Goal: Transaction & Acquisition: Obtain resource

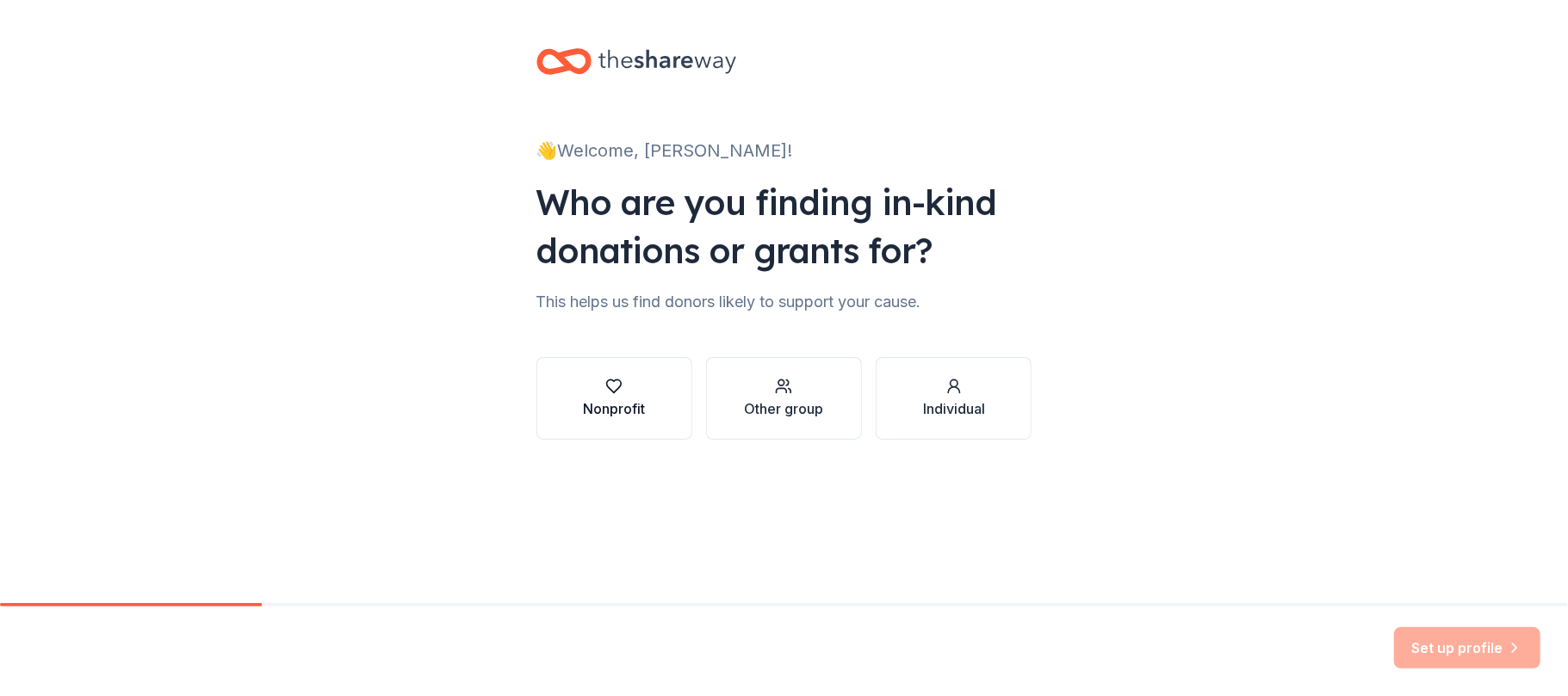
click at [591, 400] on div "Nonprofit" at bounding box center [613, 409] width 62 height 21
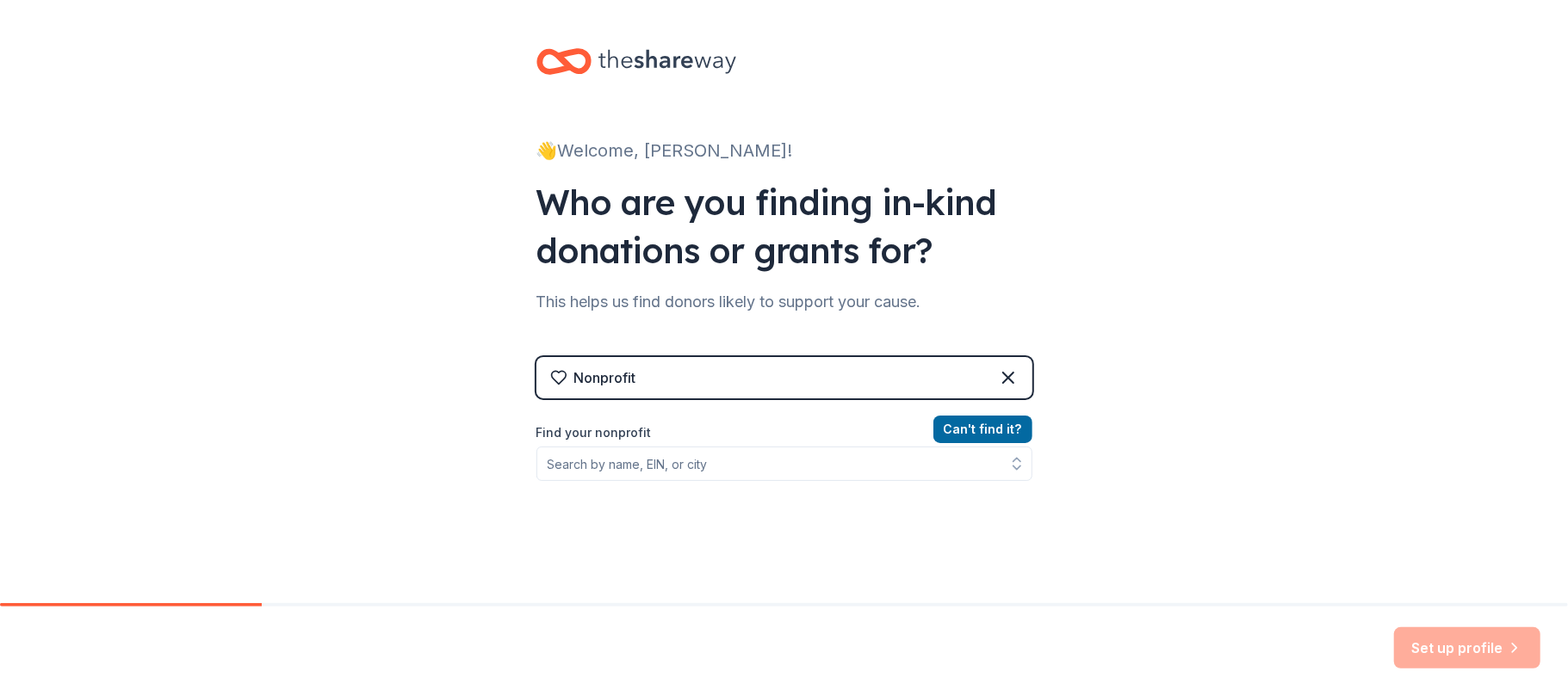
click at [755, 374] on div "Nonprofit" at bounding box center [785, 378] width 496 height 42
click at [745, 374] on div "Nonprofit" at bounding box center [785, 378] width 496 height 42
click at [580, 381] on div "Nonprofit" at bounding box center [604, 378] width 62 height 21
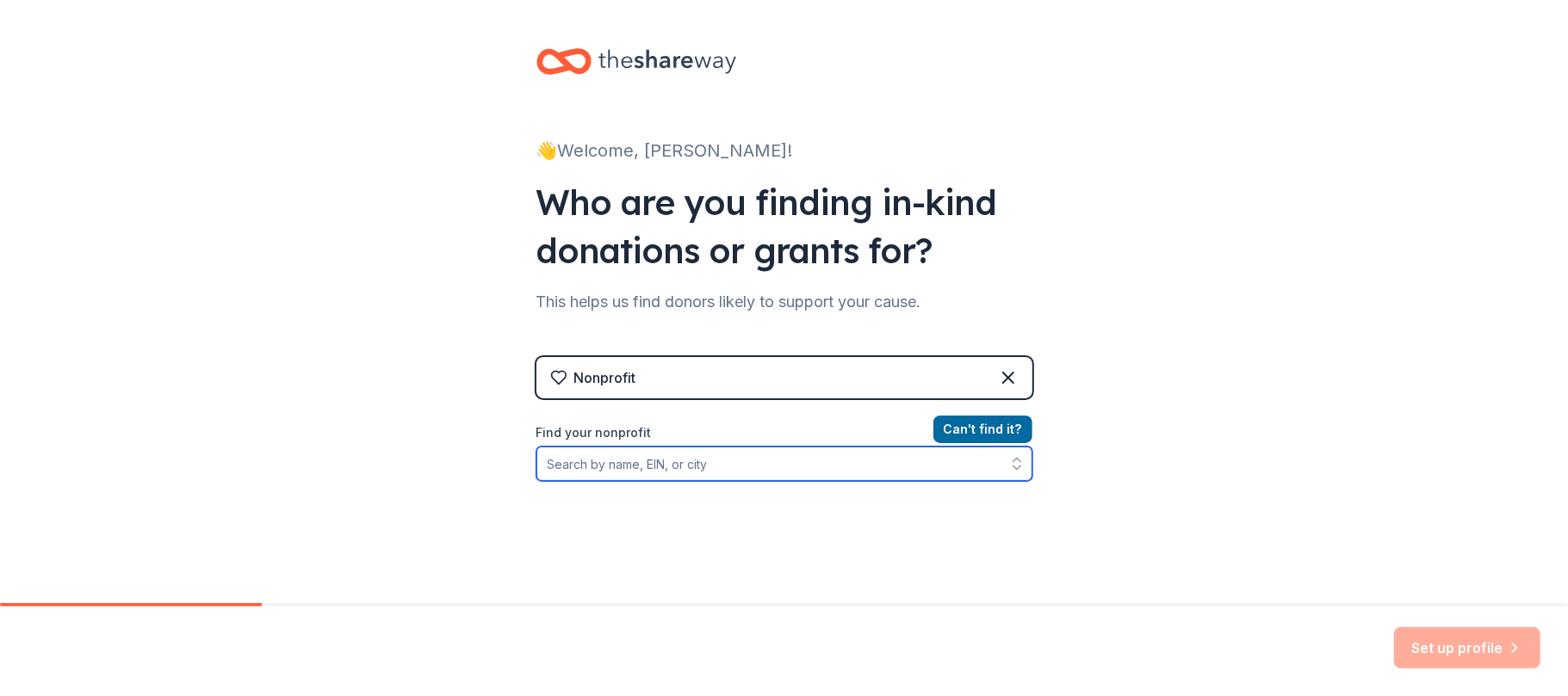
click at [593, 466] on input "Find your nonprofit" at bounding box center [785, 464] width 496 height 35
type input "western pa pittsburgh toy run"
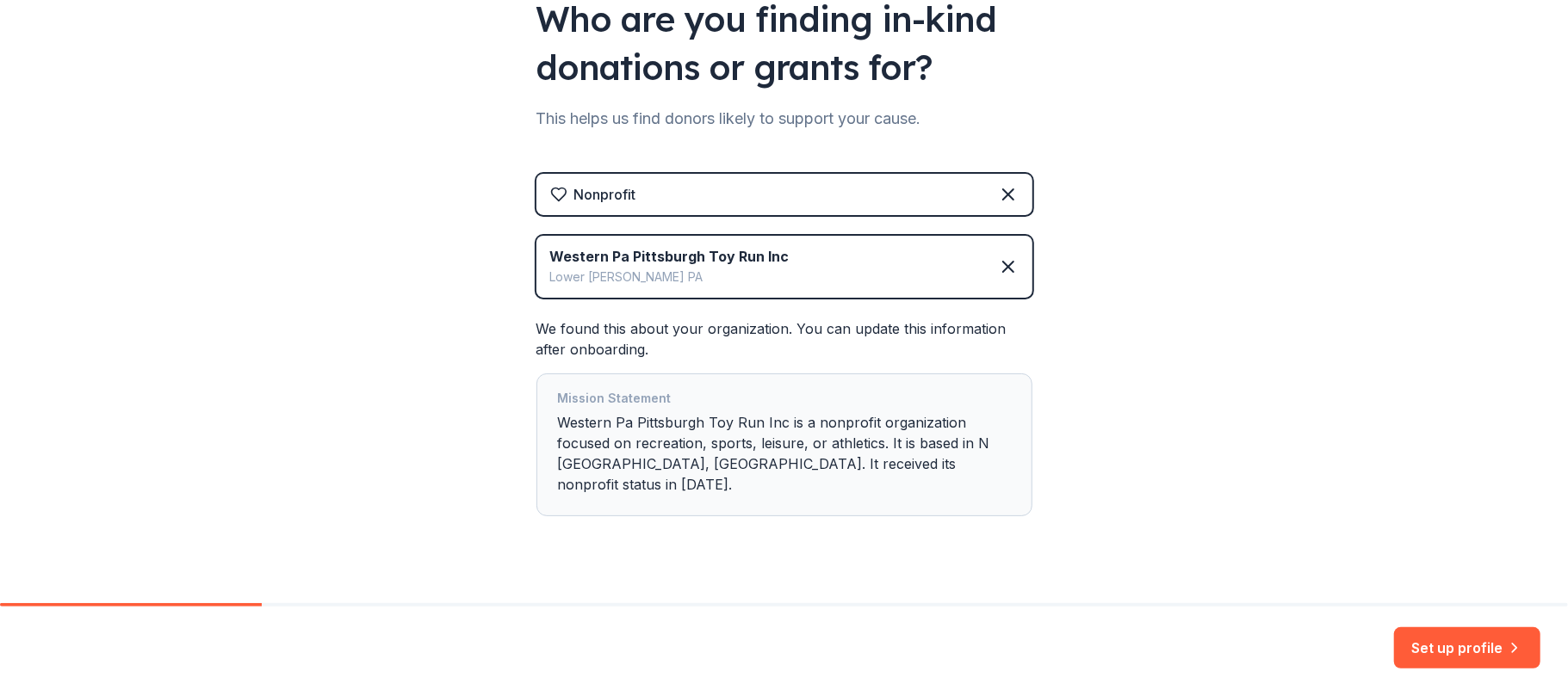
scroll to position [192, 0]
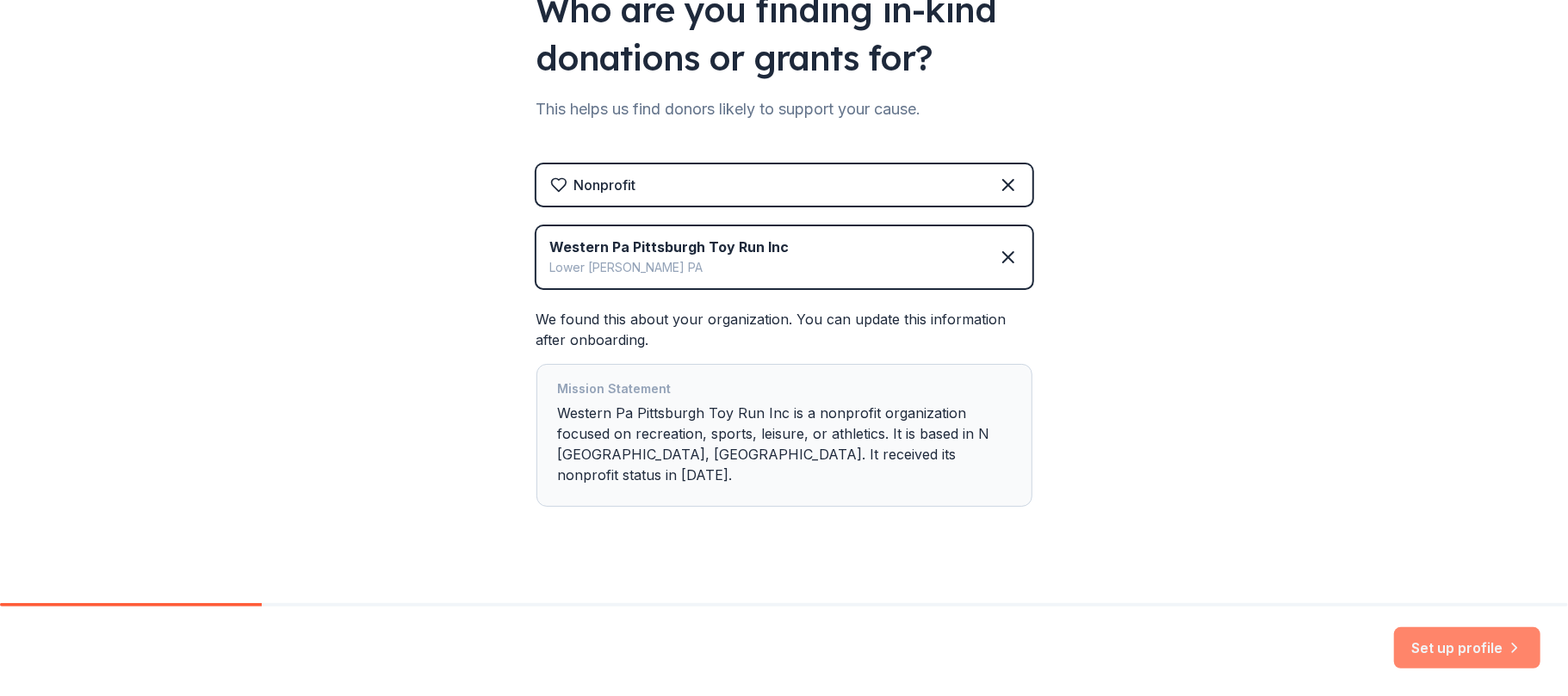
click at [1518, 653] on icon "button" at bounding box center [1515, 648] width 17 height 17
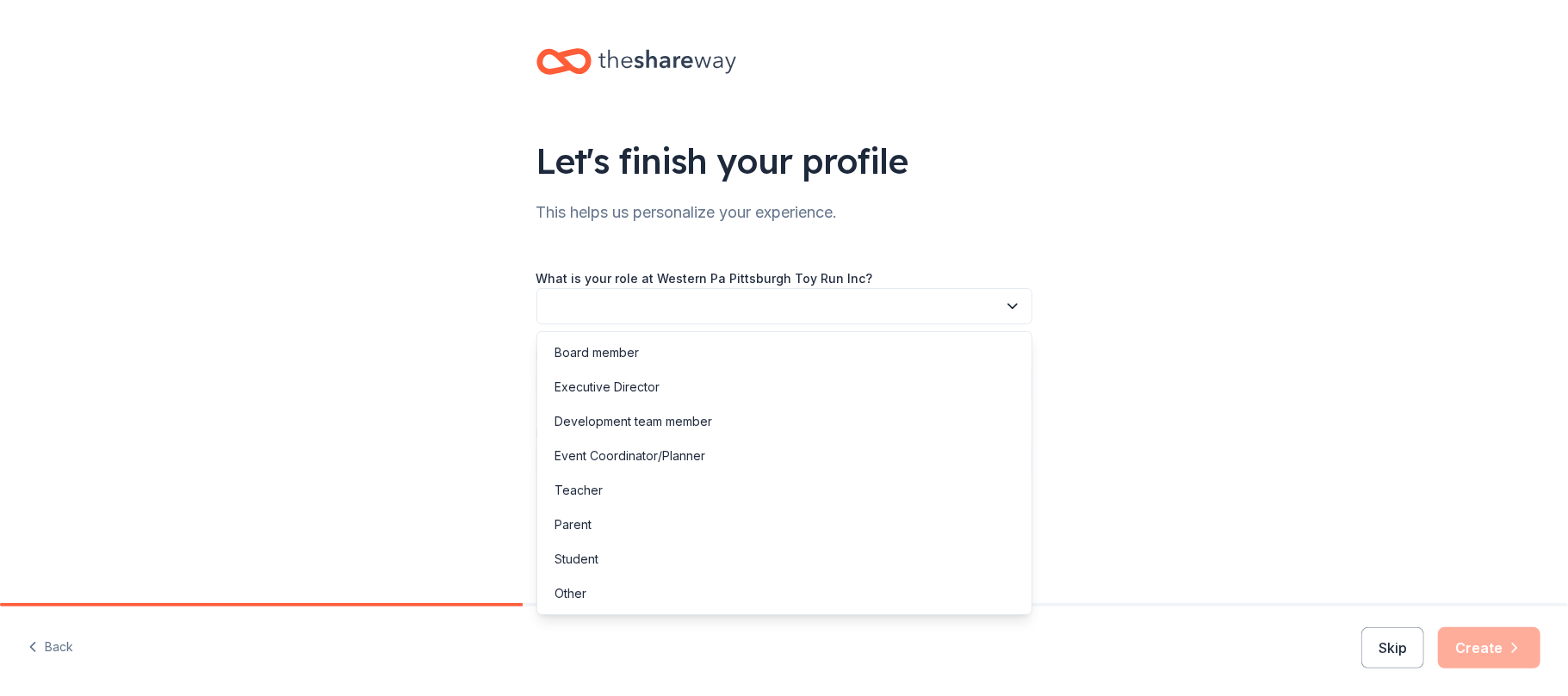
click at [951, 308] on button "button" at bounding box center [785, 307] width 496 height 36
click at [635, 384] on div "Executive Director" at bounding box center [606, 387] width 105 height 21
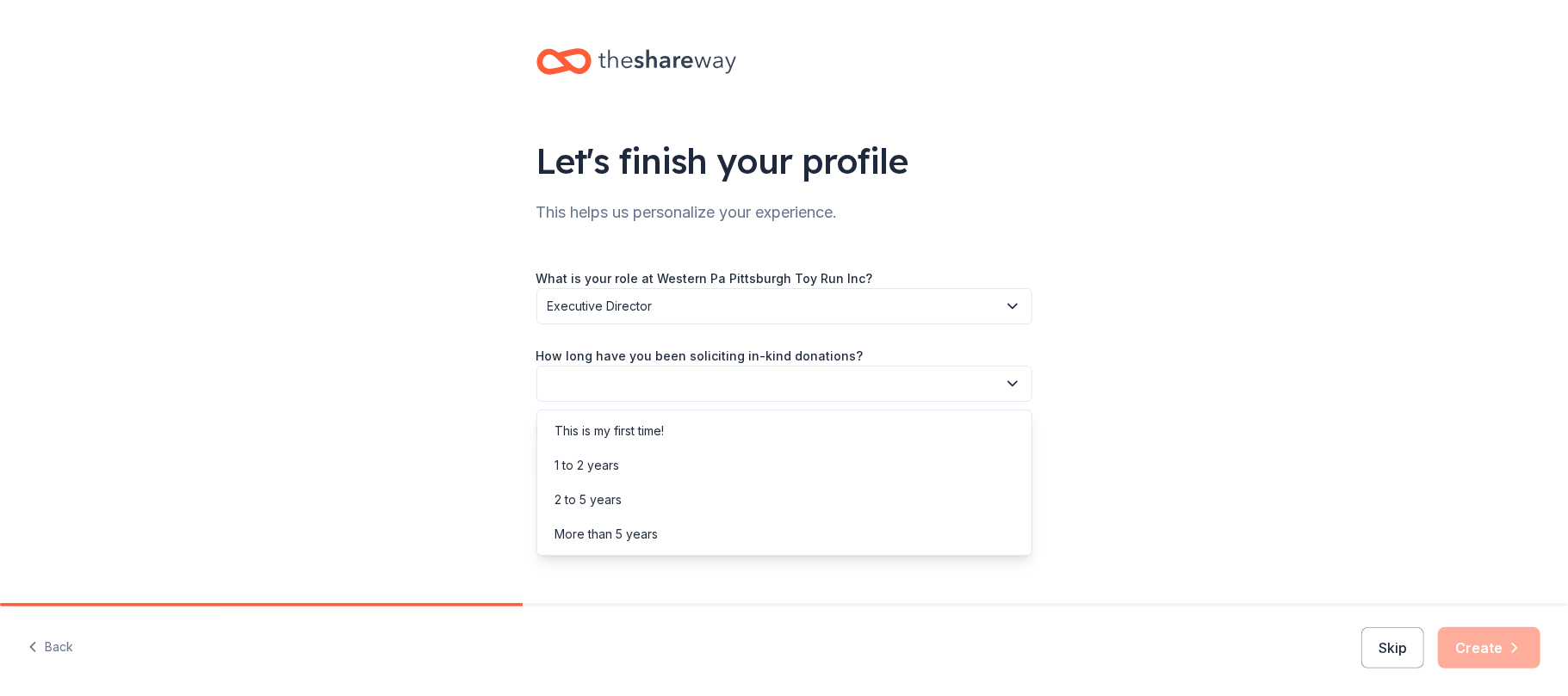
click at [634, 380] on button "button" at bounding box center [785, 384] width 496 height 36
click at [624, 543] on div "More than 5 years" at bounding box center [605, 535] width 103 height 21
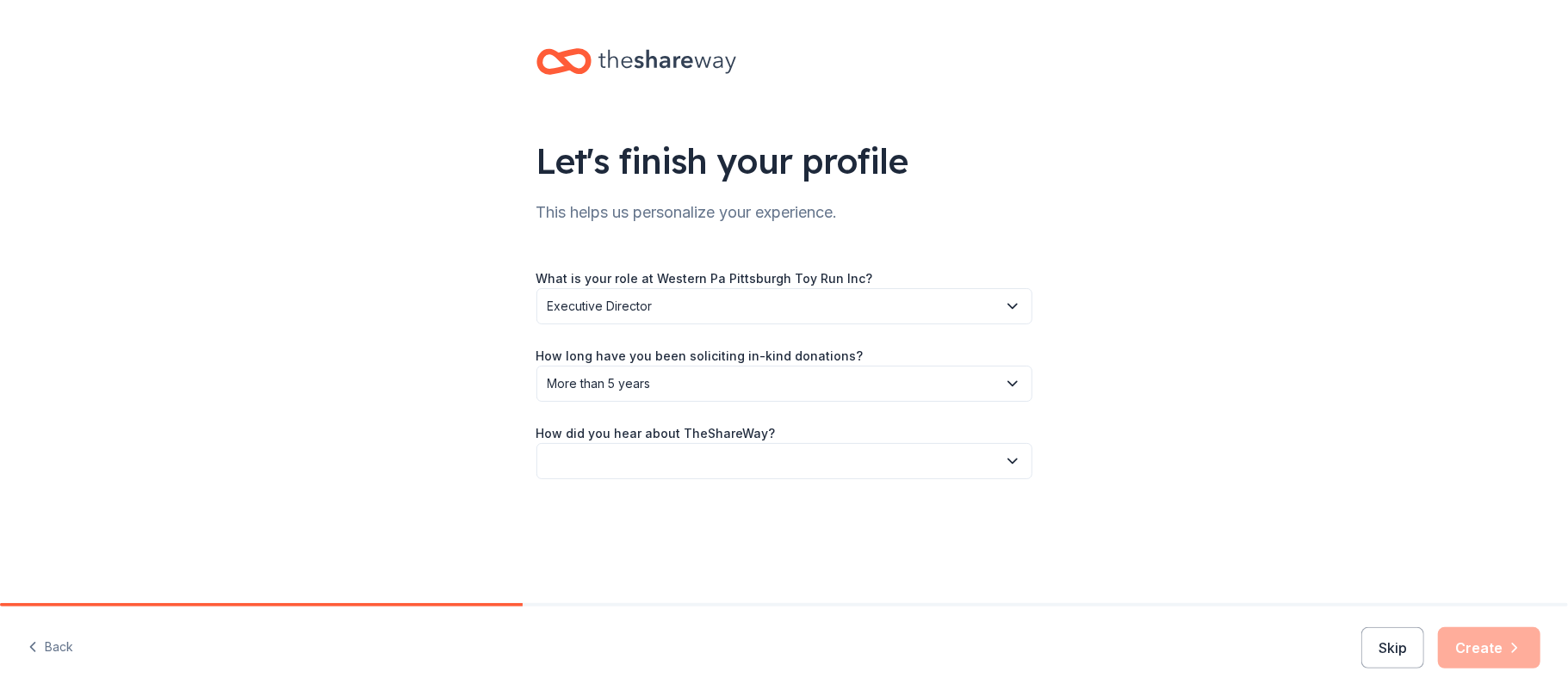
click at [632, 463] on button "button" at bounding box center [785, 461] width 496 height 36
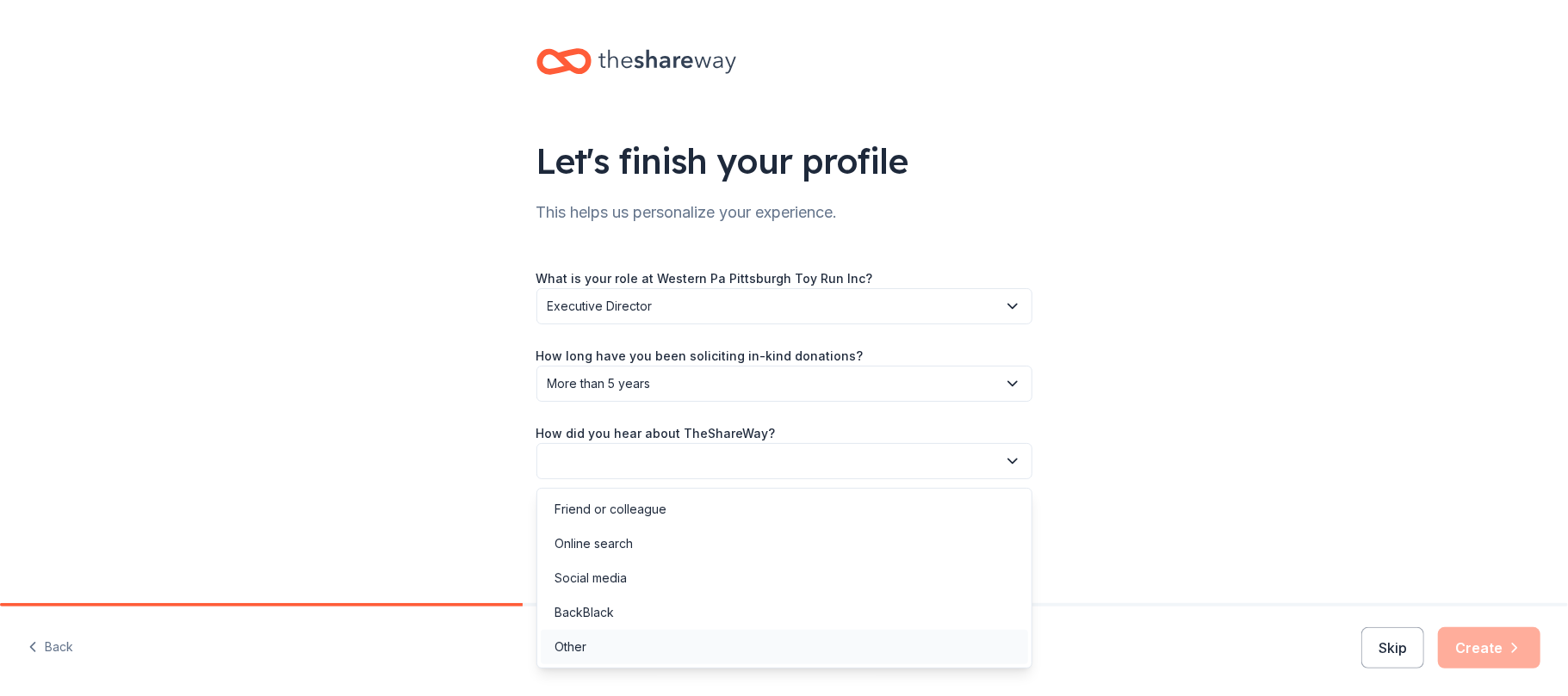
click at [580, 652] on div "Other" at bounding box center [570, 647] width 32 height 21
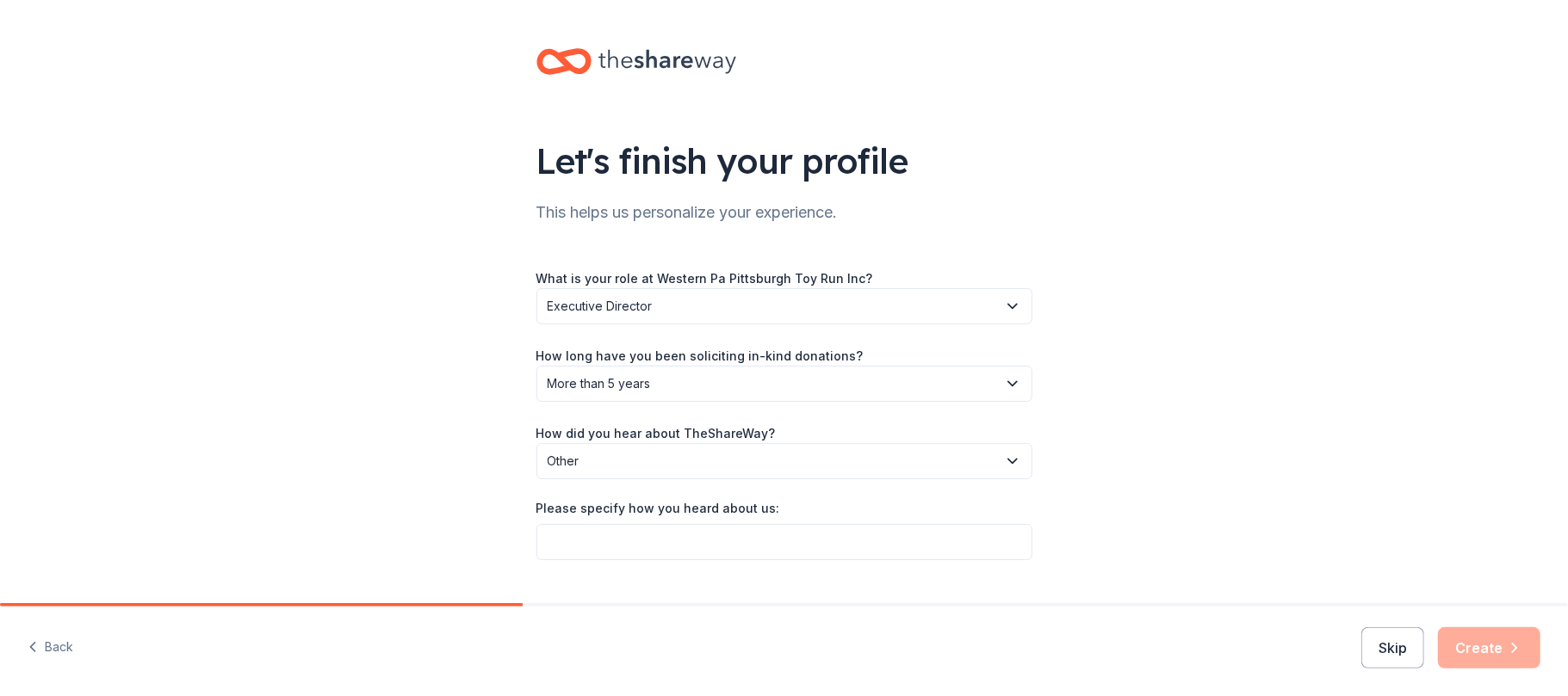
click at [666, 465] on span "Other" at bounding box center [773, 461] width 449 height 21
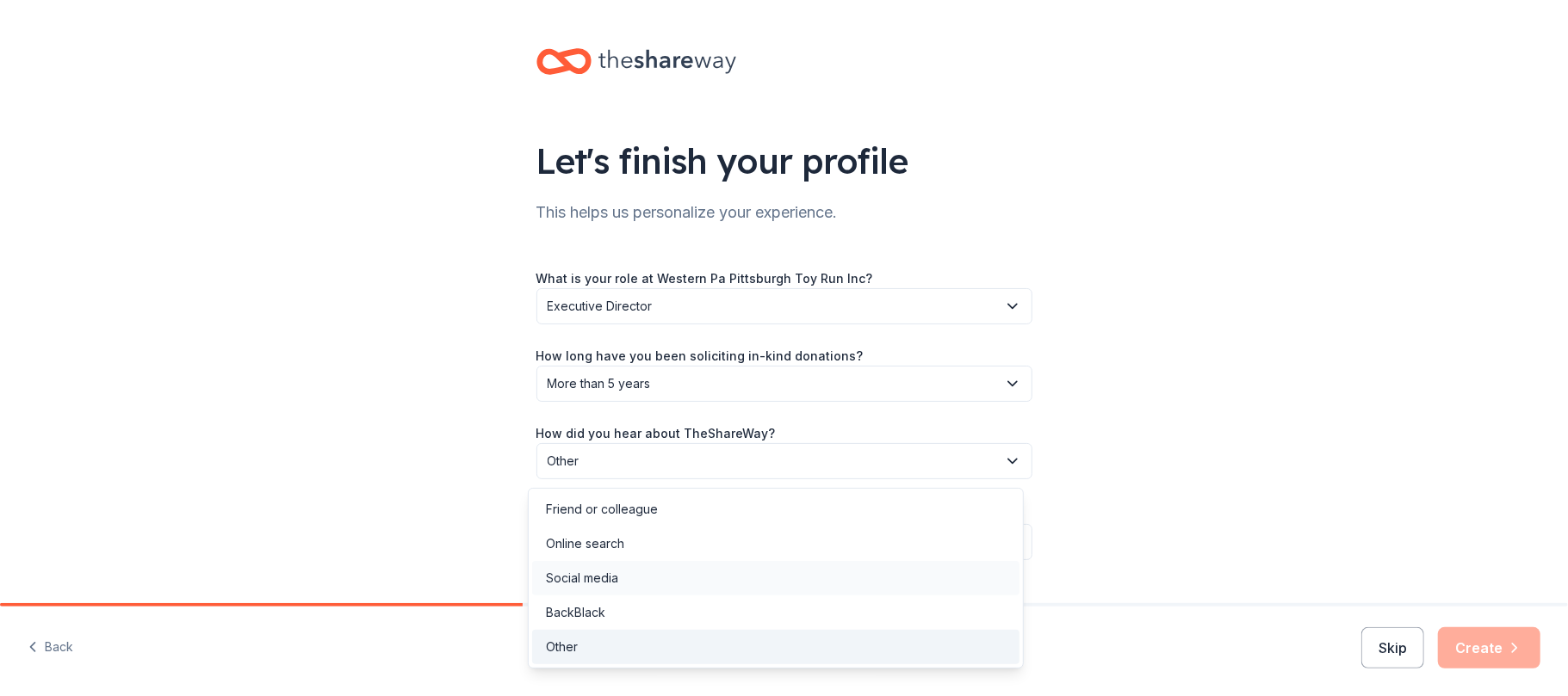
click at [599, 579] on div "Social media" at bounding box center [582, 578] width 72 height 21
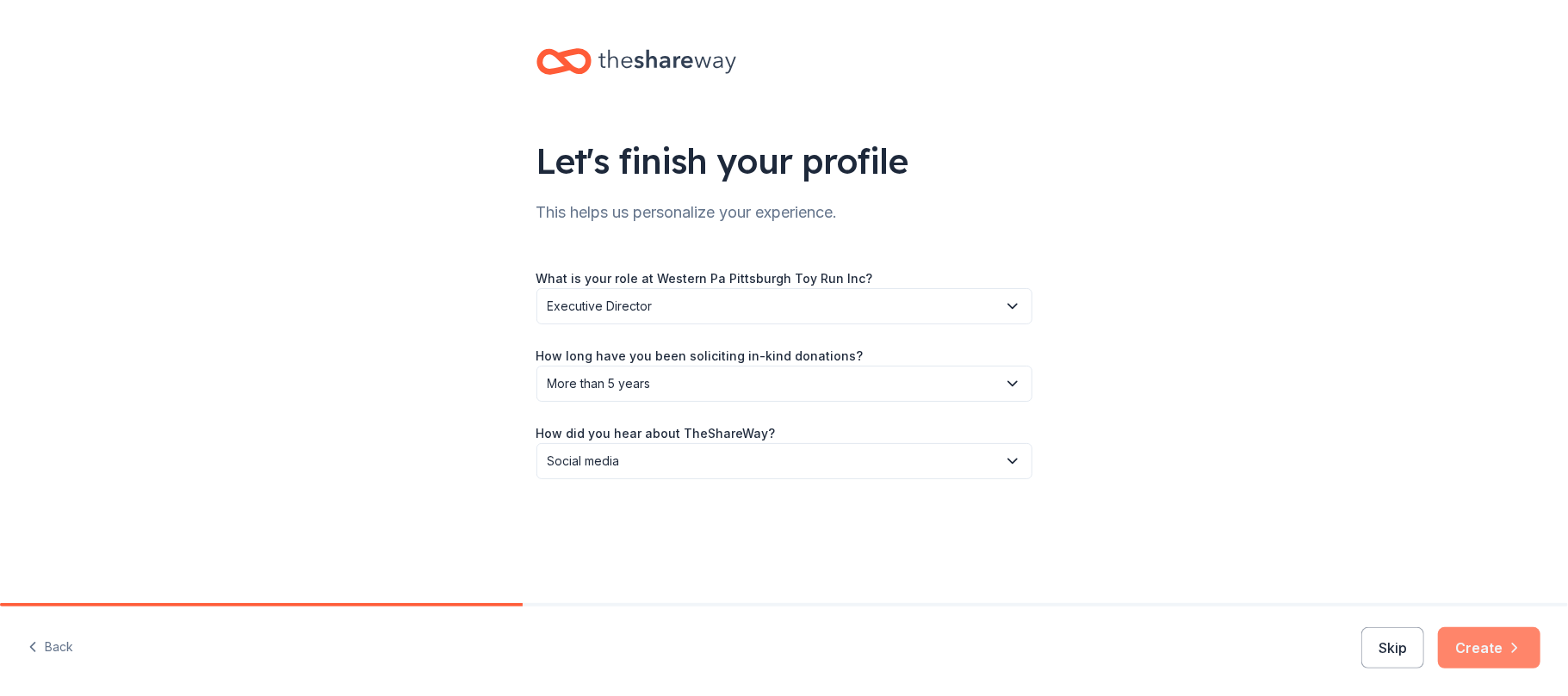
click at [1499, 649] on button "Create" at bounding box center [1489, 648] width 102 height 42
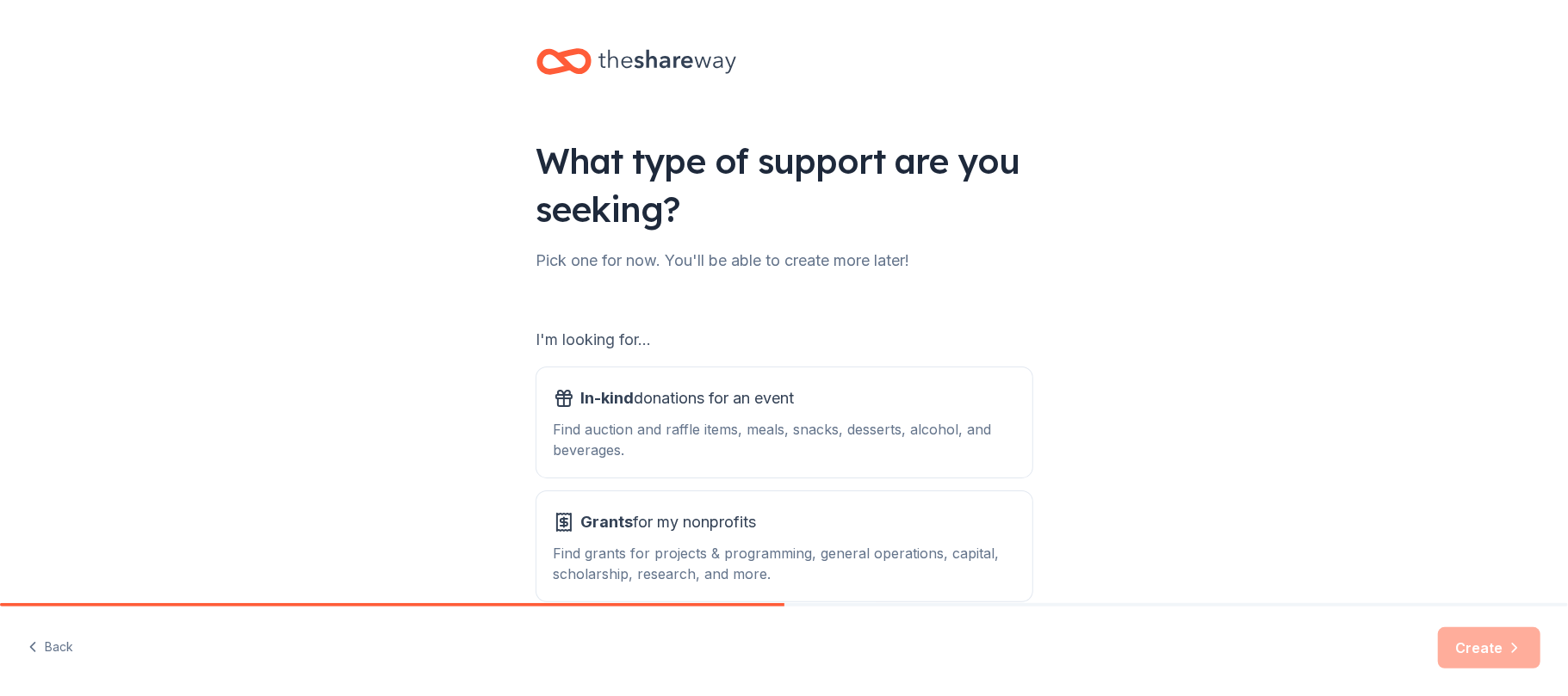
scroll to position [90, 0]
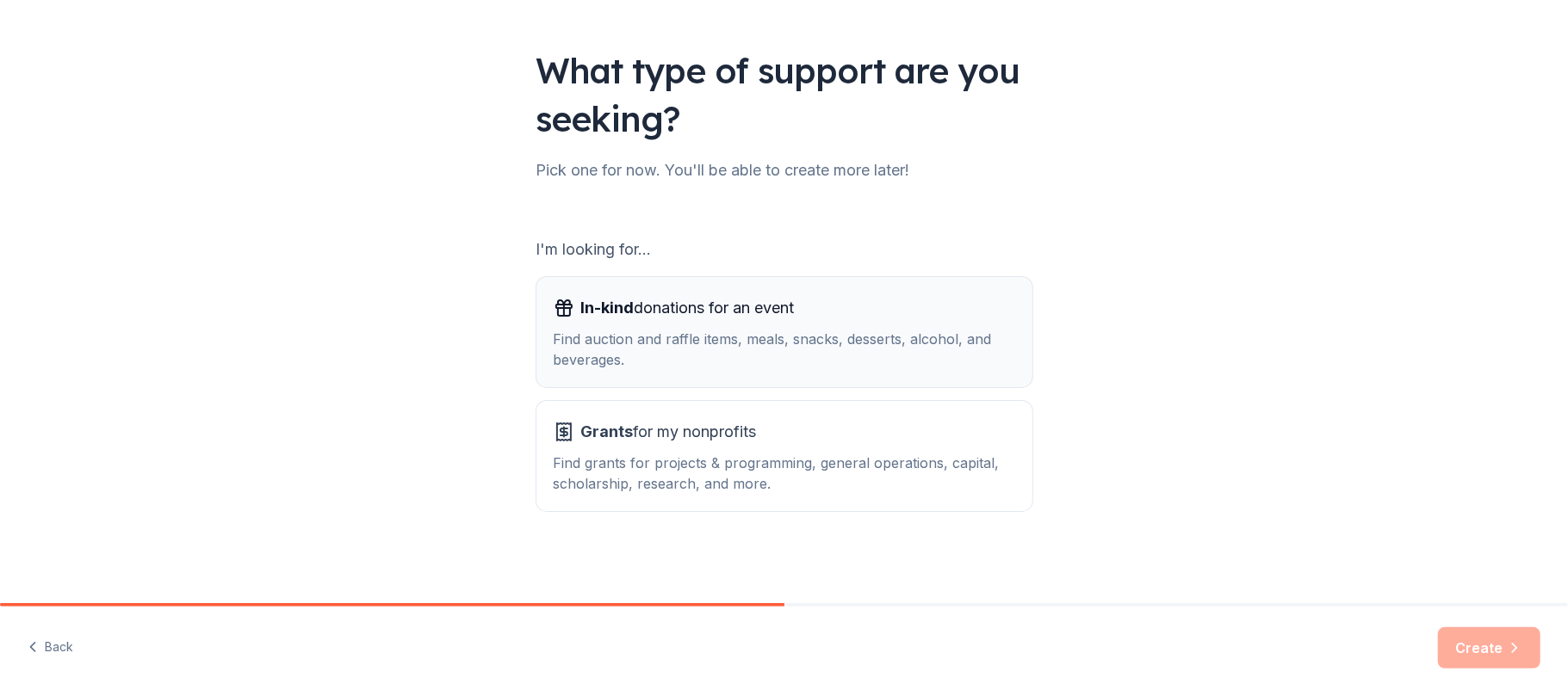
click at [782, 318] on span "In-kind donations for an event" at bounding box center [688, 309] width 213 height 28
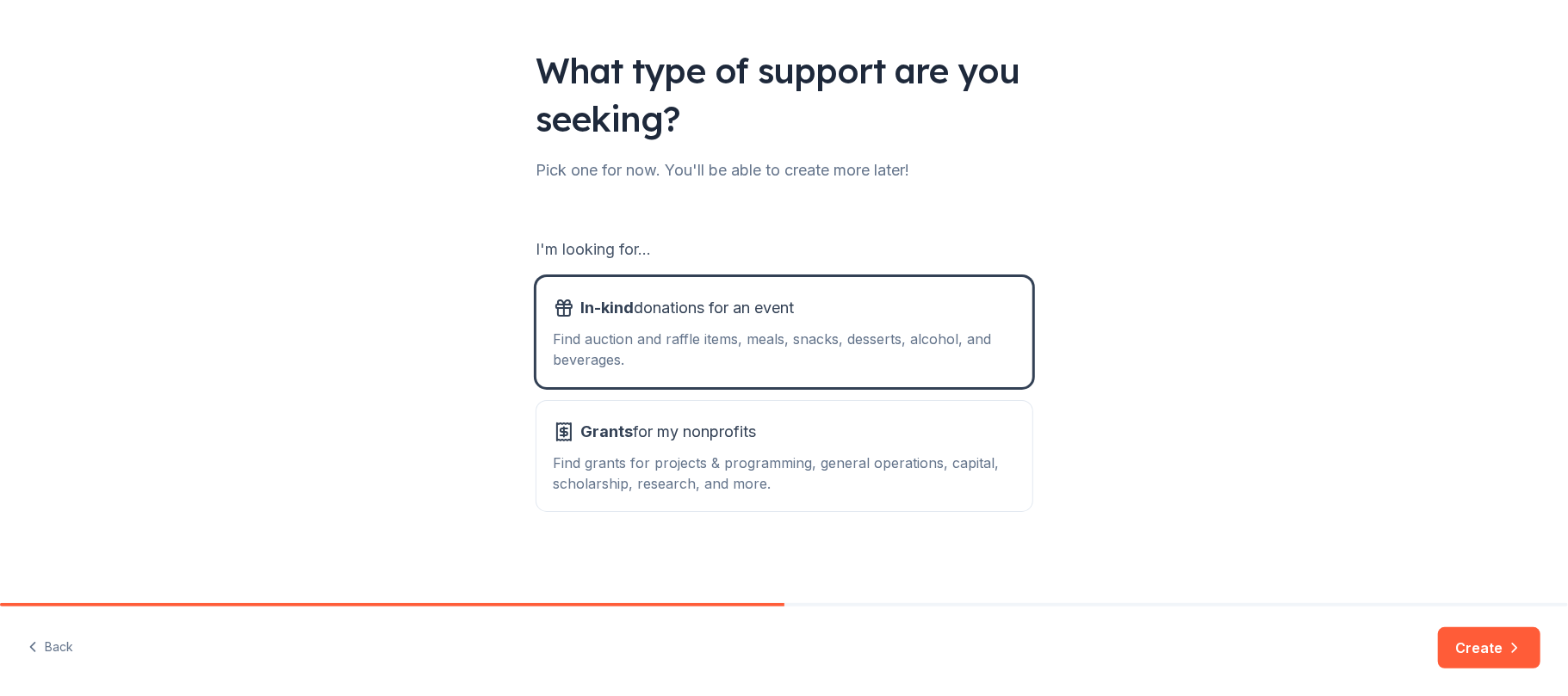
click at [537, 277] on button "In-kind donations for an event Find auction and raffle items, meals, snacks, de…" at bounding box center [785, 332] width 496 height 110
click at [1211, 386] on div "What type of support are you seeking? Pick one for now. You'll be able to creat…" at bounding box center [784, 257] width 1568 height 694
click at [651, 330] on div "Find auction and raffle items, meals, snacks, desserts, alcohol, and beverages." at bounding box center [784, 349] width 461 height 42
click at [1499, 649] on button "Create" at bounding box center [1489, 648] width 102 height 42
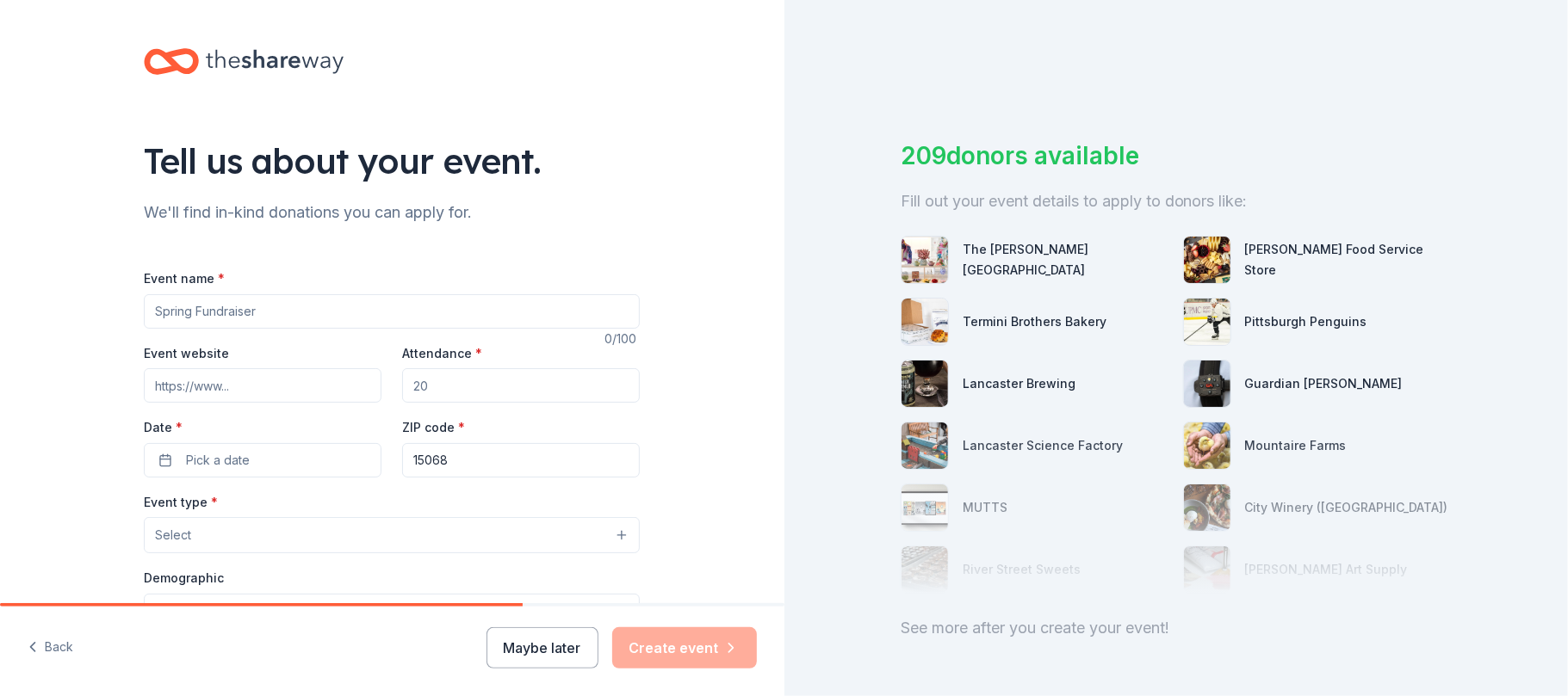
click at [302, 309] on input "Event name *" at bounding box center [392, 312] width 496 height 35
type input "western pa pittsburgh toy run"
click at [311, 384] on input "Event website" at bounding box center [263, 386] width 238 height 35
paste input "[URL][DOMAIN_NAME]"
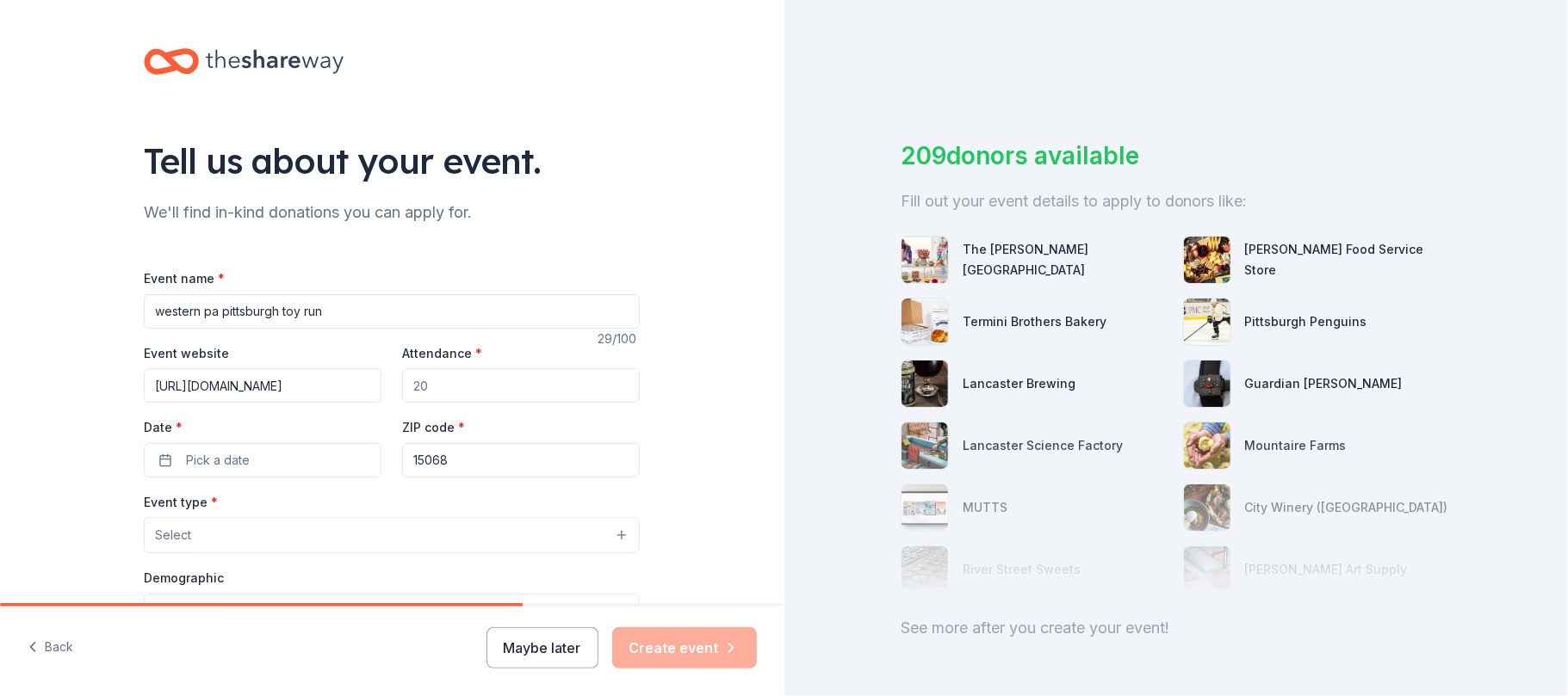
type input "[URL][DOMAIN_NAME]"
click at [452, 393] on input "Attendance *" at bounding box center [521, 386] width 238 height 35
type input "200"
click at [452, 393] on input "200" at bounding box center [521, 386] width 238 height 35
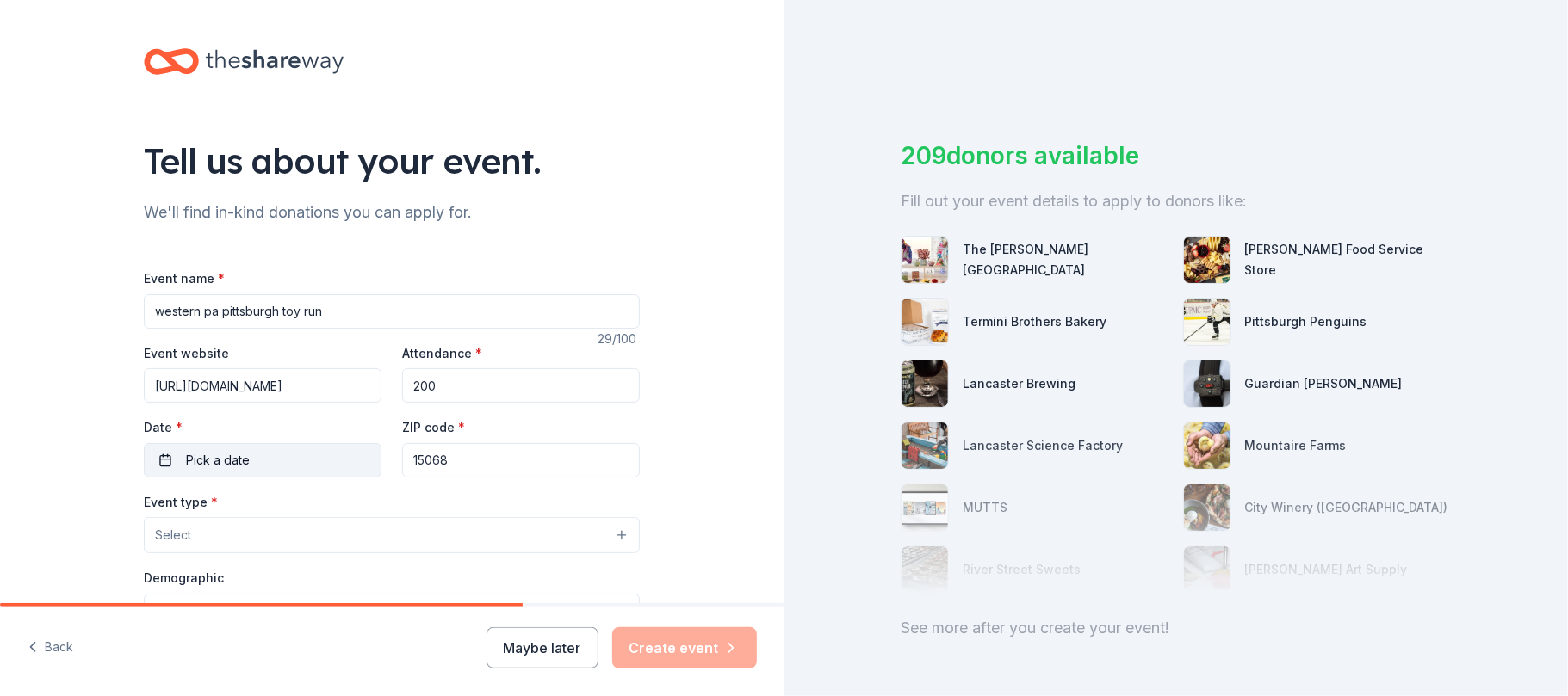
click at [317, 456] on button "Pick a date" at bounding box center [263, 460] width 238 height 35
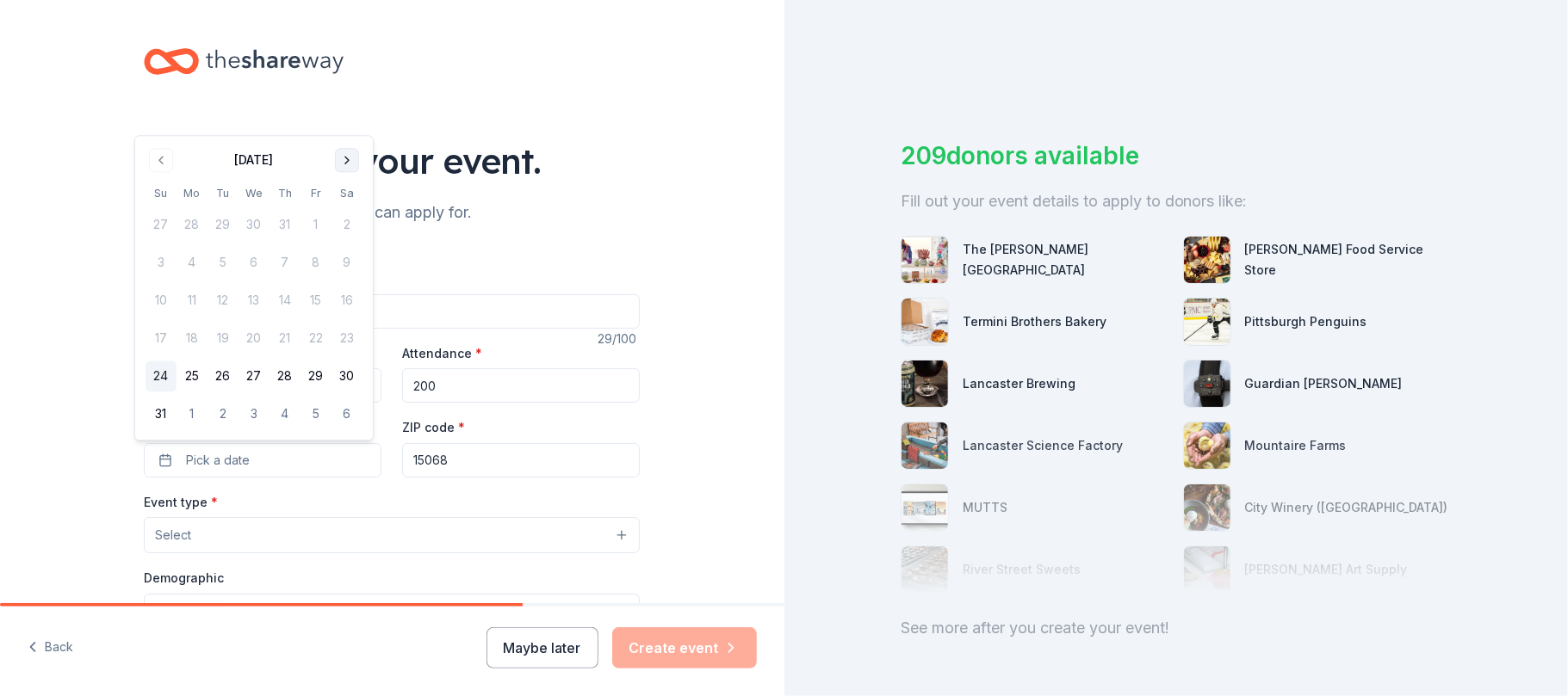
click at [342, 166] on button "Go to next month" at bounding box center [347, 160] width 24 height 24
click at [155, 346] on button "14" at bounding box center [161, 339] width 31 height 31
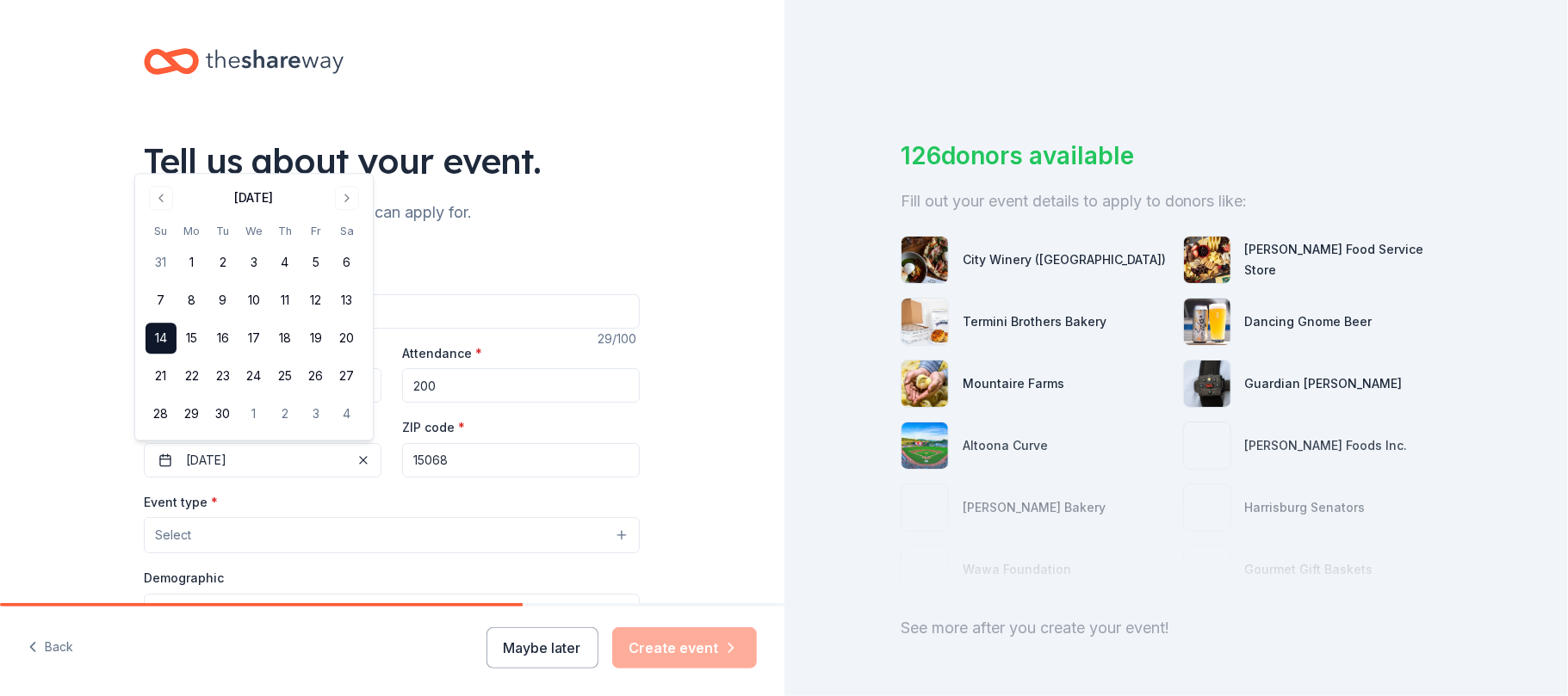
click at [238, 539] on button "Select" at bounding box center [392, 536] width 496 height 36
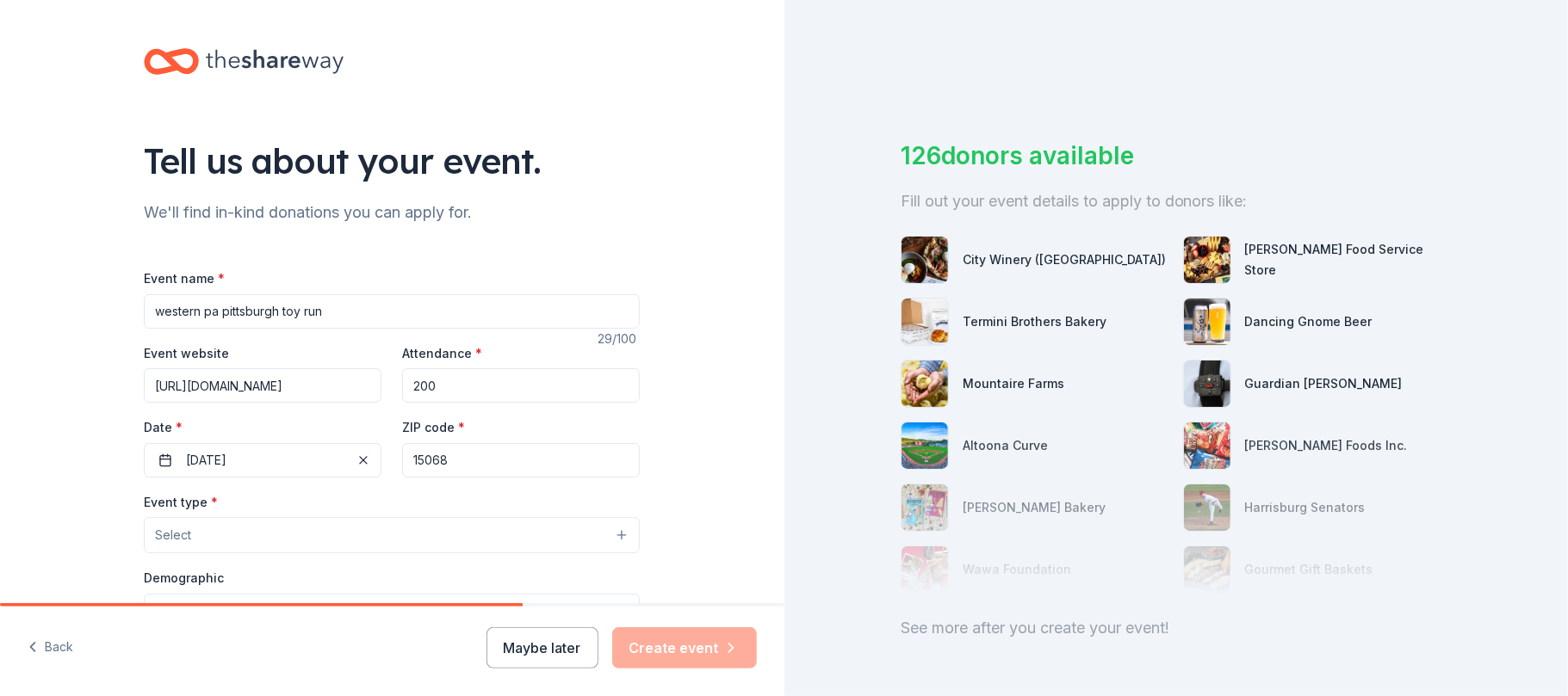
click at [238, 539] on button "Select" at bounding box center [392, 536] width 496 height 36
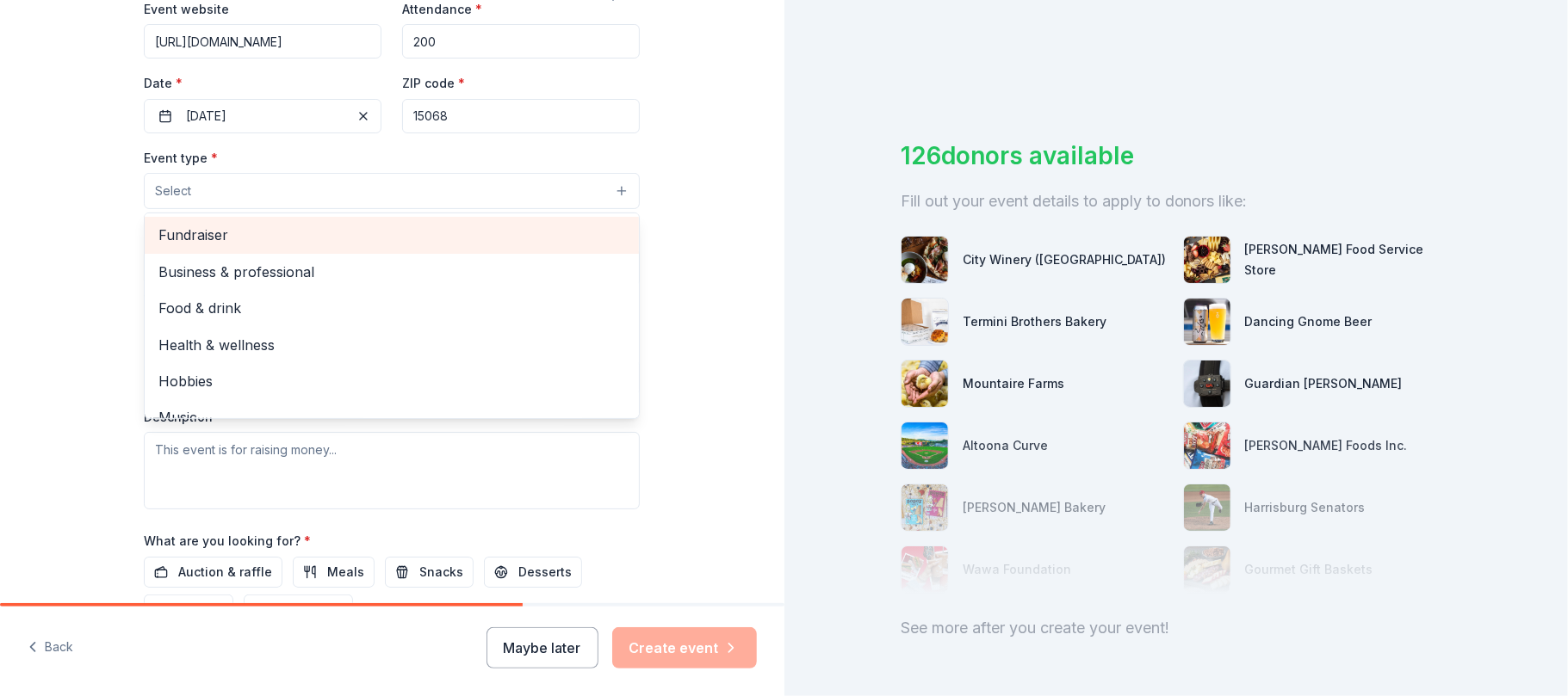
click at [183, 236] on span "Fundraiser" at bounding box center [392, 235] width 467 height 23
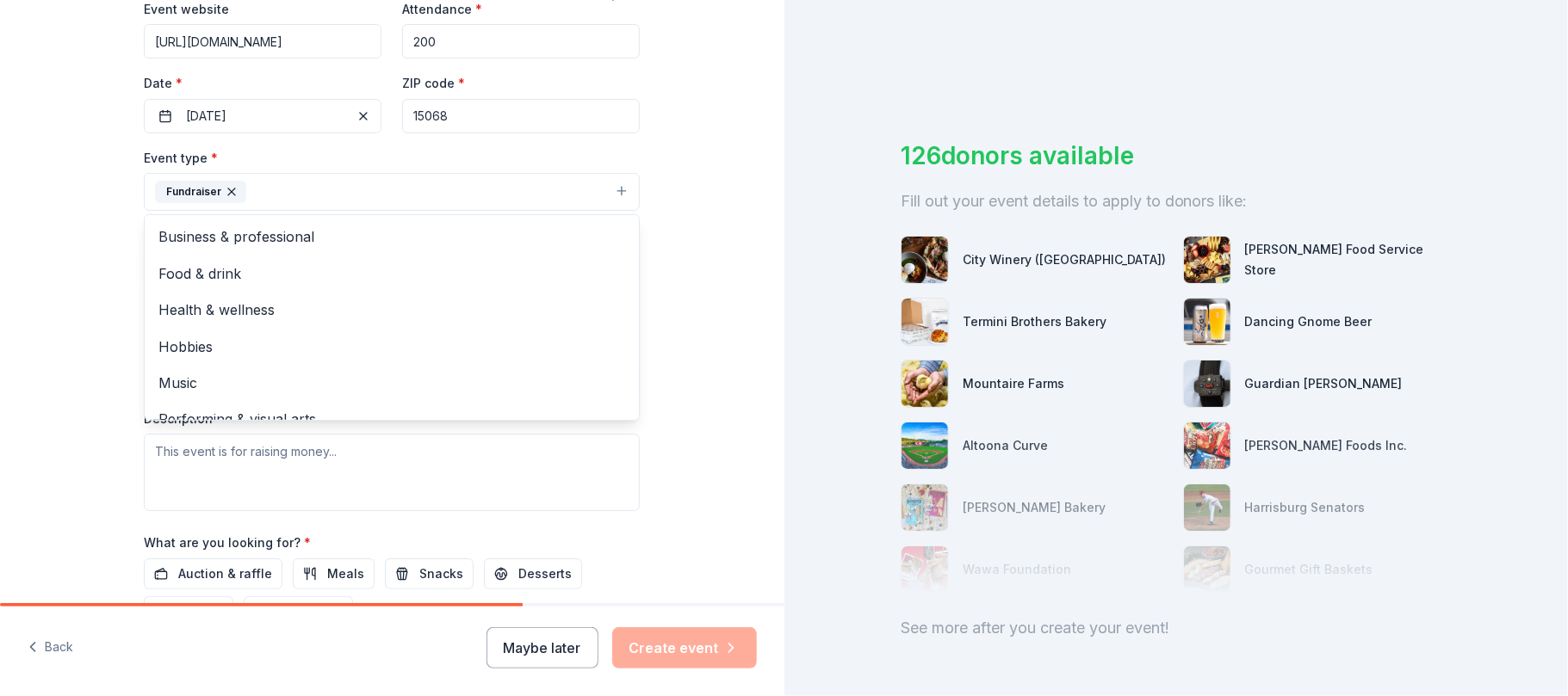
click at [676, 296] on div "Tell us about your event. We'll find in-kind donations you can apply for. Event…" at bounding box center [392, 230] width 785 height 1148
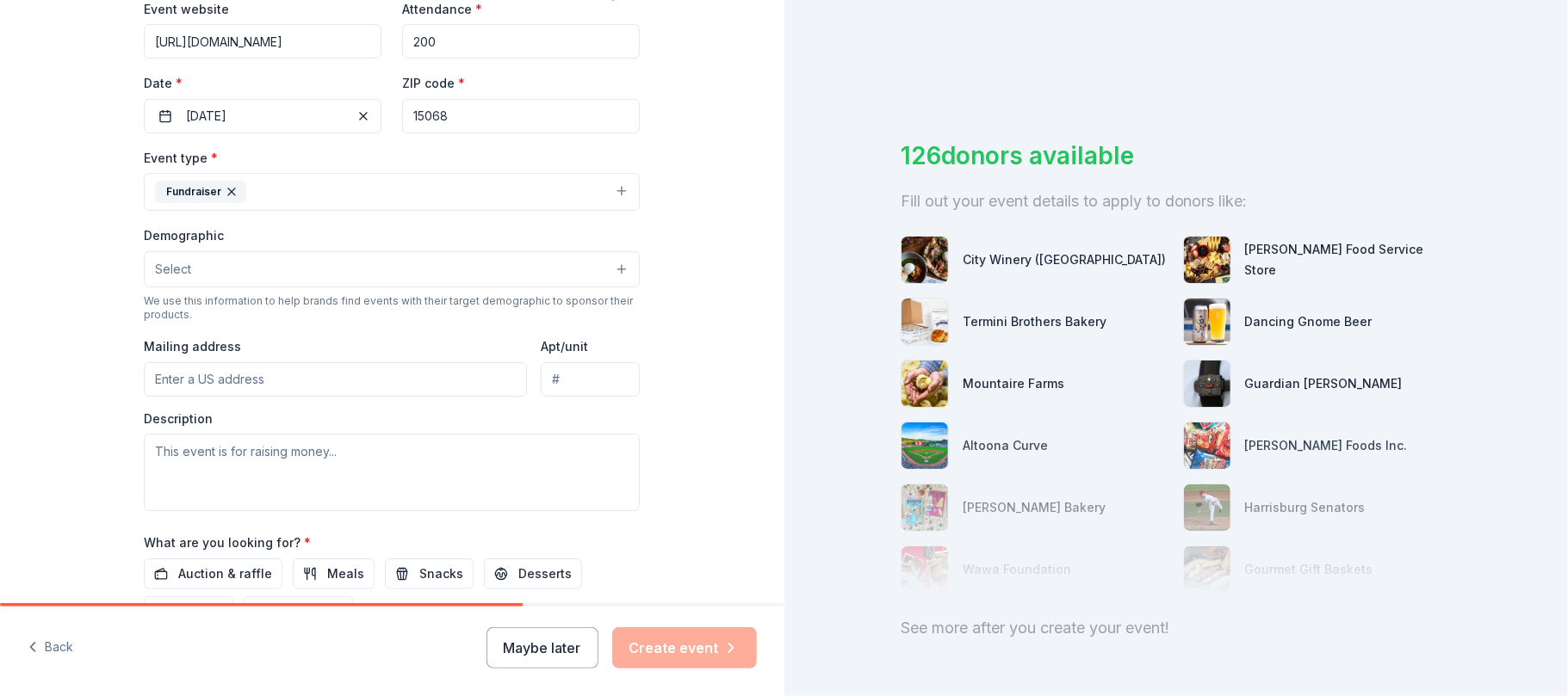
click at [221, 276] on button "Select" at bounding box center [392, 270] width 496 height 36
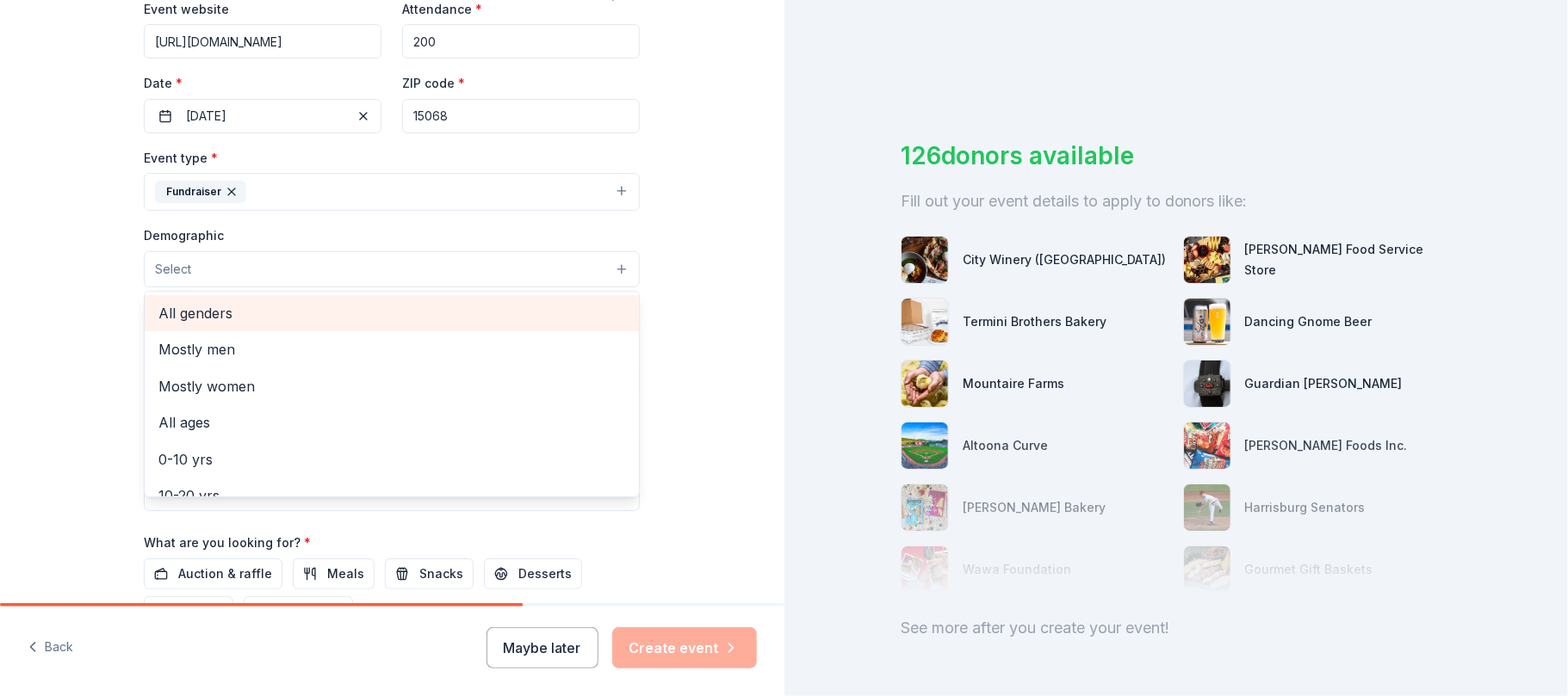
click at [220, 324] on span "All genders" at bounding box center [392, 314] width 467 height 23
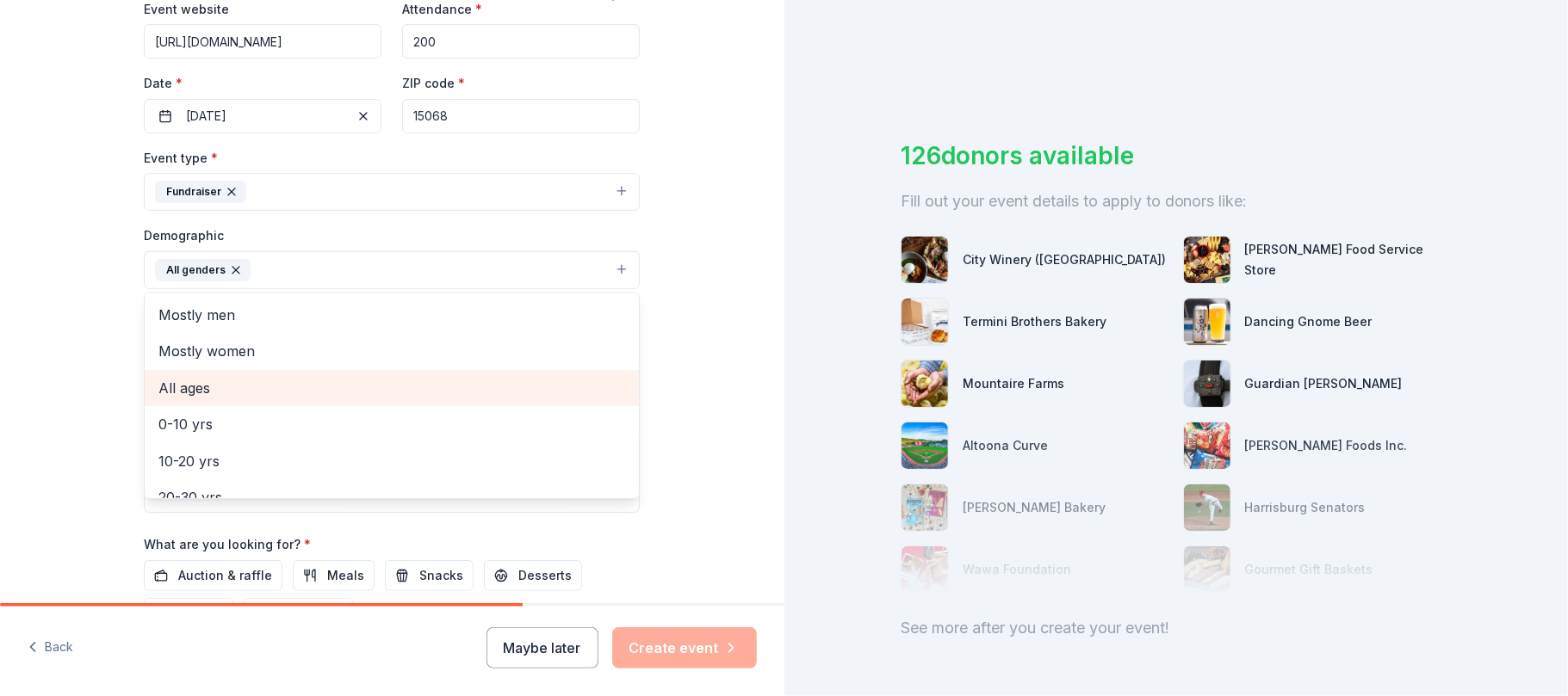
click at [189, 400] on span "All ages" at bounding box center [392, 388] width 467 height 23
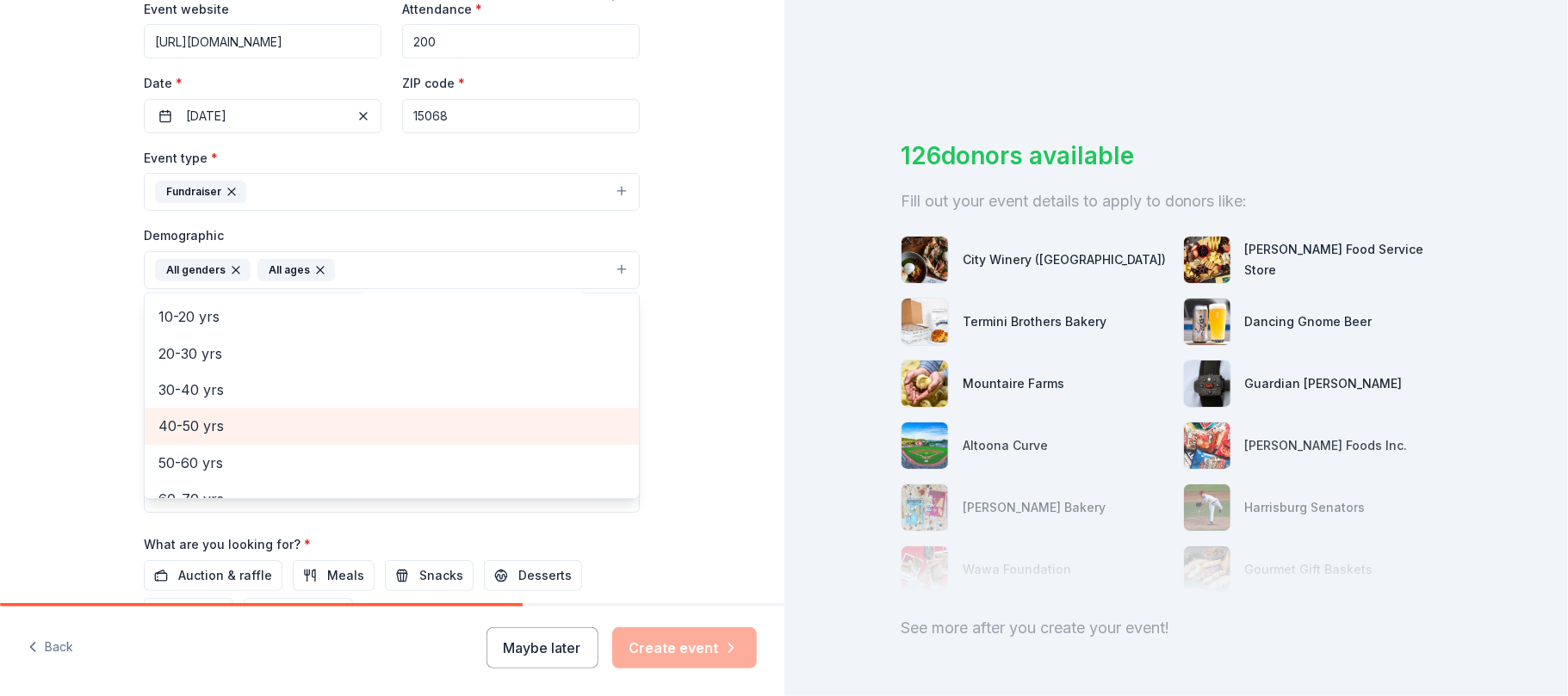
scroll to position [88, 0]
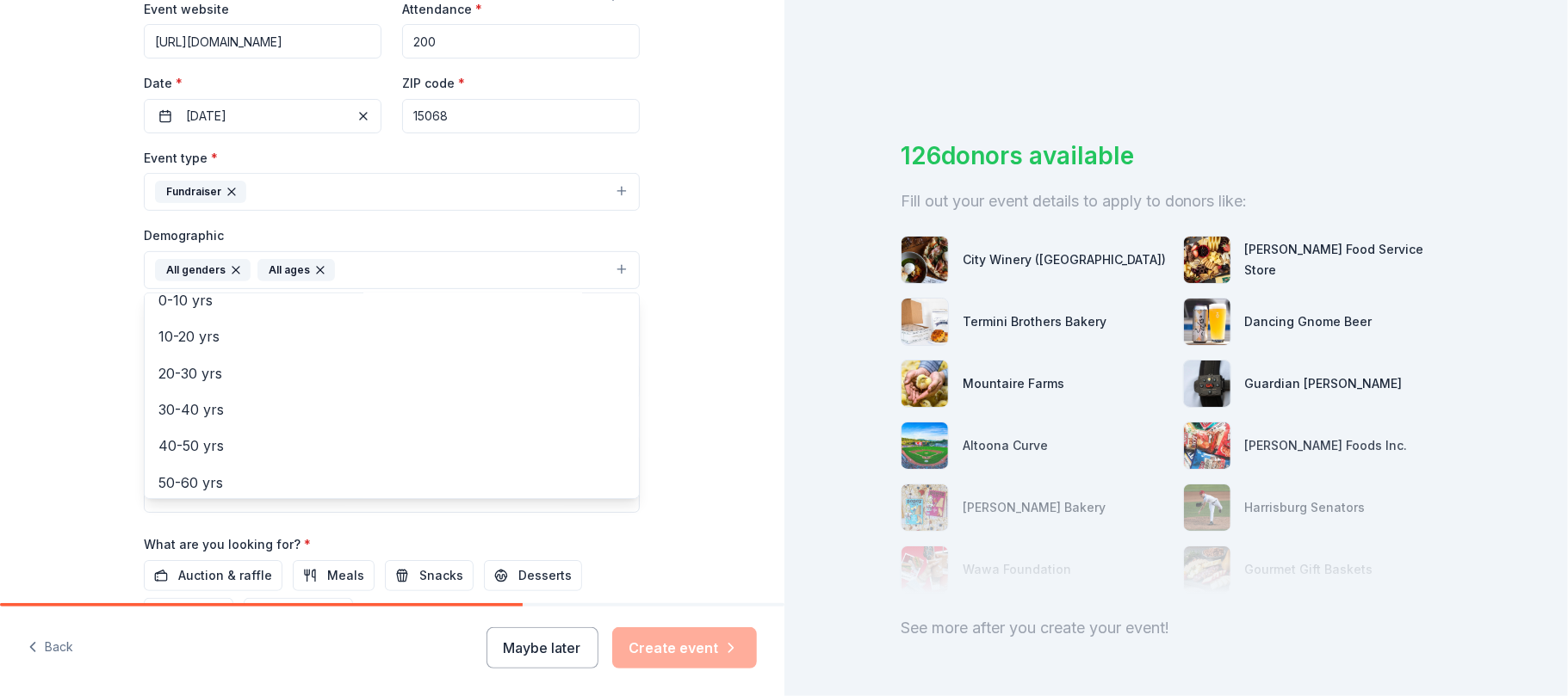
click at [723, 407] on div "Tell us about your event. We'll find in-kind donations you can apply for. Event…" at bounding box center [392, 231] width 785 height 1149
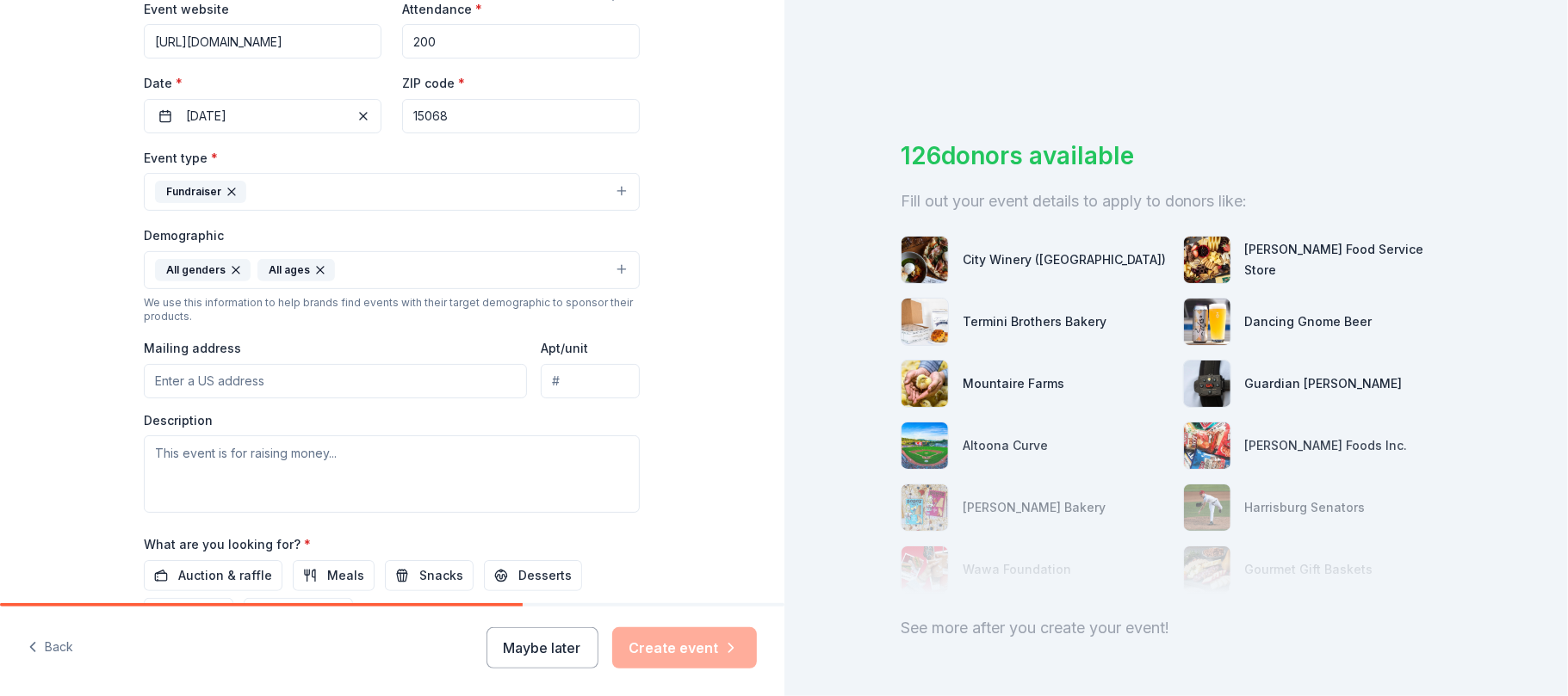
click at [199, 386] on input "Mailing address" at bounding box center [336, 381] width 383 height 35
click at [310, 387] on input "P.O. Box 2318" at bounding box center [336, 381] width 383 height 35
type input "P.O. [STREET_ADDRESS][PERSON_NAME]"
click at [276, 477] on textarea at bounding box center [392, 473] width 496 height 77
paste textarea "The Western PA Pittsburgh Toy Run Inc. is a 501C3 non-profit (EIN# [US_EMPLOYER…"
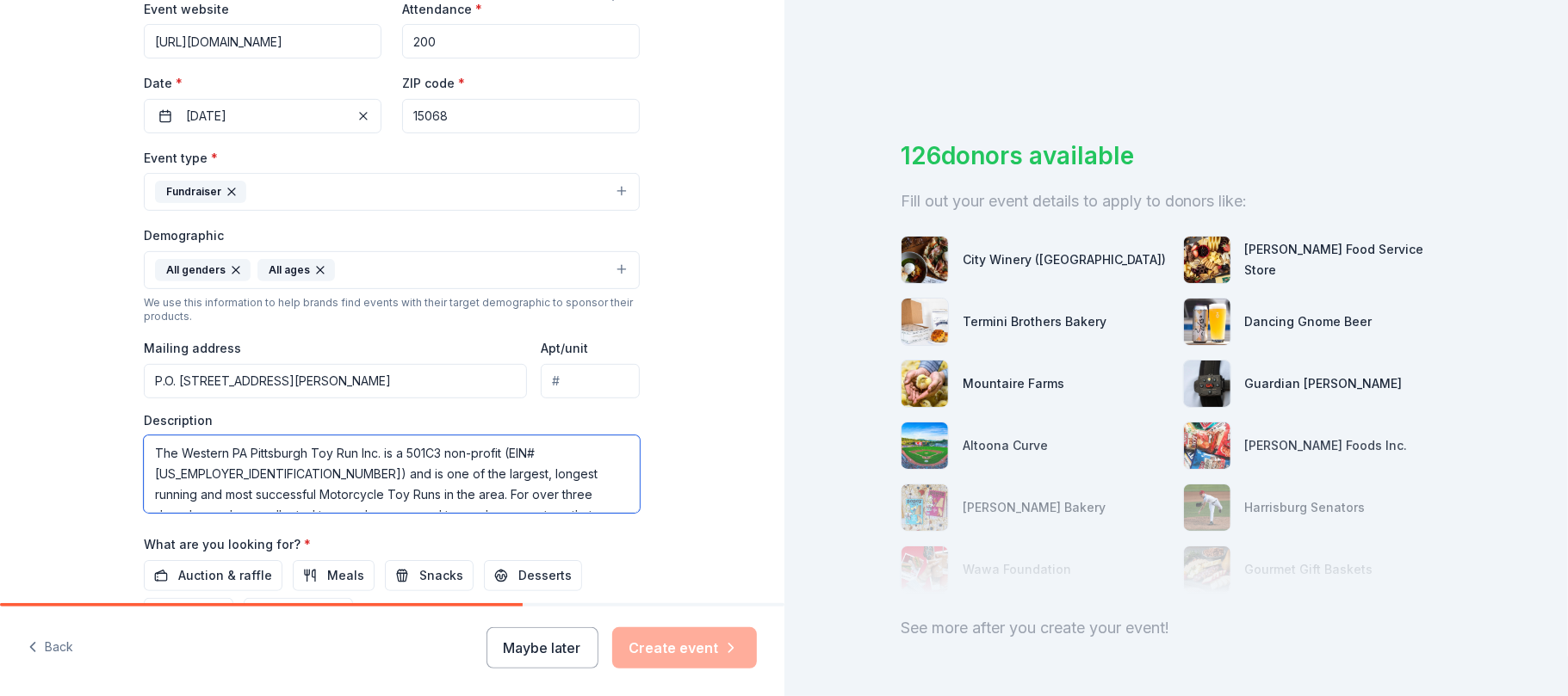
scroll to position [53, 0]
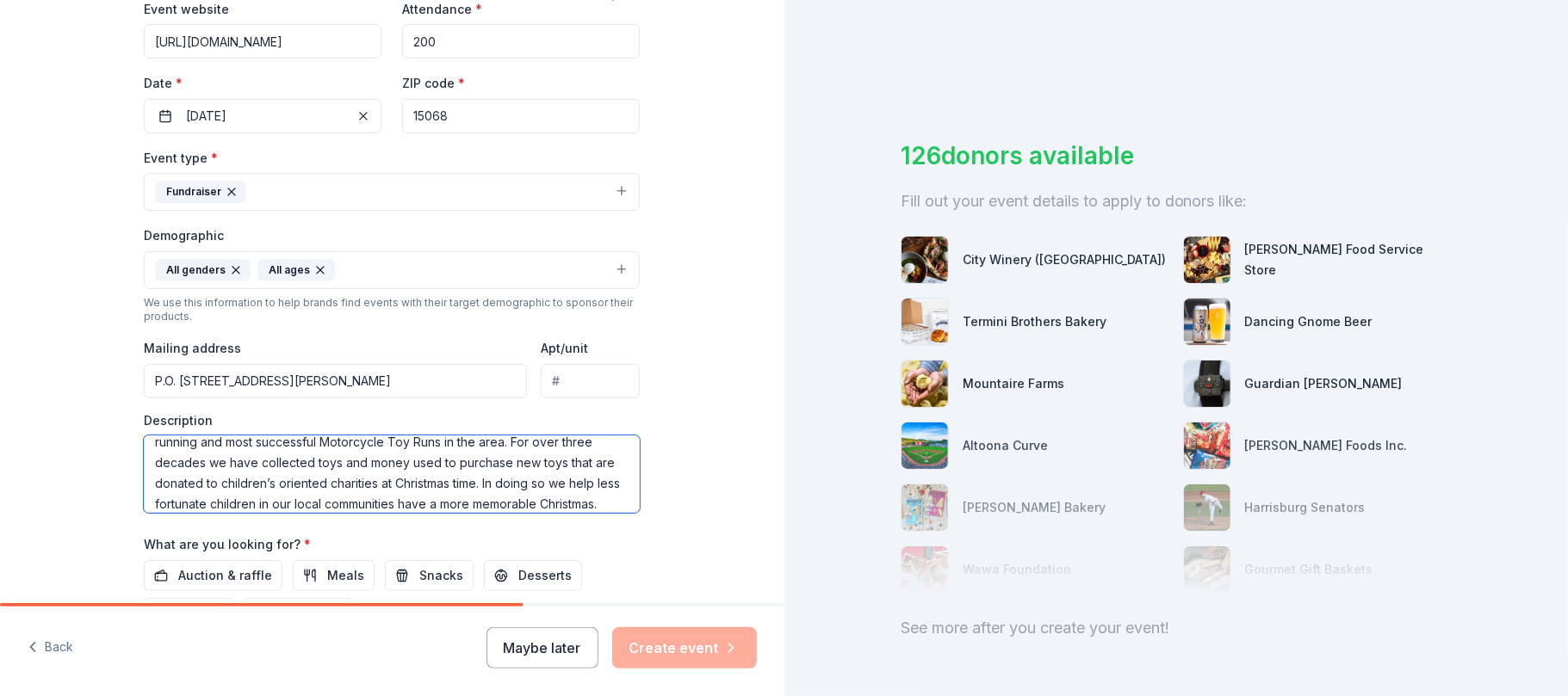
type textarea "The Western PA Pittsburgh Toy Run Inc. is a 501C3 non-profit (EIN# [US_EMPLOYER…"
click at [552, 546] on div "What are you looking for? * Auction & raffle Meals Snacks Desserts Alcohol Beve…" at bounding box center [392, 582] width 496 height 95
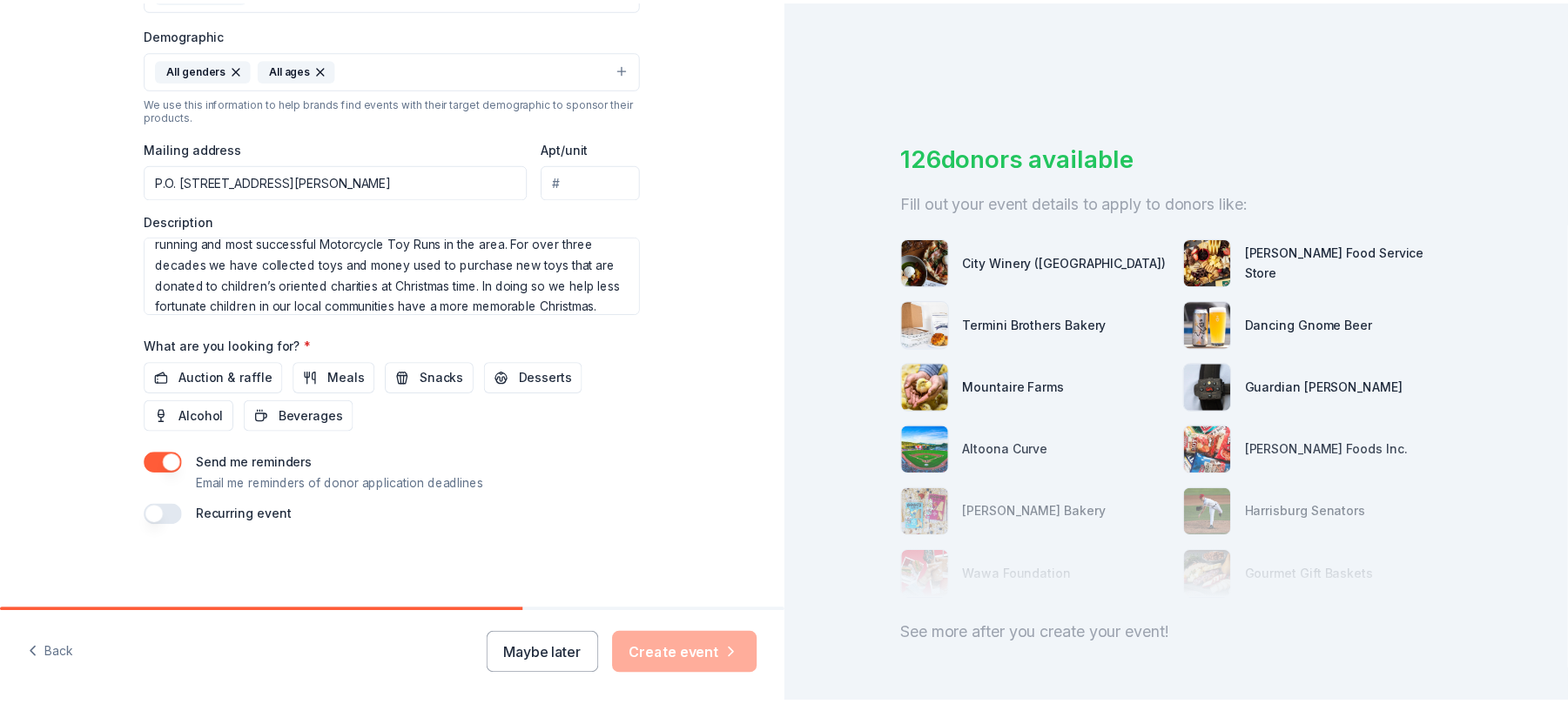
scroll to position [560, 0]
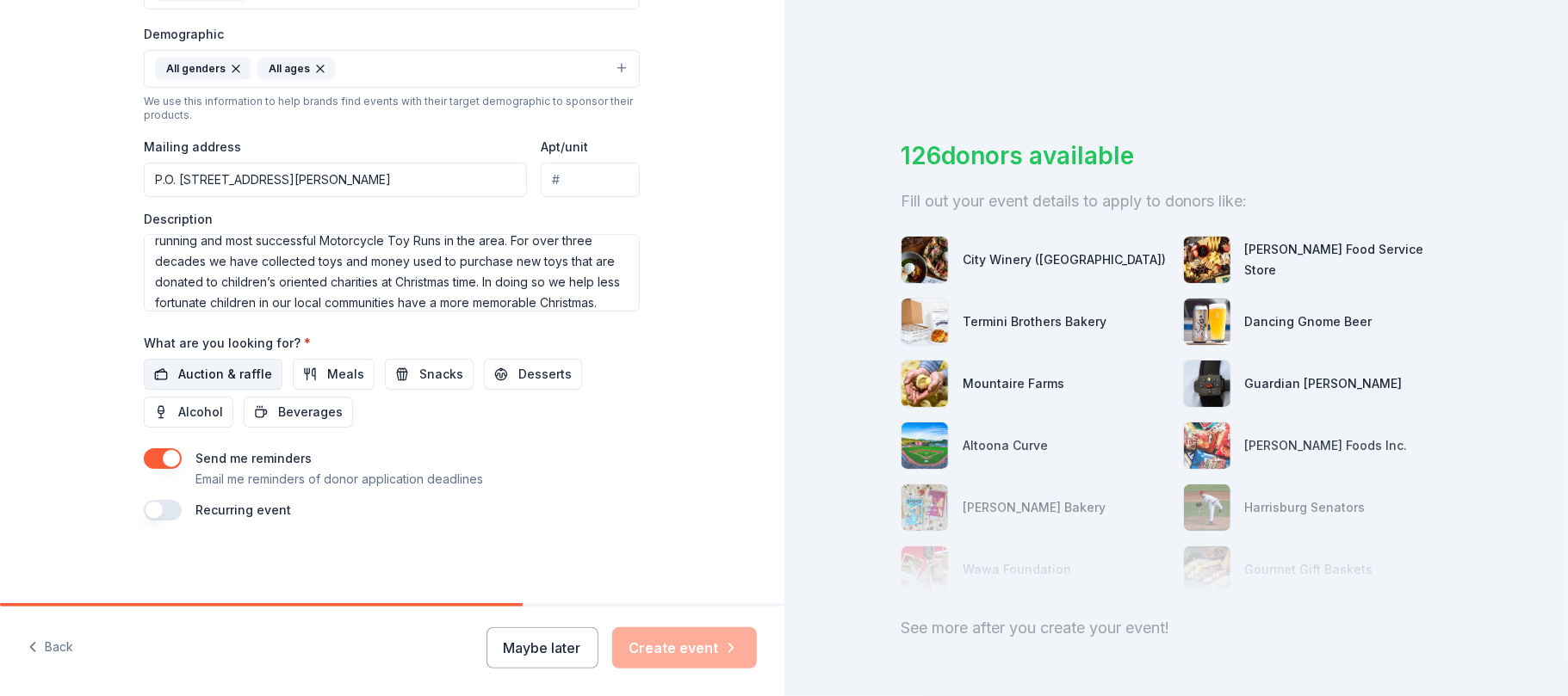
click at [224, 377] on span "Auction & raffle" at bounding box center [225, 374] width 94 height 21
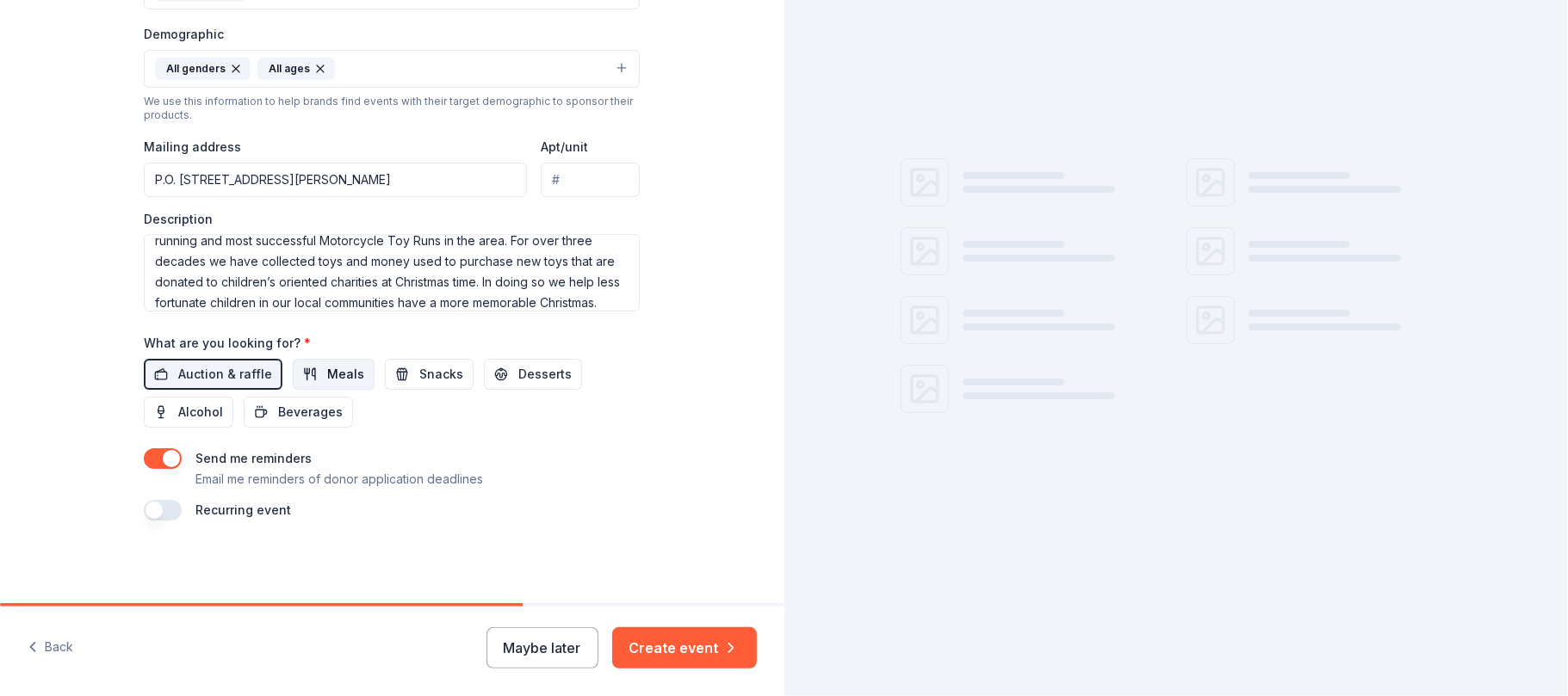
click at [330, 374] on span "Meals" at bounding box center [345, 374] width 37 height 21
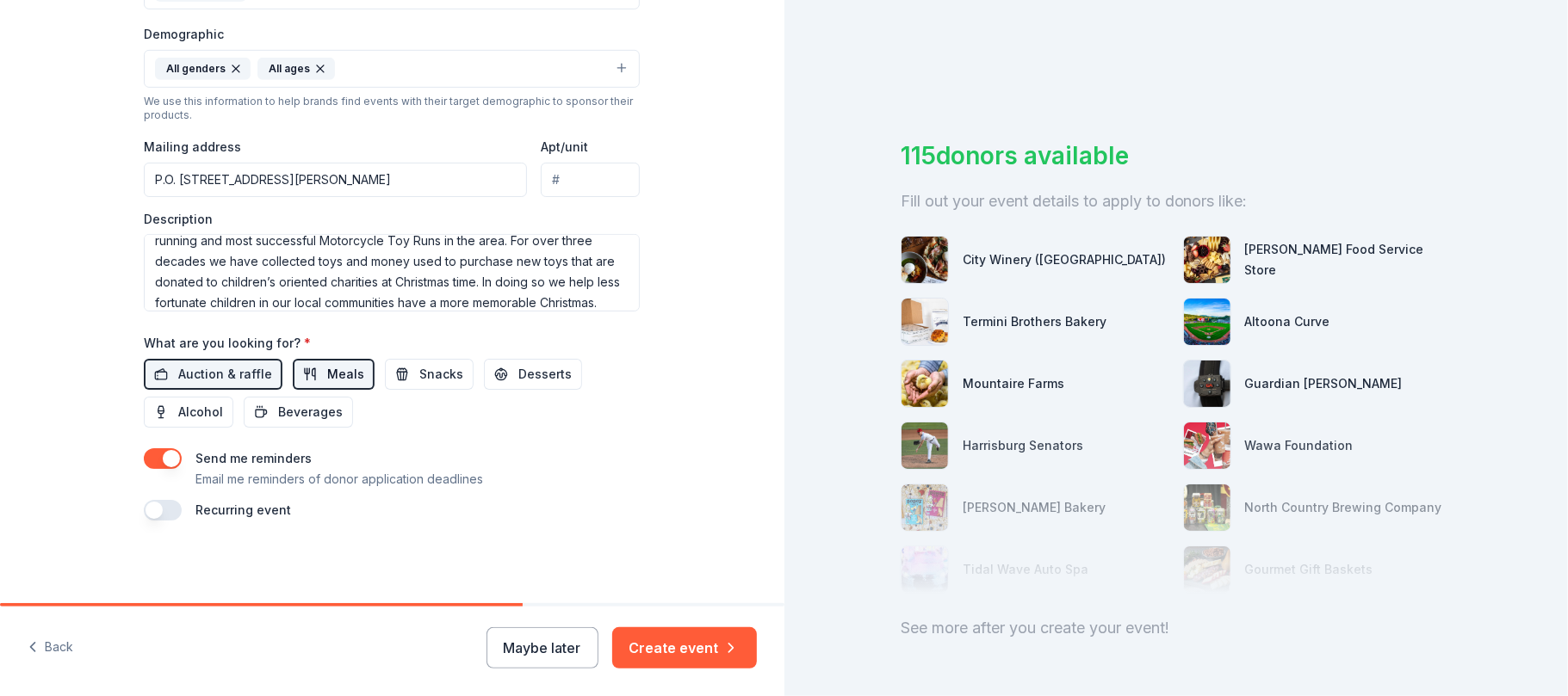
click at [327, 367] on span "Meals" at bounding box center [345, 374] width 37 height 21
click at [157, 511] on button "button" at bounding box center [163, 511] width 38 height 21
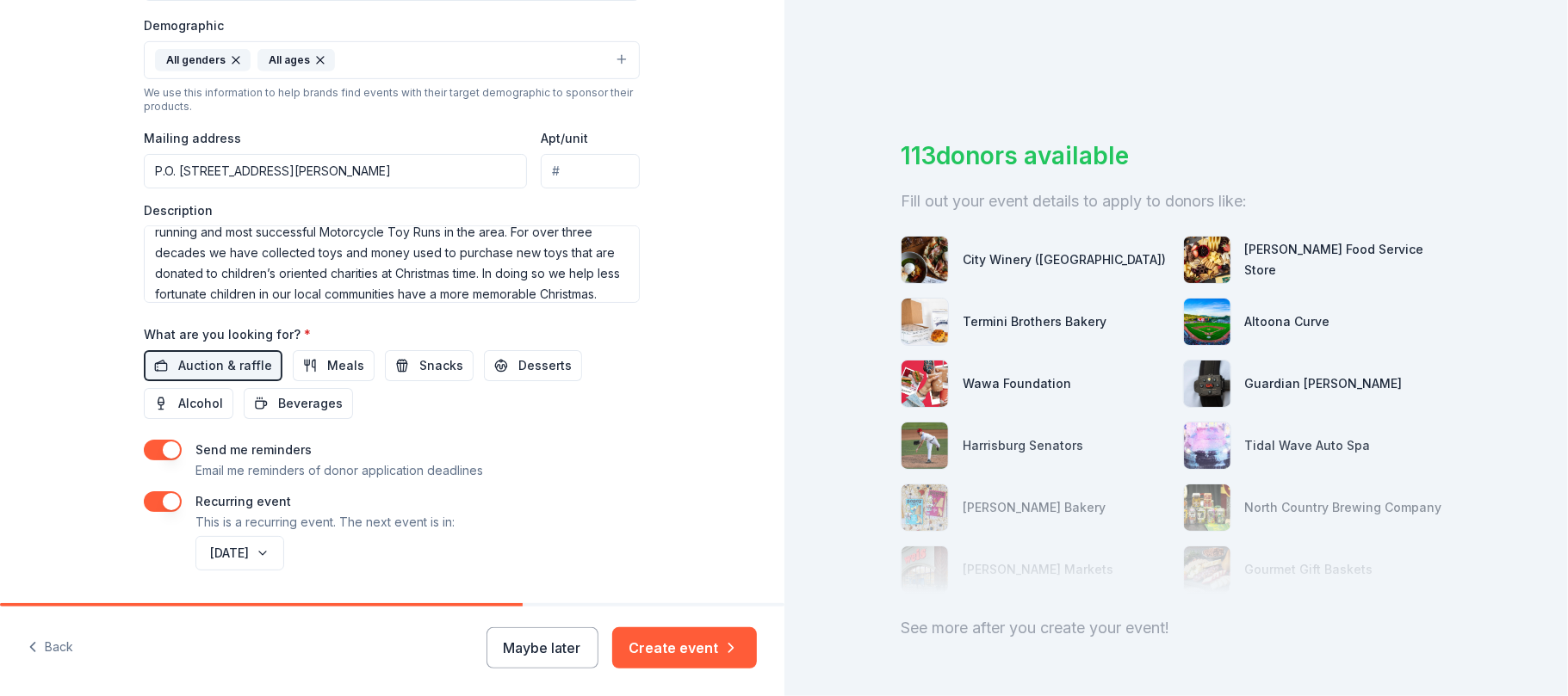
click at [561, 646] on button "Maybe later" at bounding box center [542, 648] width 112 height 42
click at [679, 647] on button "Create event" at bounding box center [684, 648] width 145 height 42
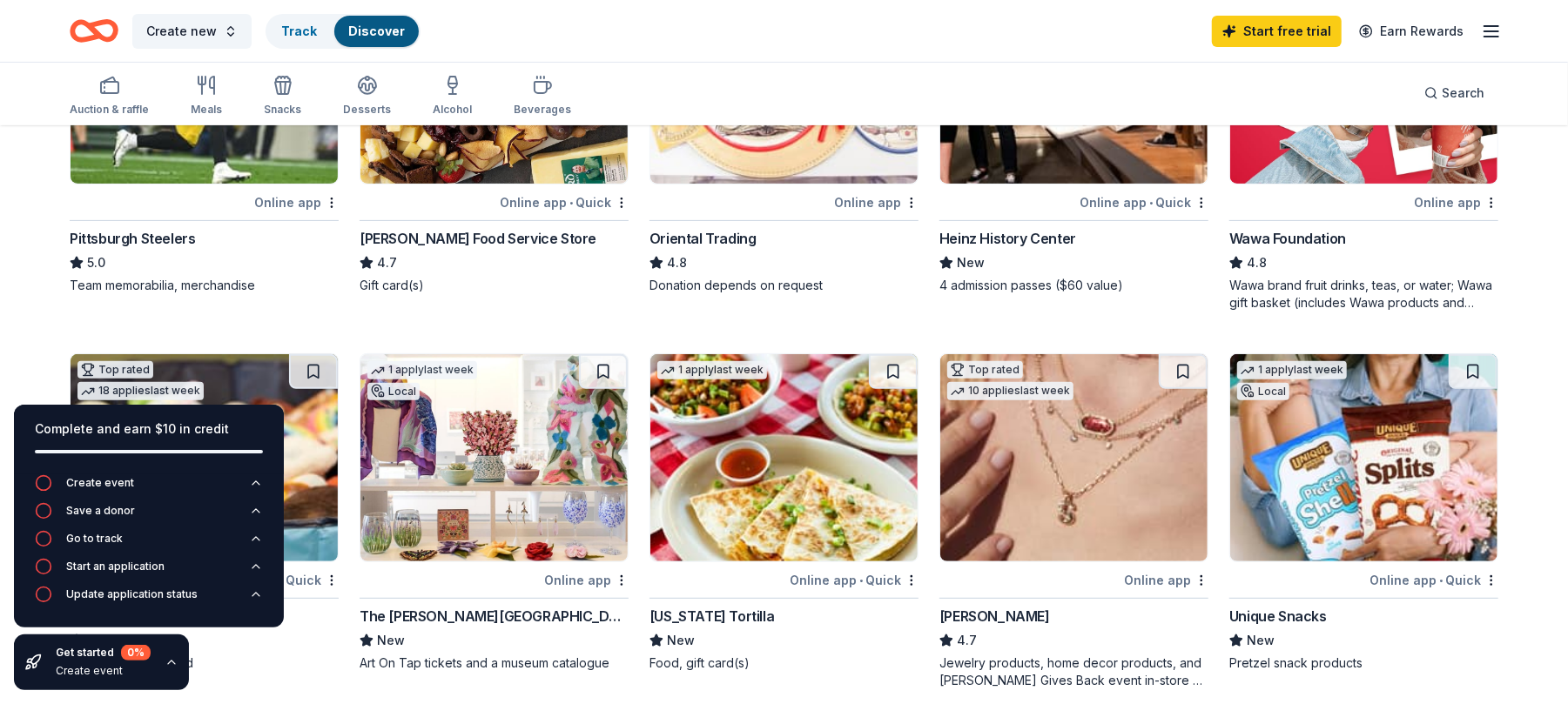
scroll to position [348, 0]
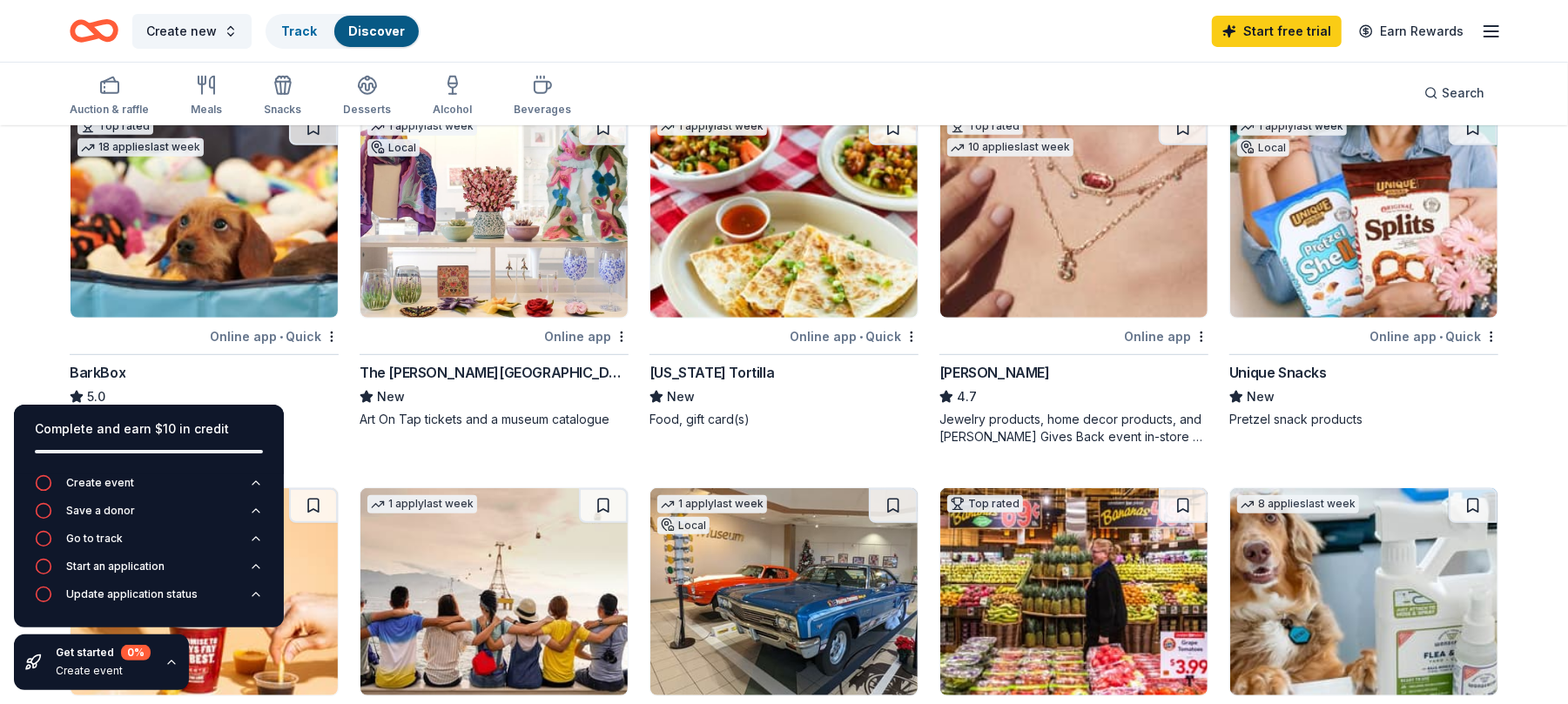
scroll to position [580, 0]
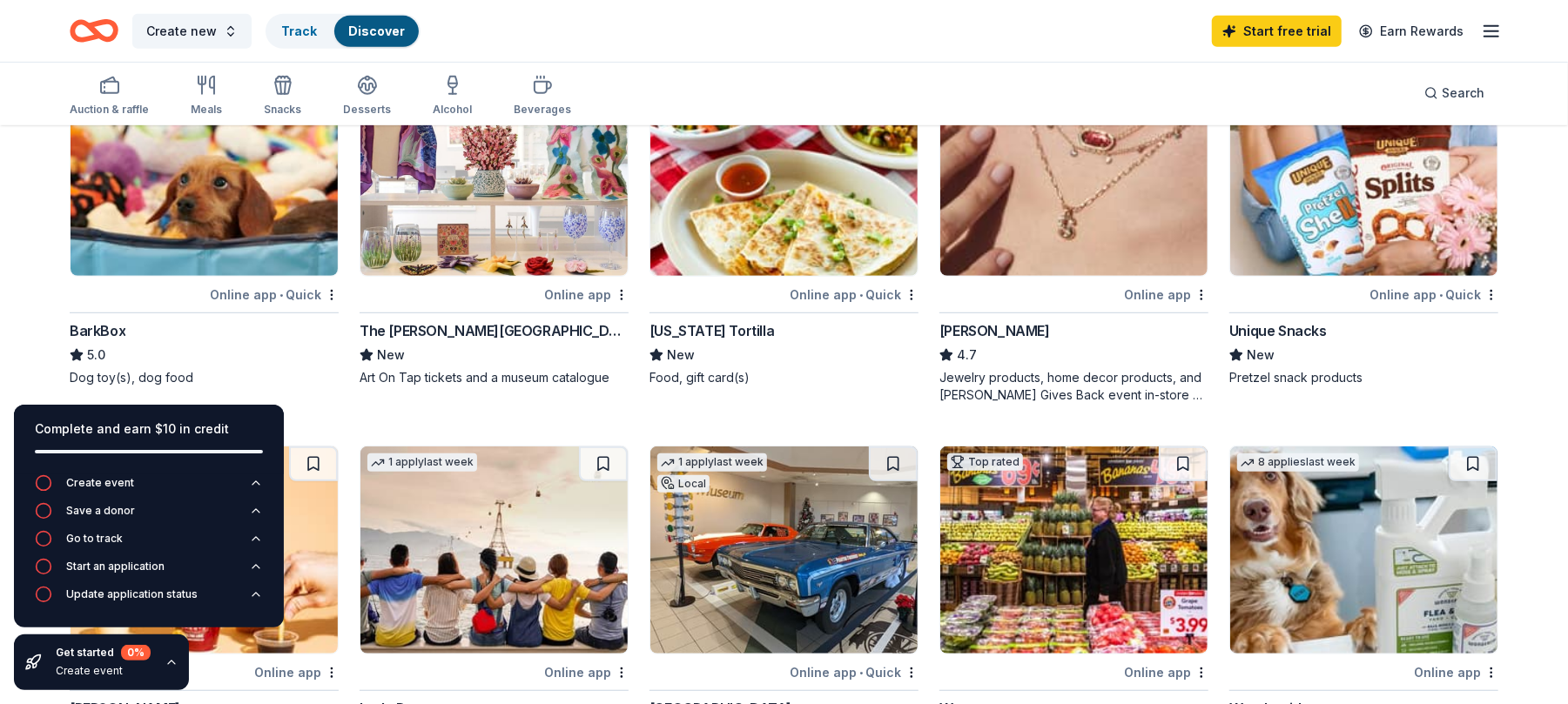
click at [464, 423] on div "Top rated 3 applies last week Online app Pittsburgh Steelers 5.0 Team memorabil…" at bounding box center [783, 424] width 1429 height 1469
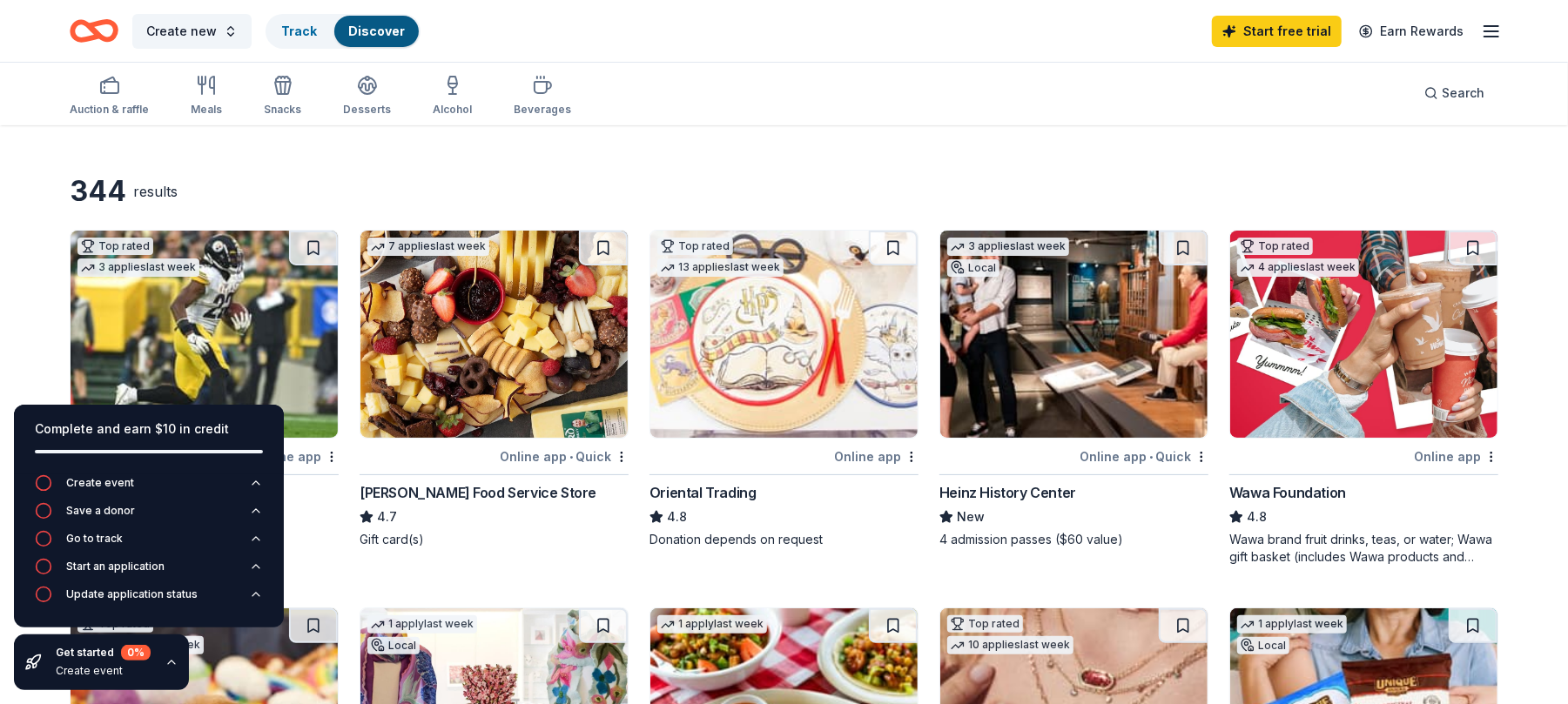
scroll to position [0, 0]
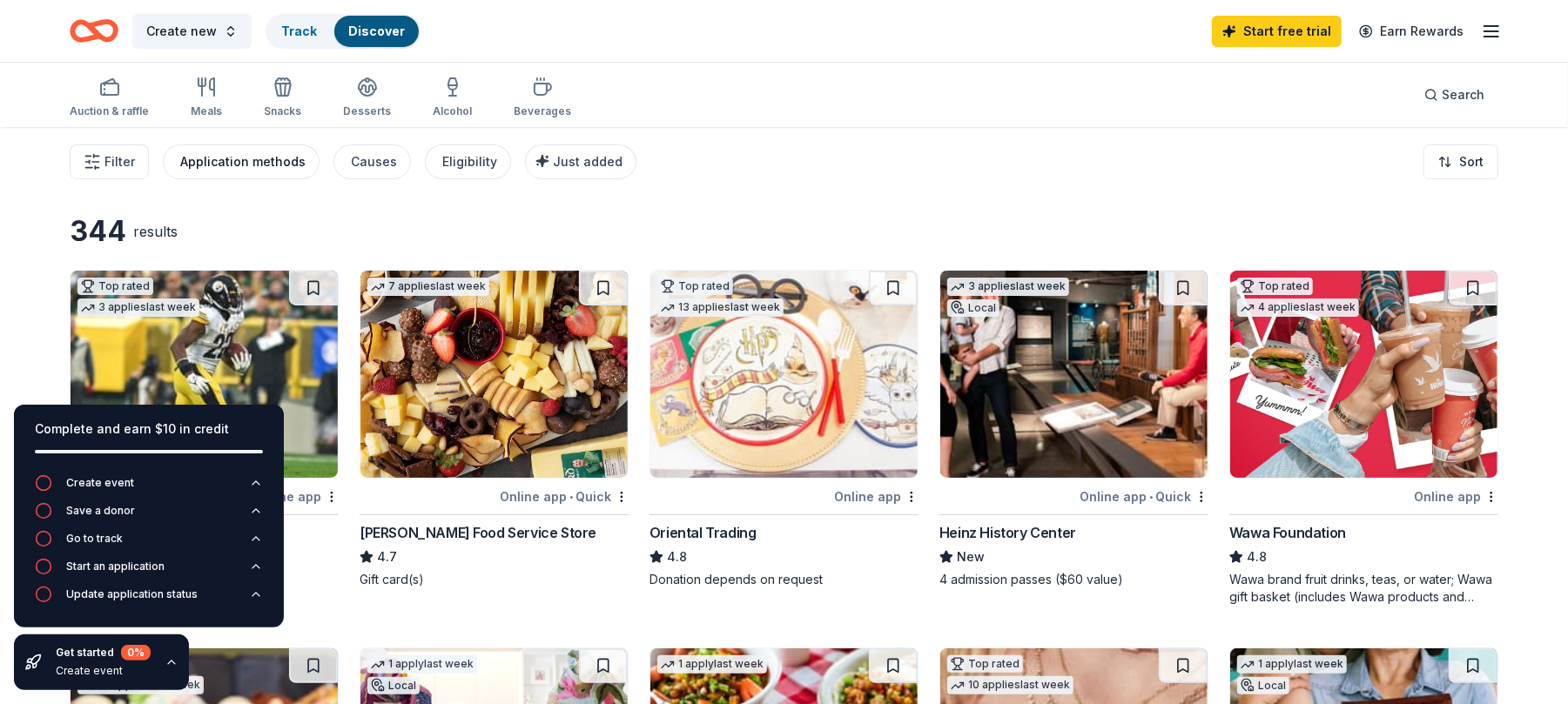
click at [249, 160] on div "Application methods" at bounding box center [243, 162] width 125 height 21
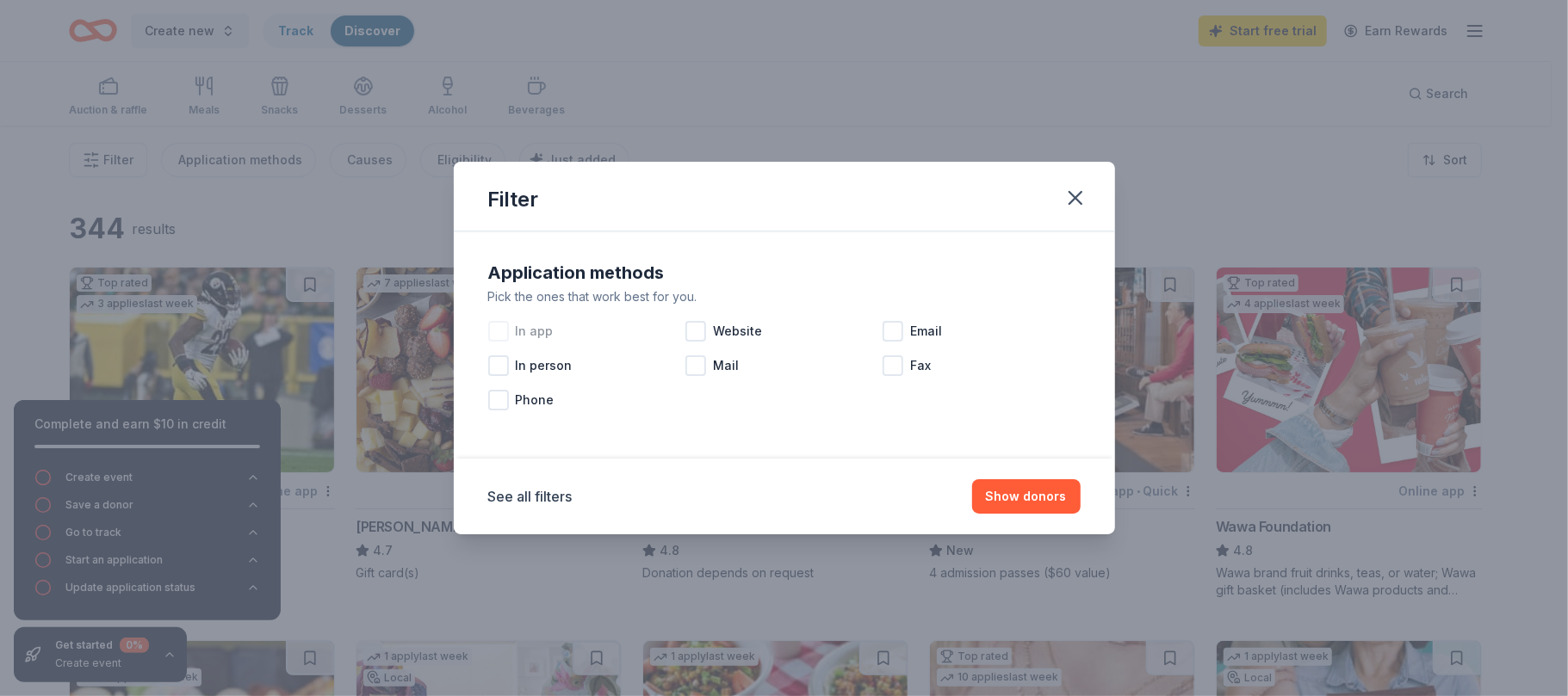
click at [504, 332] on div at bounding box center [499, 331] width 21 height 21
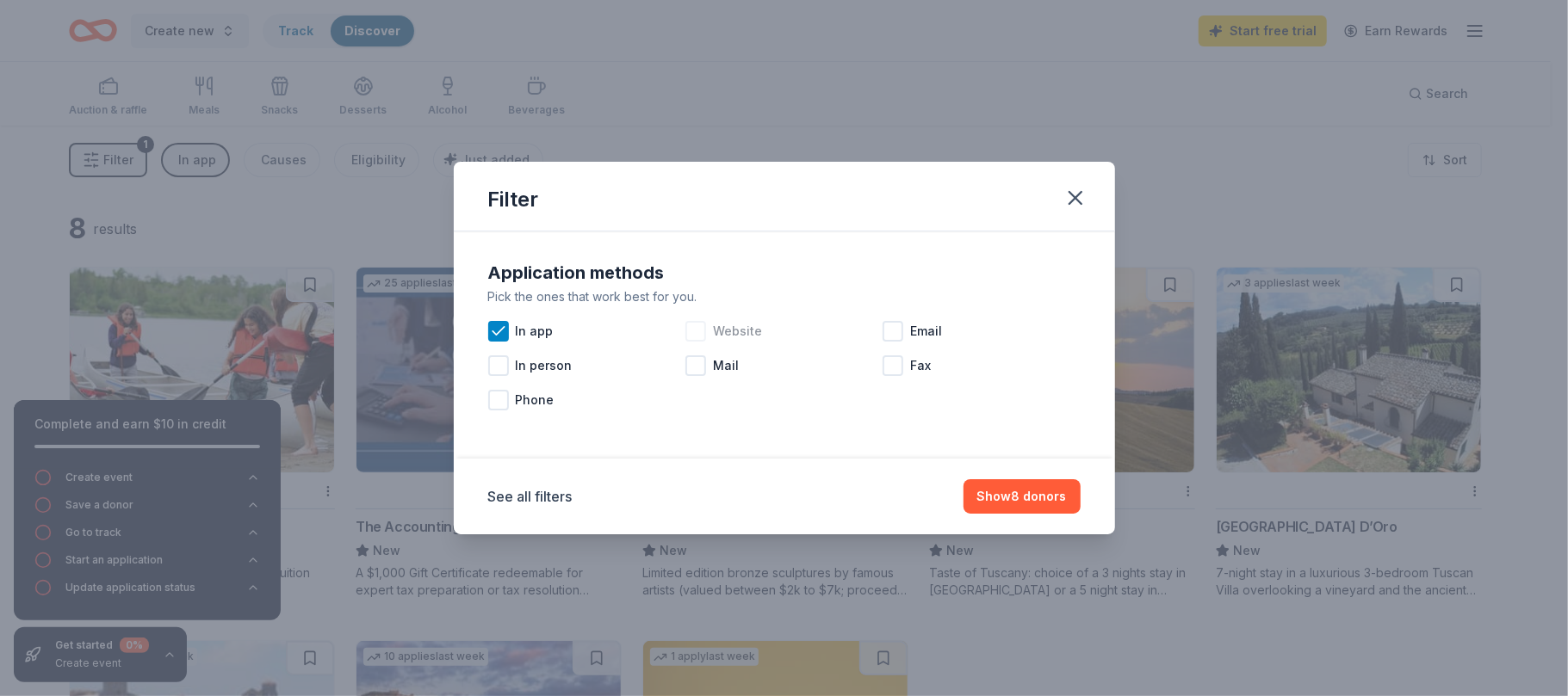
click at [711, 328] on div "Website" at bounding box center [783, 331] width 197 height 35
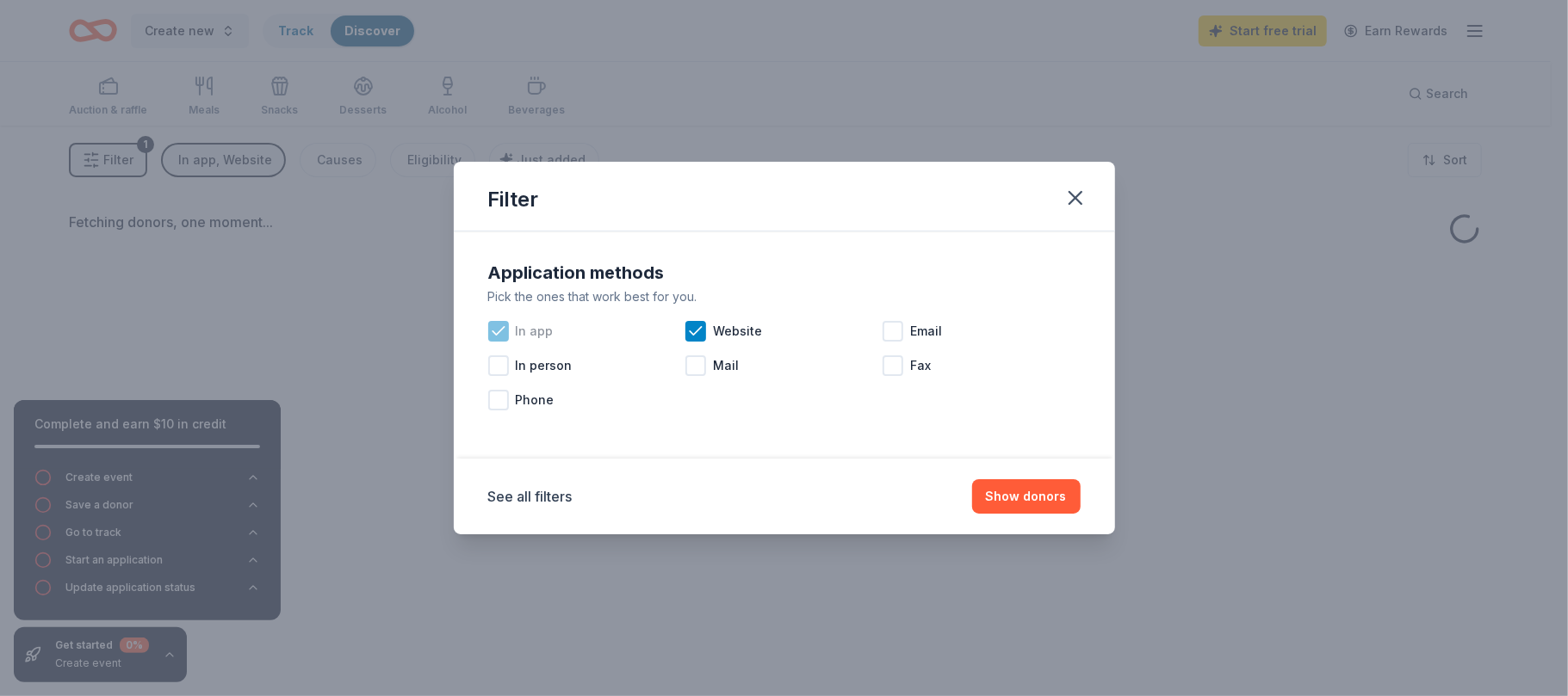
click at [491, 325] on icon at bounding box center [499, 331] width 17 height 17
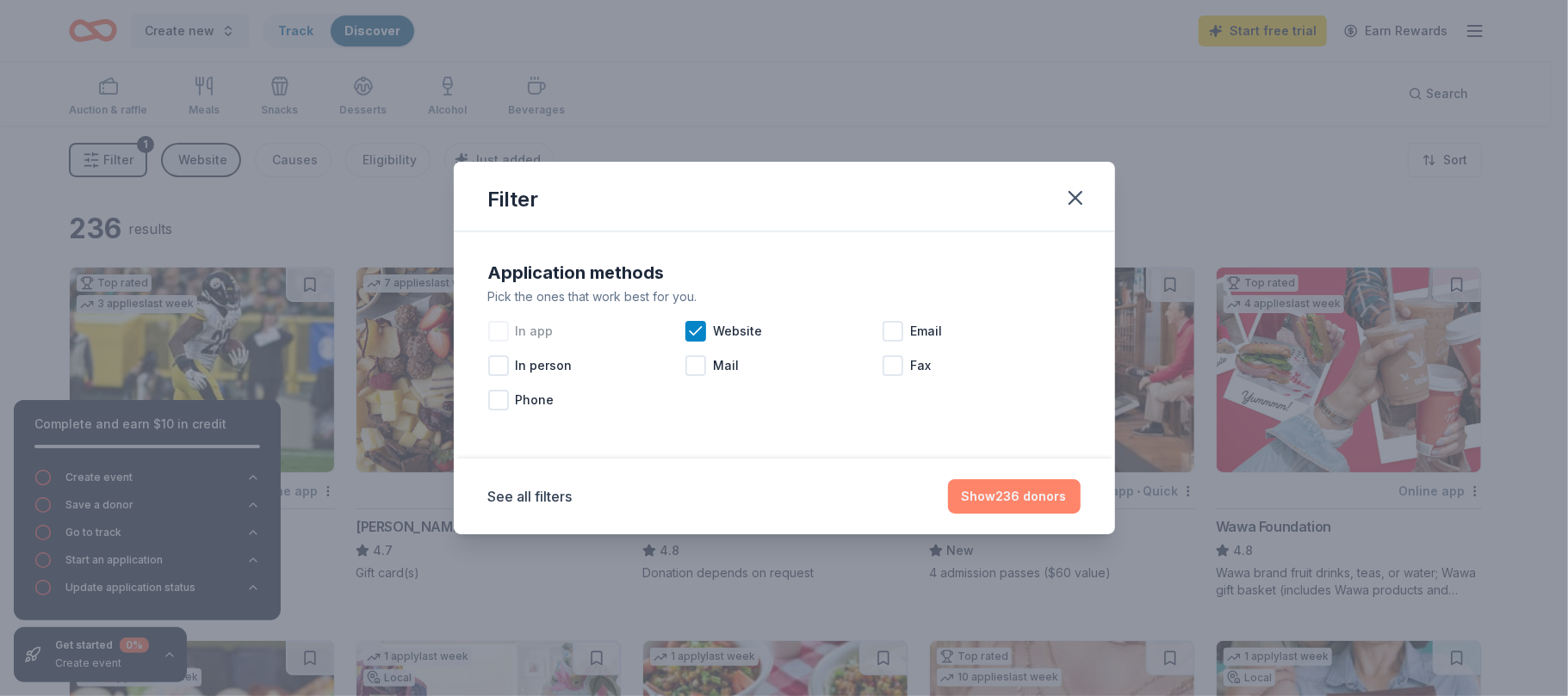
click at [1001, 508] on button "Show 236 donors" at bounding box center [1014, 497] width 133 height 35
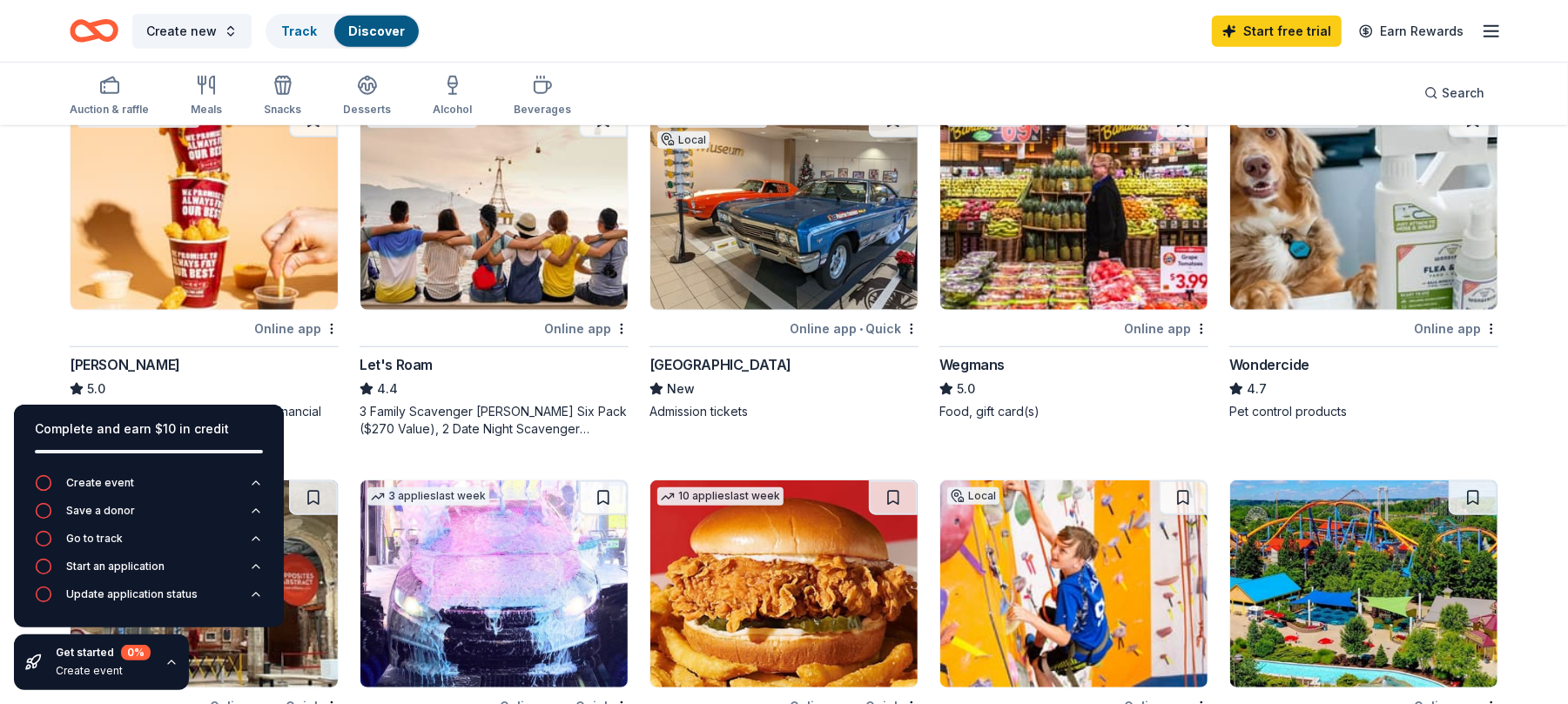
scroll to position [928, 0]
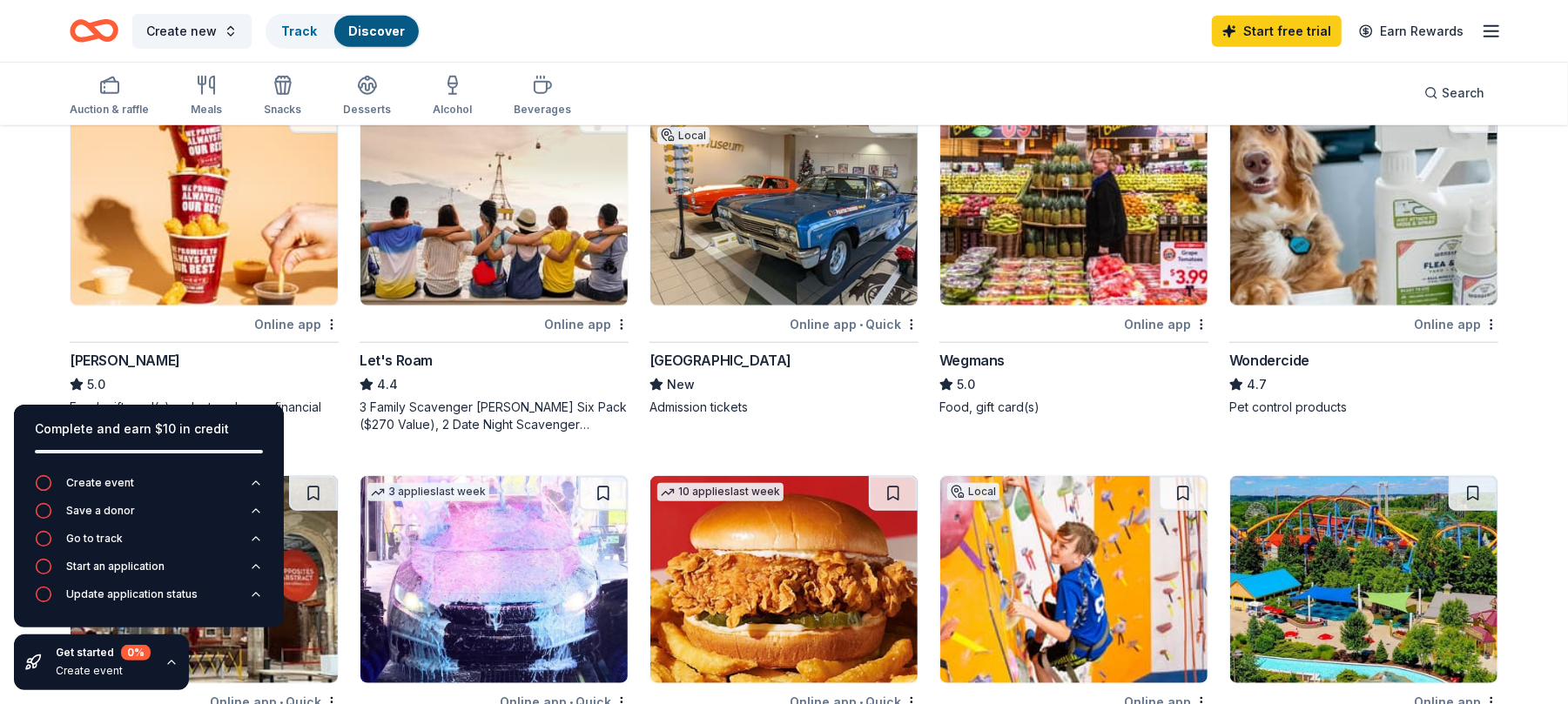
click at [102, 360] on div "[PERSON_NAME]" at bounding box center [125, 360] width 110 height 21
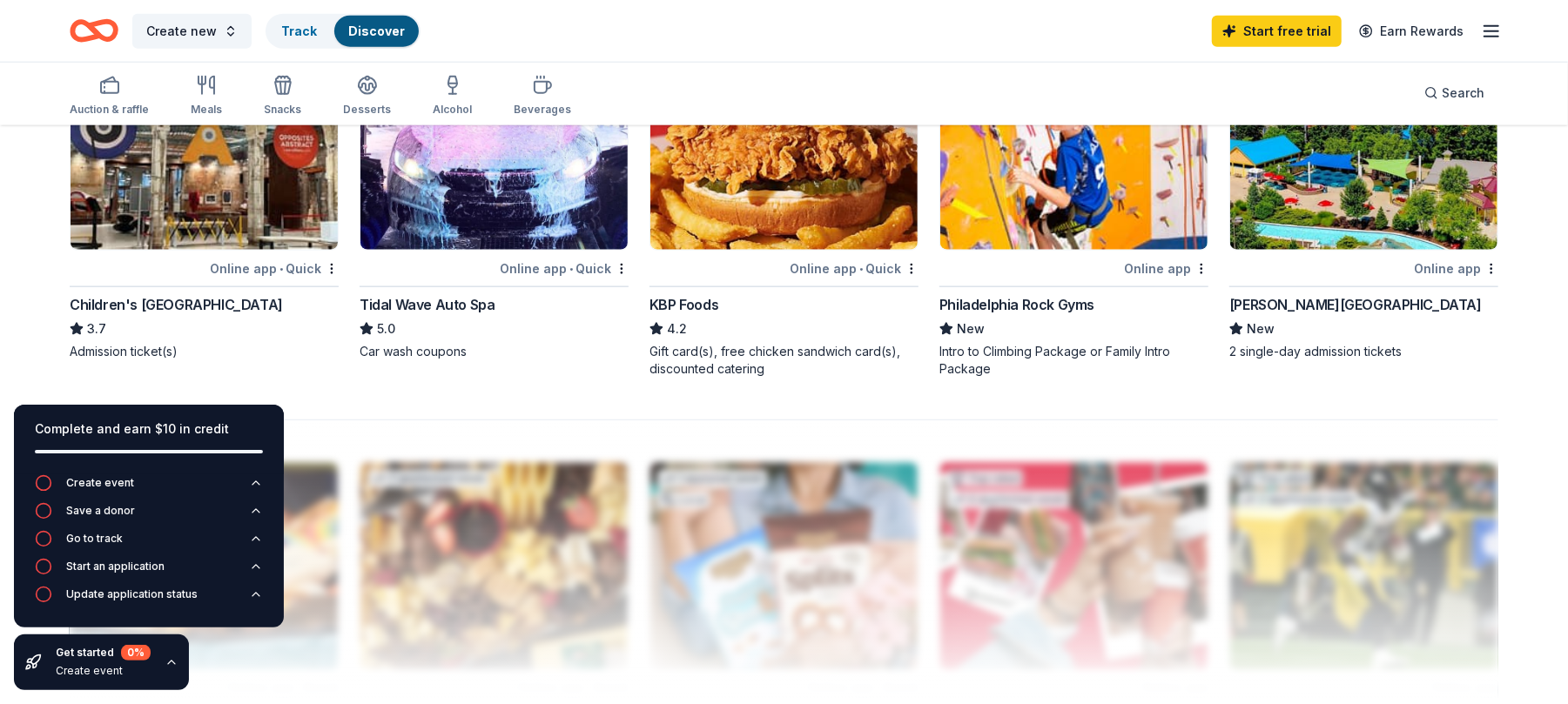
scroll to position [1509, 0]
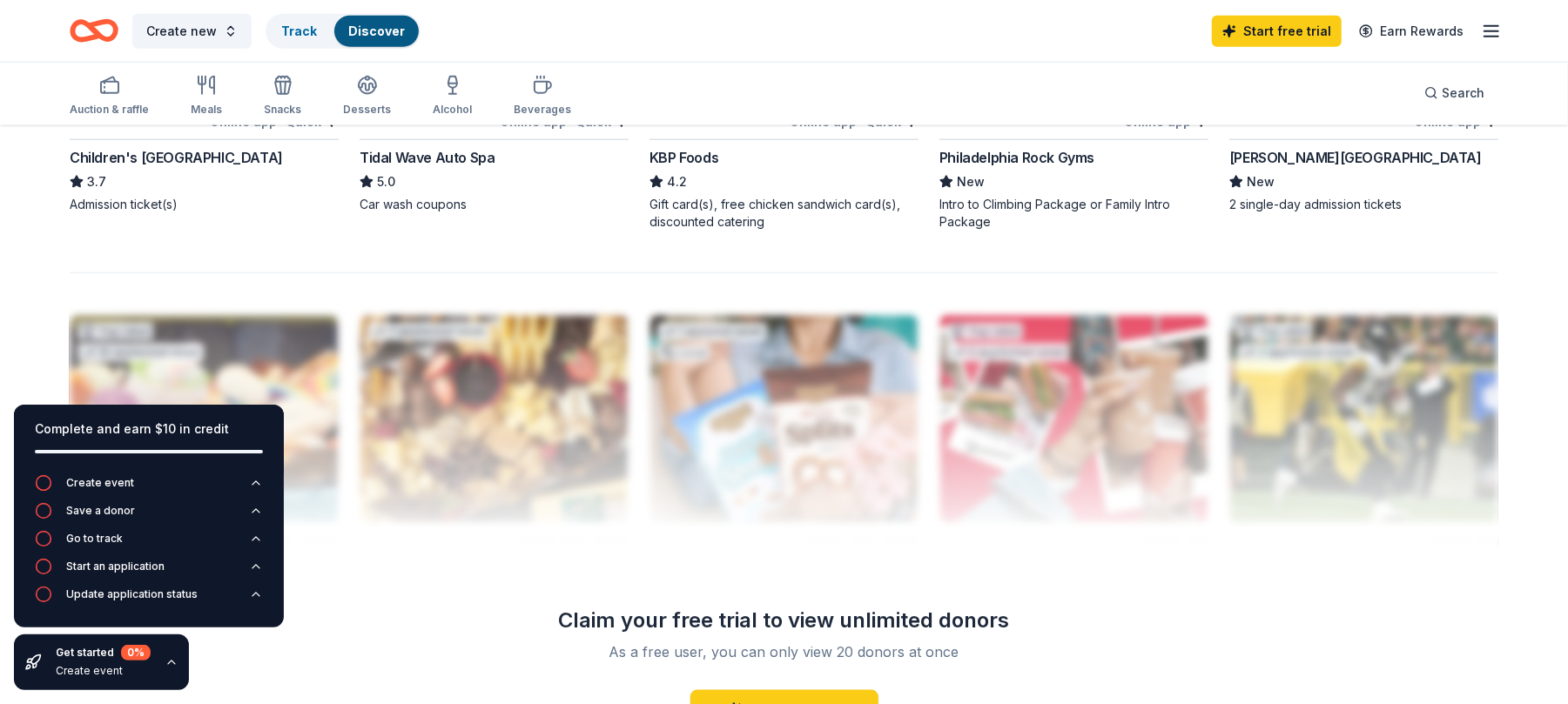
click at [151, 148] on div "Children's [GEOGRAPHIC_DATA]" at bounding box center [175, 158] width 213 height 21
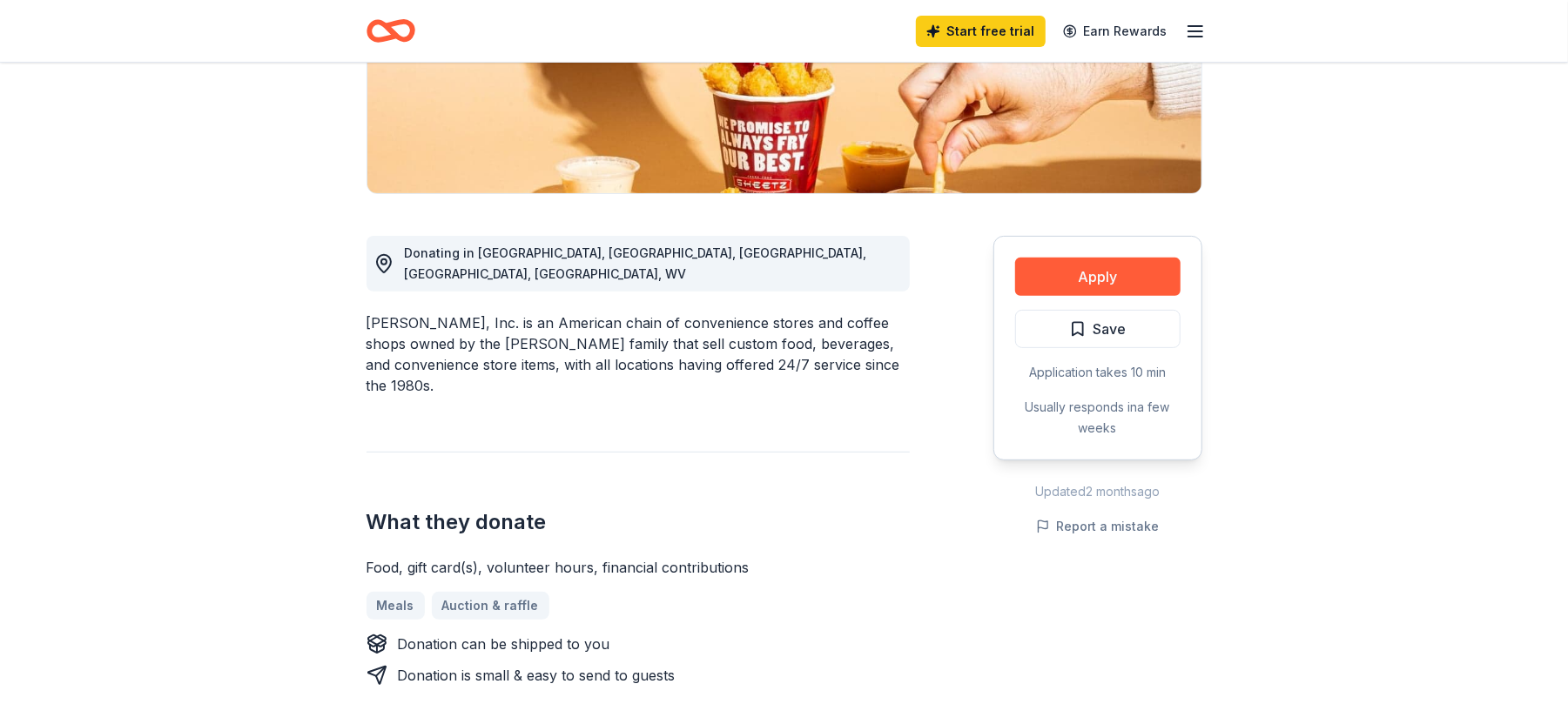
scroll to position [464, 0]
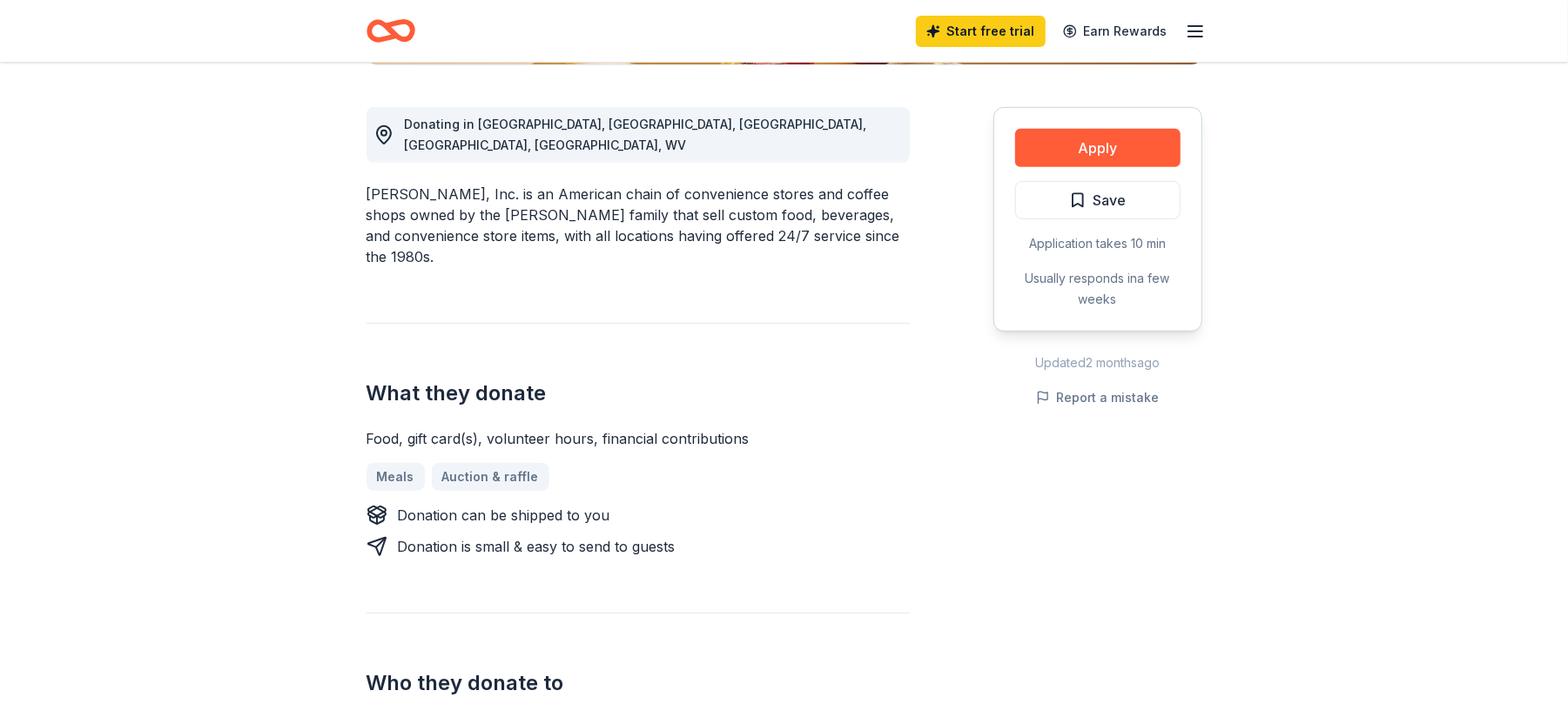
click at [482, 463] on div "Meals Auction & raffle" at bounding box center [638, 477] width 544 height 28
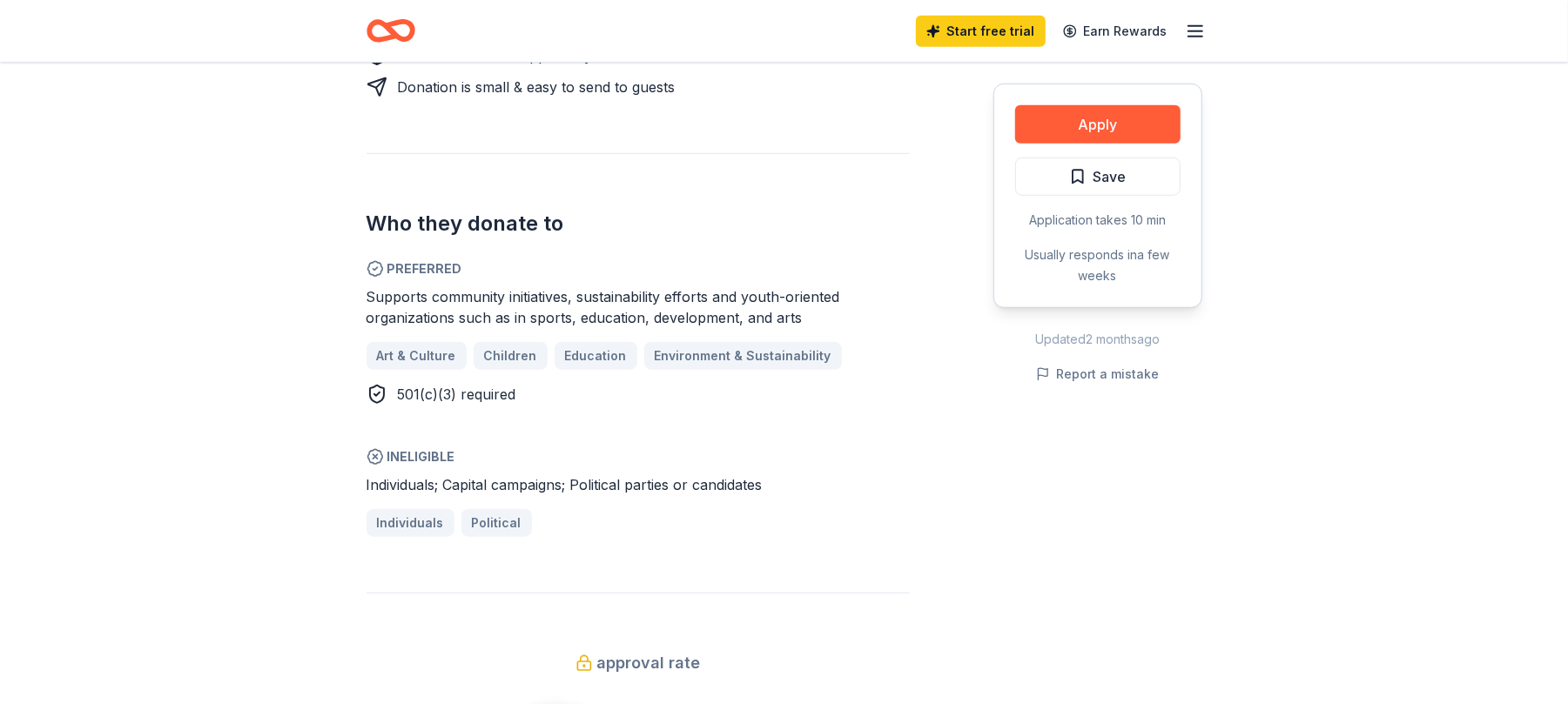
scroll to position [928, 0]
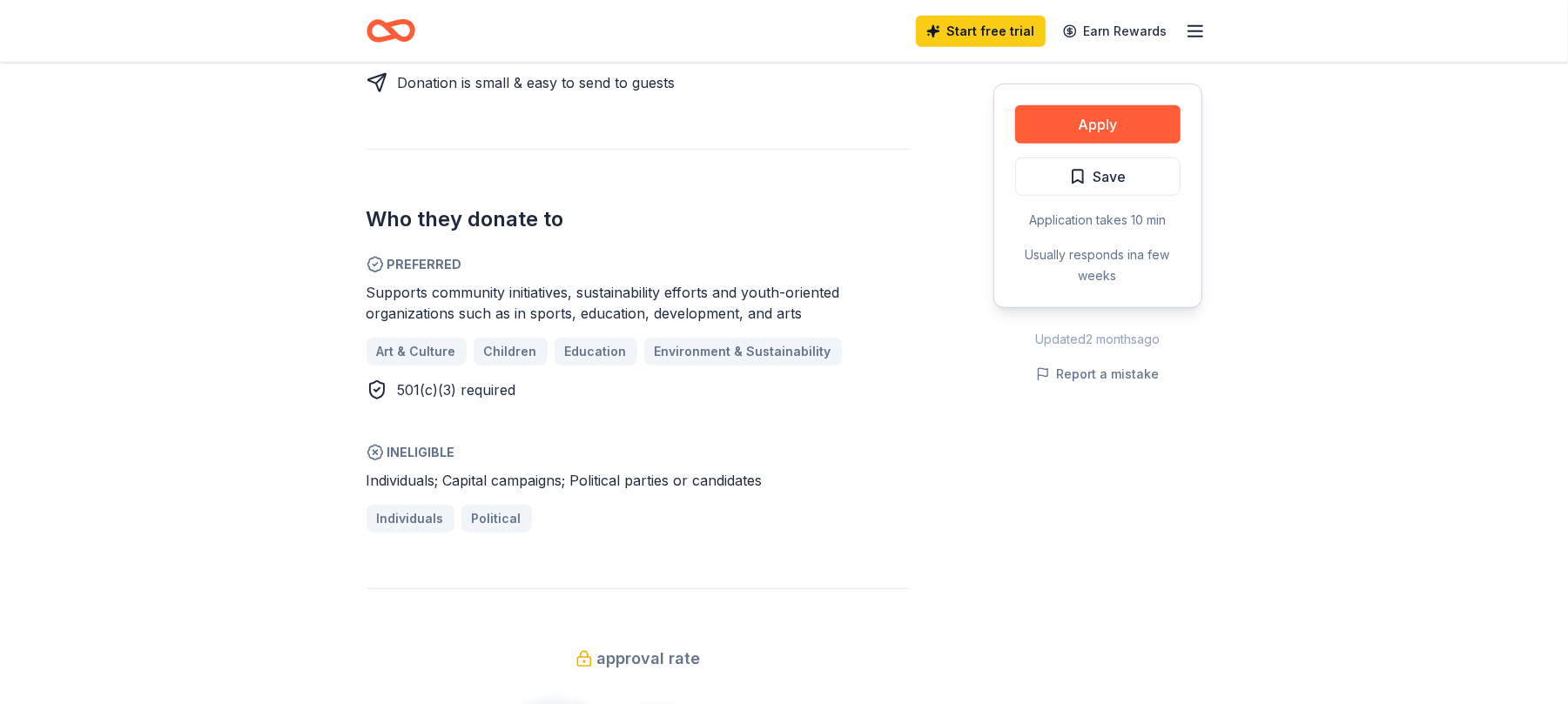
click at [498, 338] on div "Art & Culture Children Education Environment & Sustainability" at bounding box center [638, 352] width 544 height 28
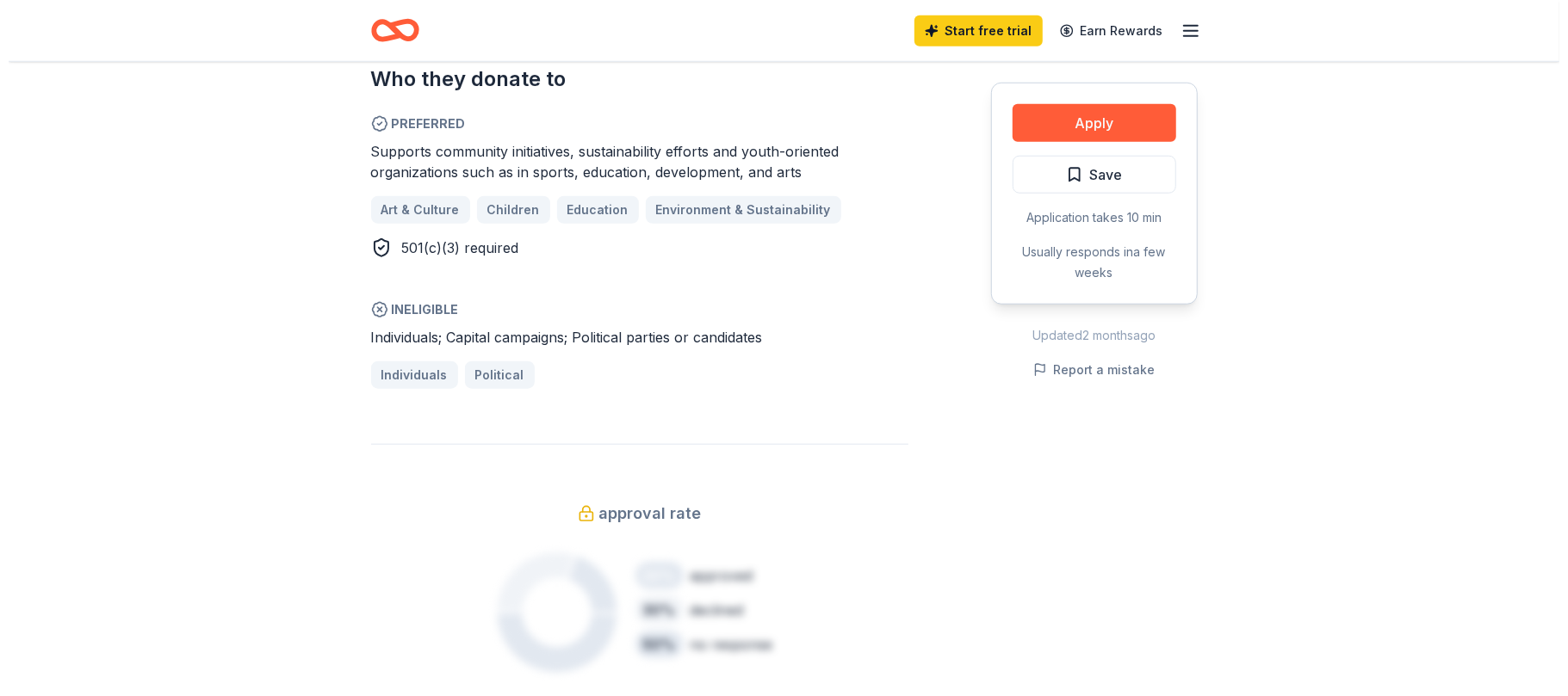
scroll to position [1033, 0]
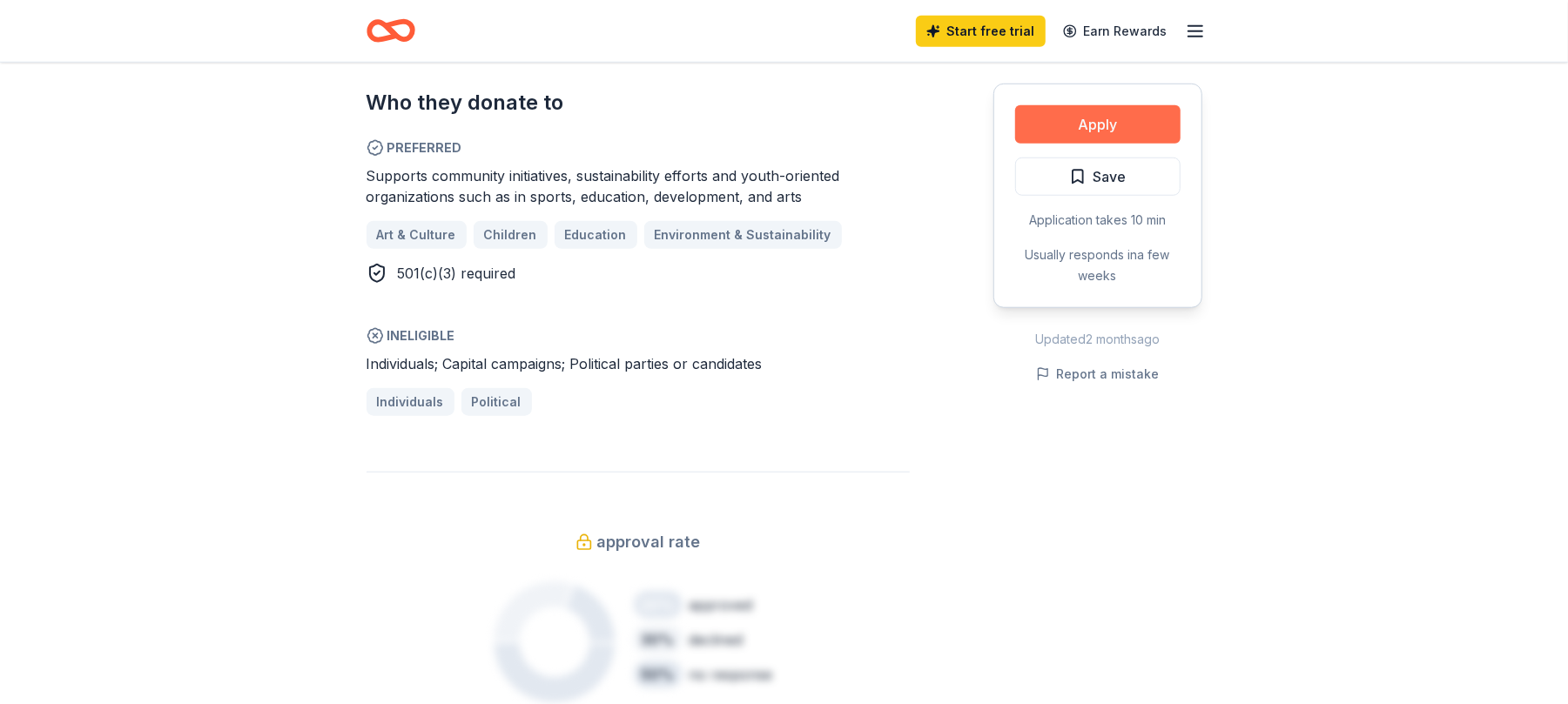
click at [1066, 119] on button "Apply" at bounding box center [1098, 124] width 166 height 39
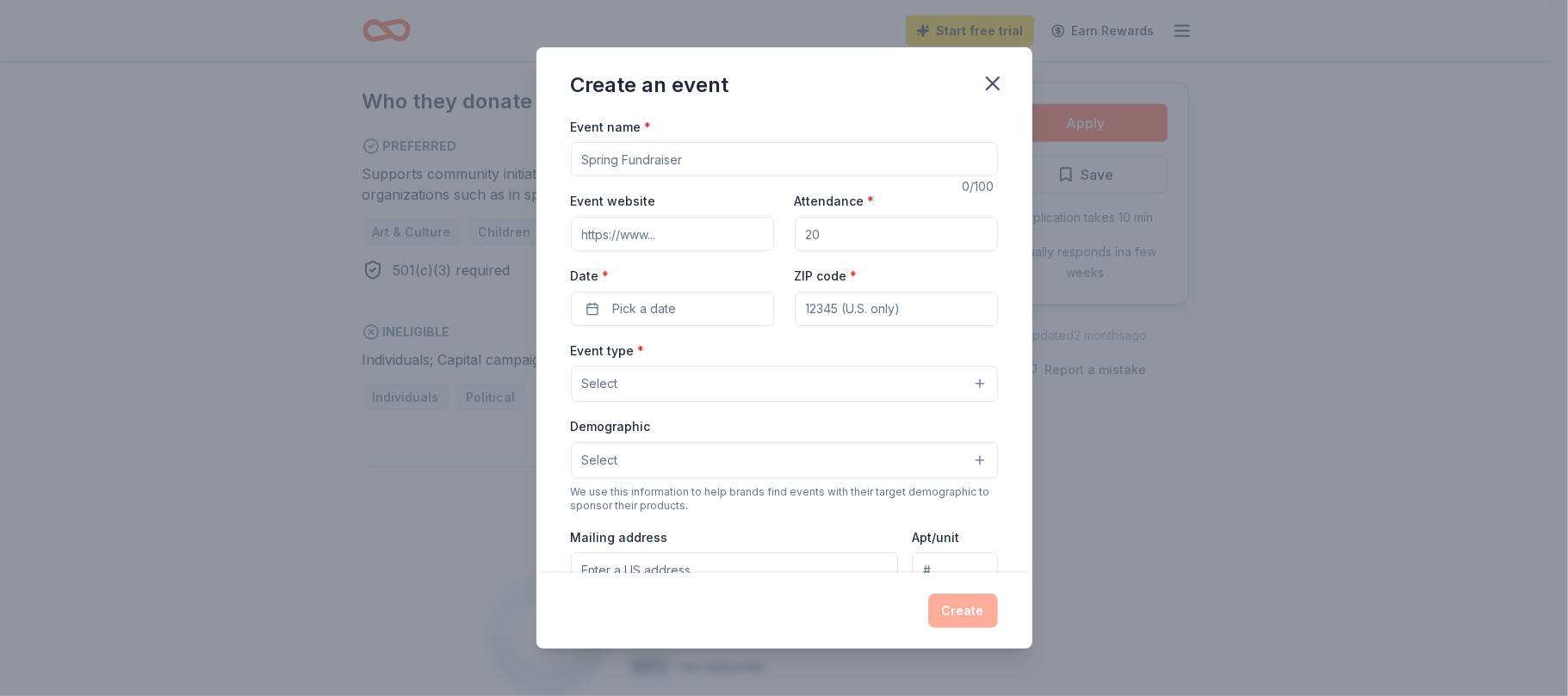
click at [663, 163] on input "Event name *" at bounding box center [784, 159] width 428 height 35
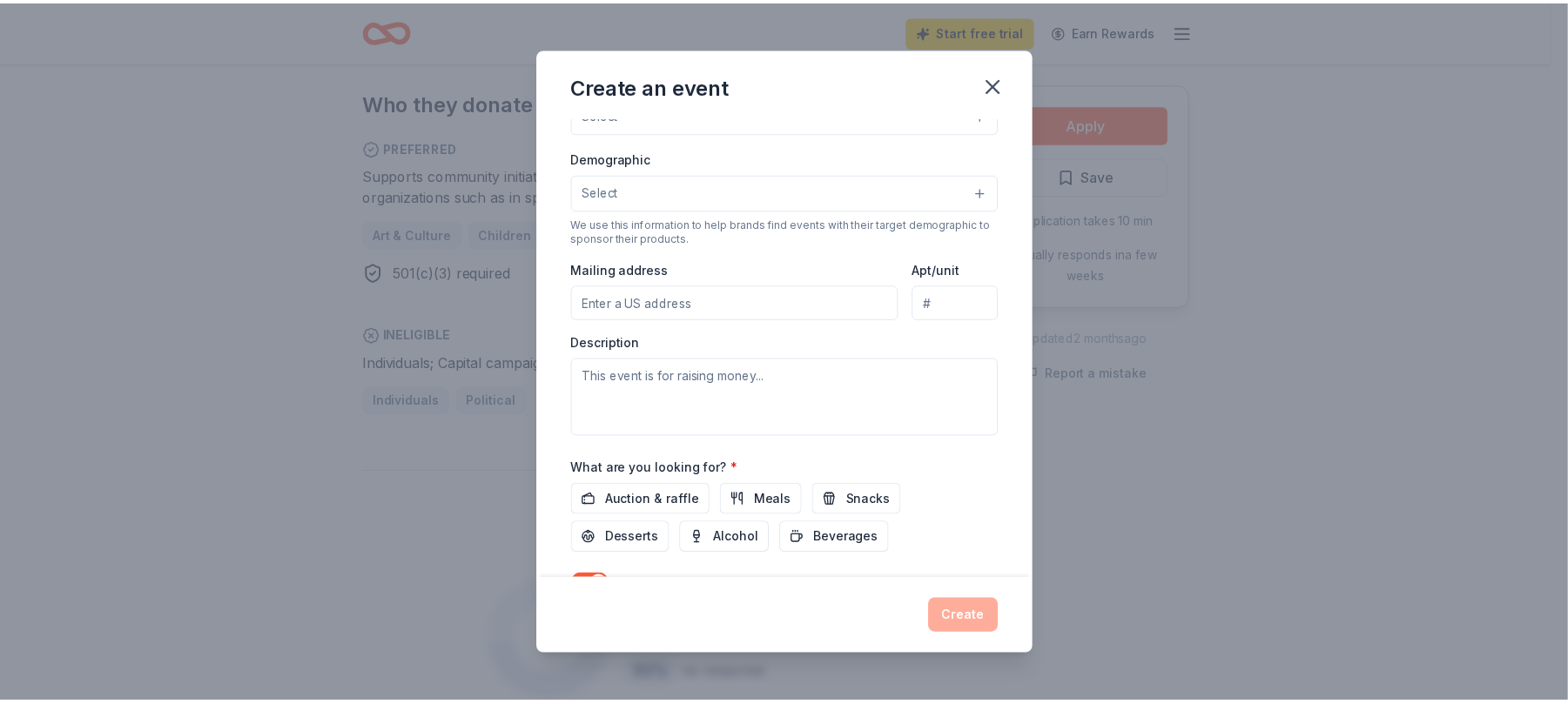
scroll to position [348, 0]
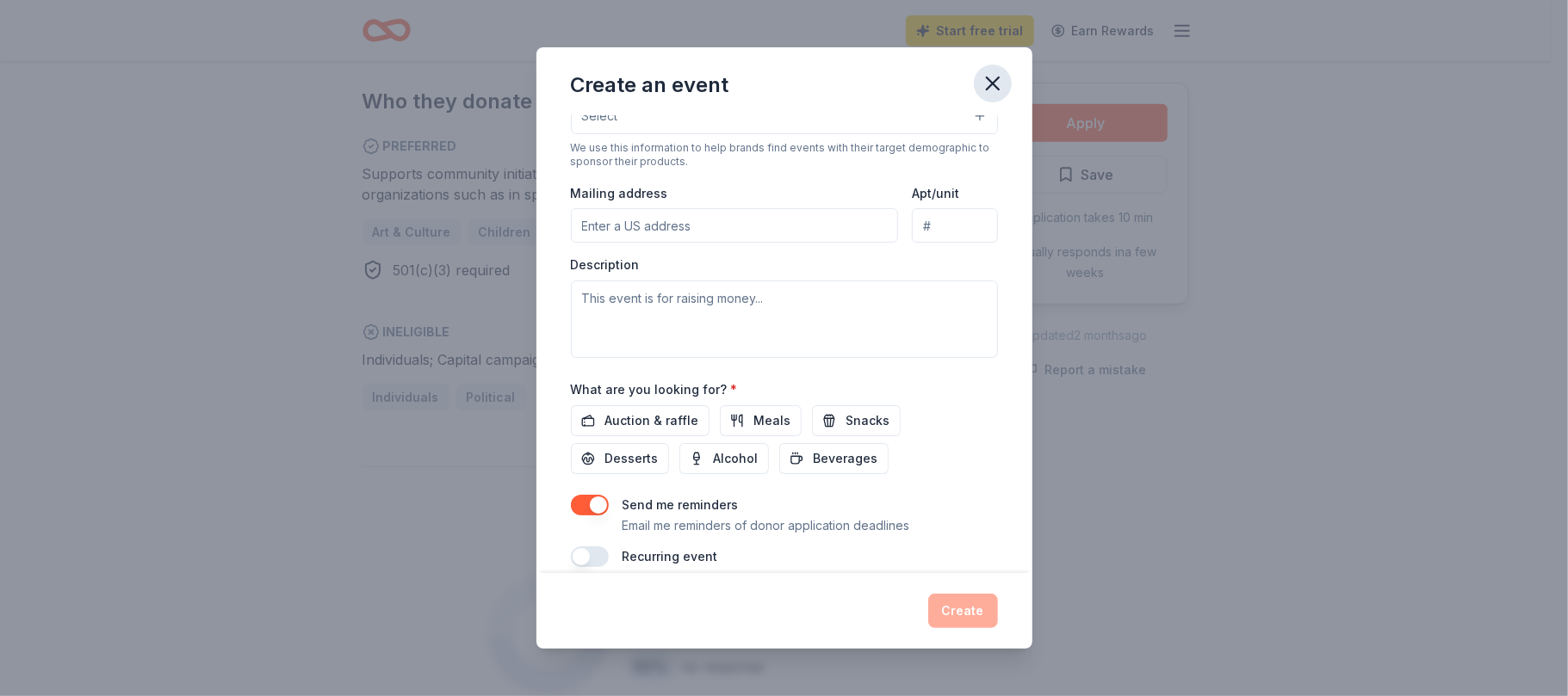
click at [993, 82] on icon "button" at bounding box center [993, 83] width 24 height 24
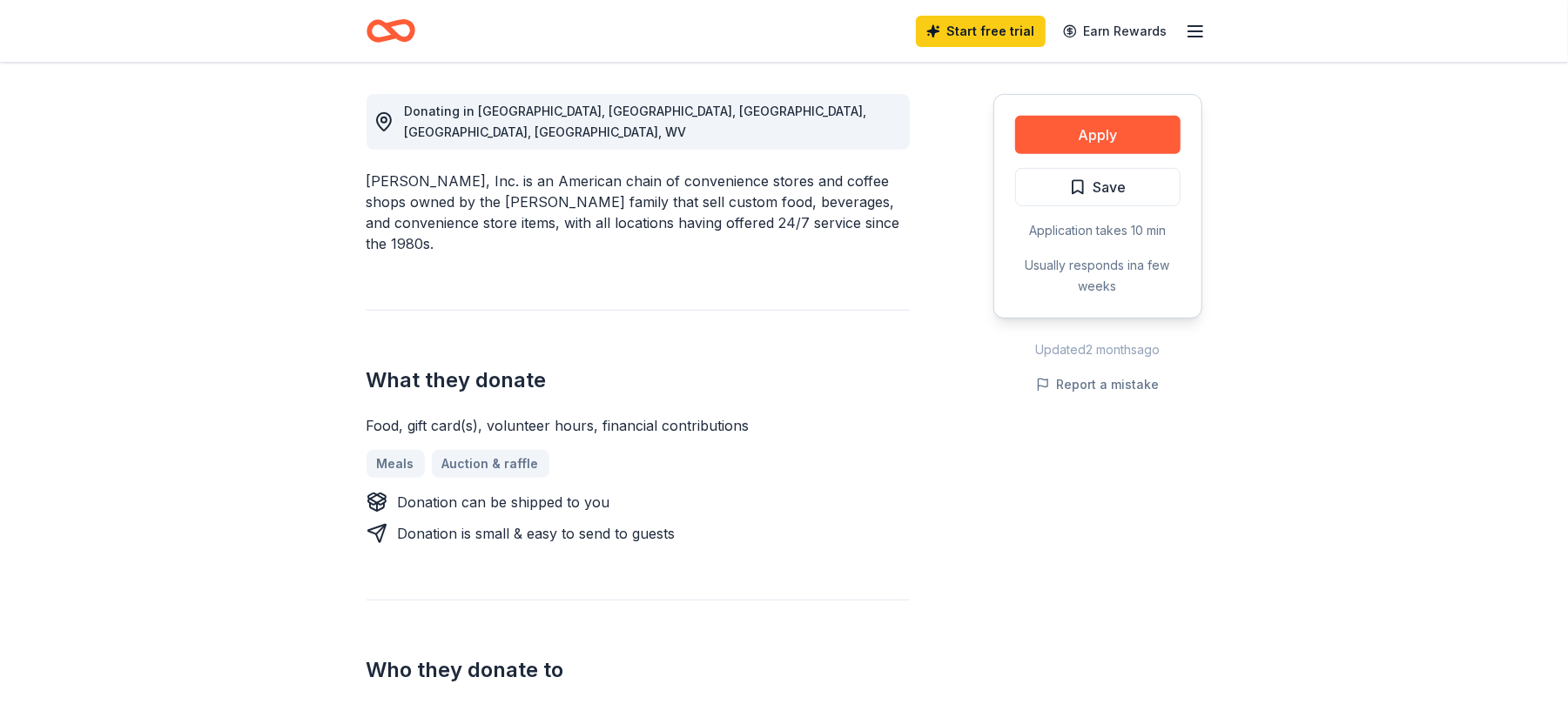
scroll to position [464, 0]
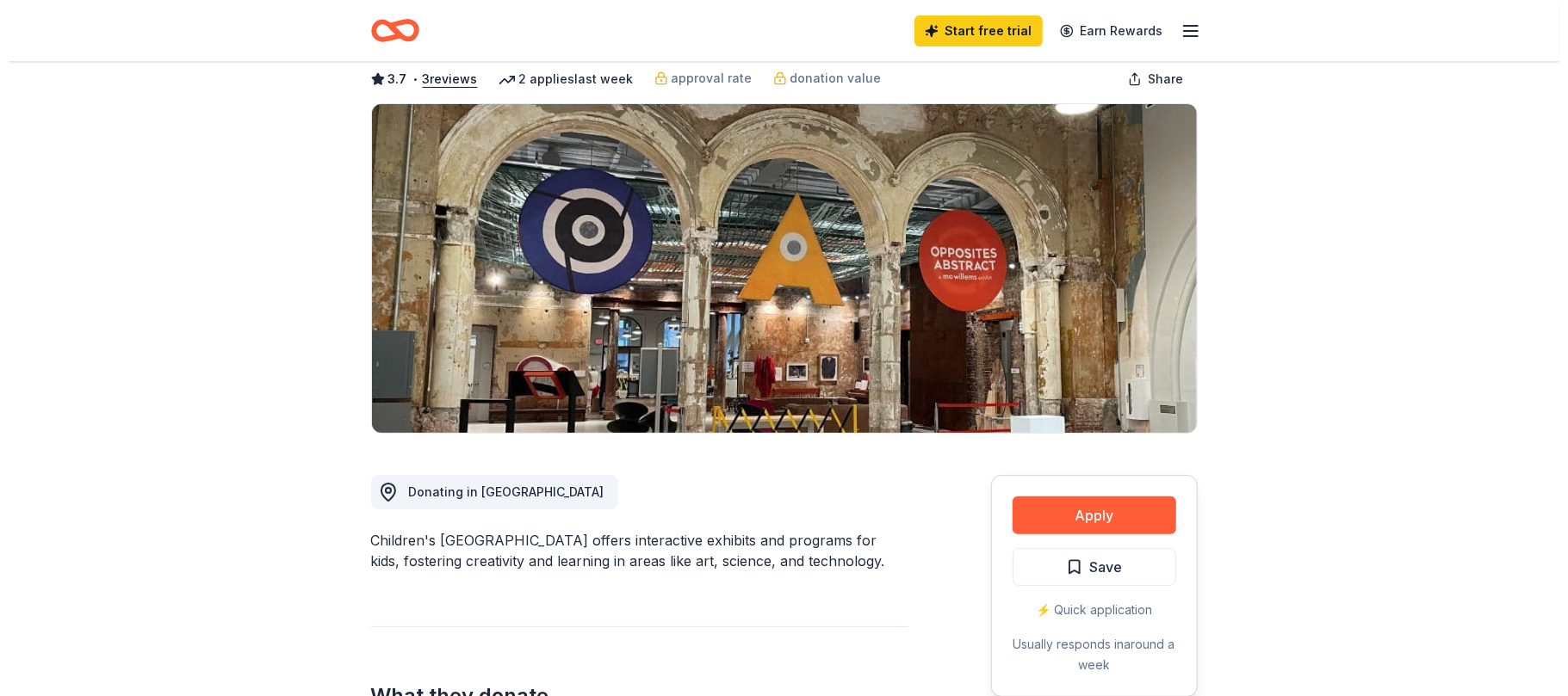
scroll to position [229, 0]
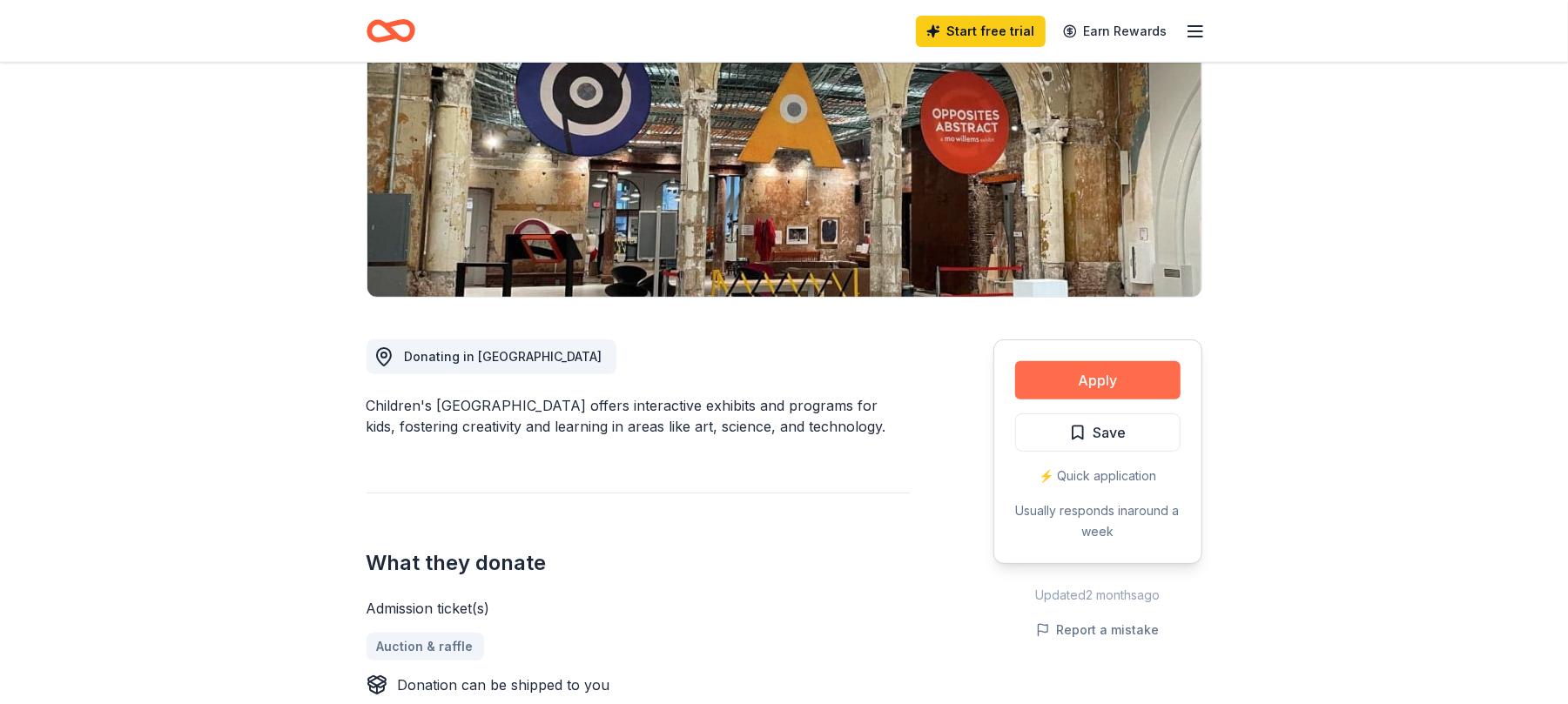
click at [1105, 371] on button "Apply" at bounding box center [1098, 380] width 166 height 39
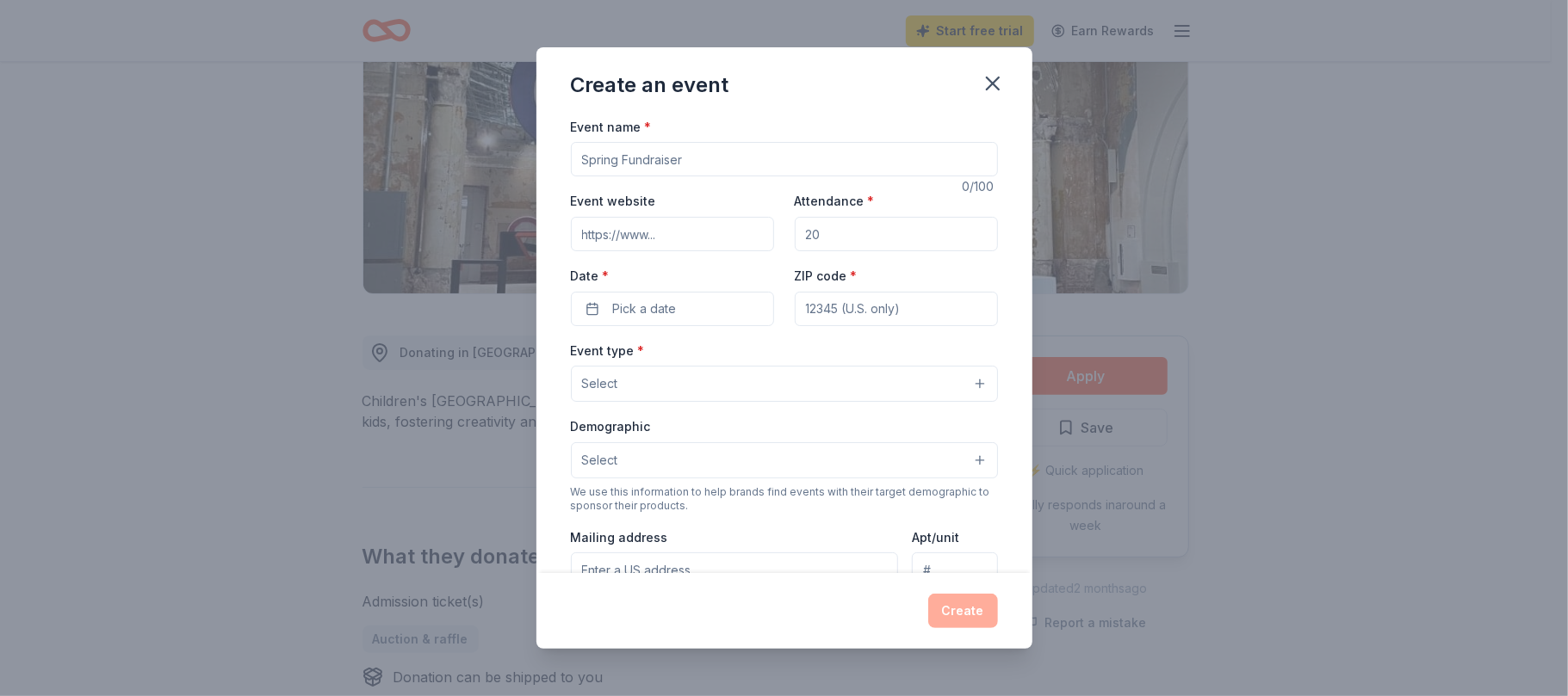
click at [689, 159] on input "Event name *" at bounding box center [784, 159] width 428 height 35
type input "western pa pittsburgh toy run"
click at [662, 225] on input "Event website" at bounding box center [672, 234] width 203 height 35
paste input "[URL][DOMAIN_NAME]"
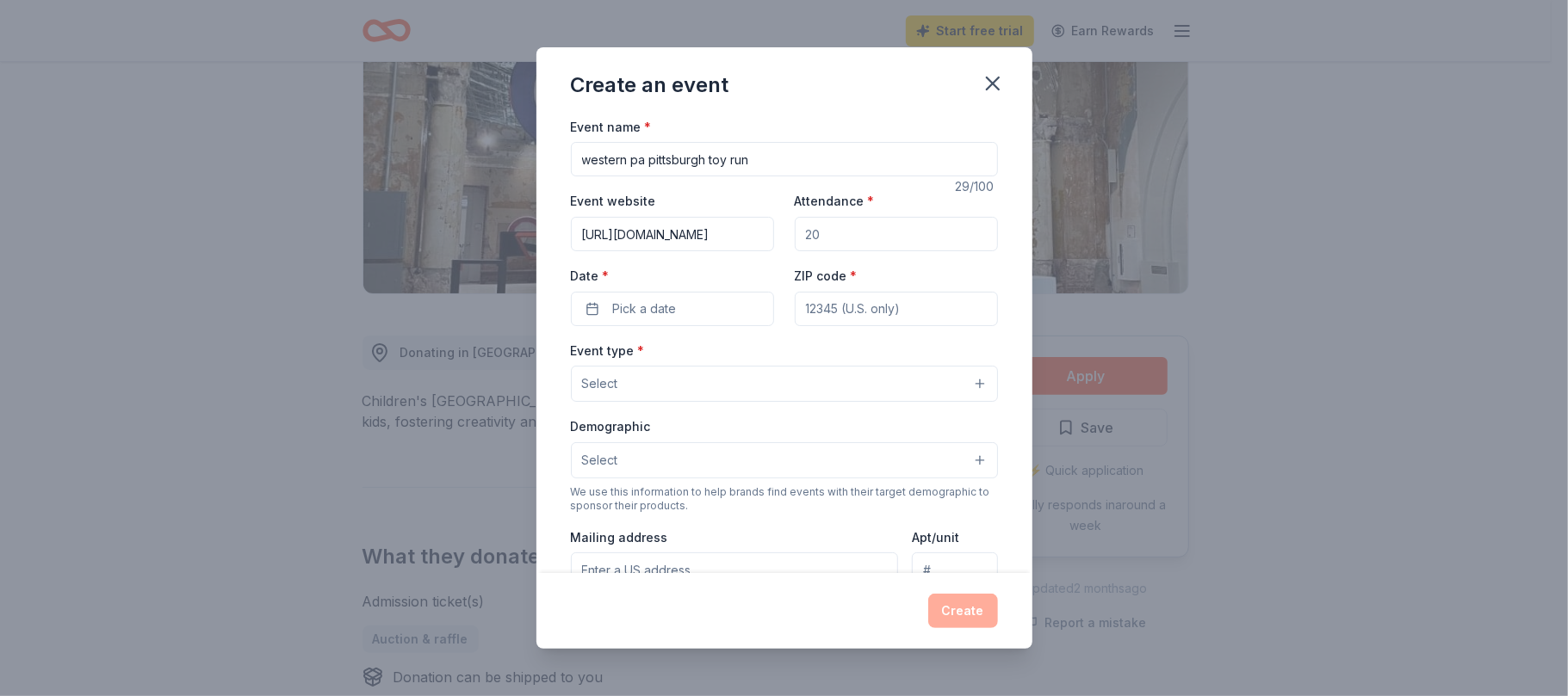
type input "[URL][DOMAIN_NAME]"
click at [859, 229] on input "Attendance *" at bounding box center [897, 234] width 203 height 35
type input "200"
click at [693, 303] on button "Pick a date" at bounding box center [672, 309] width 203 height 35
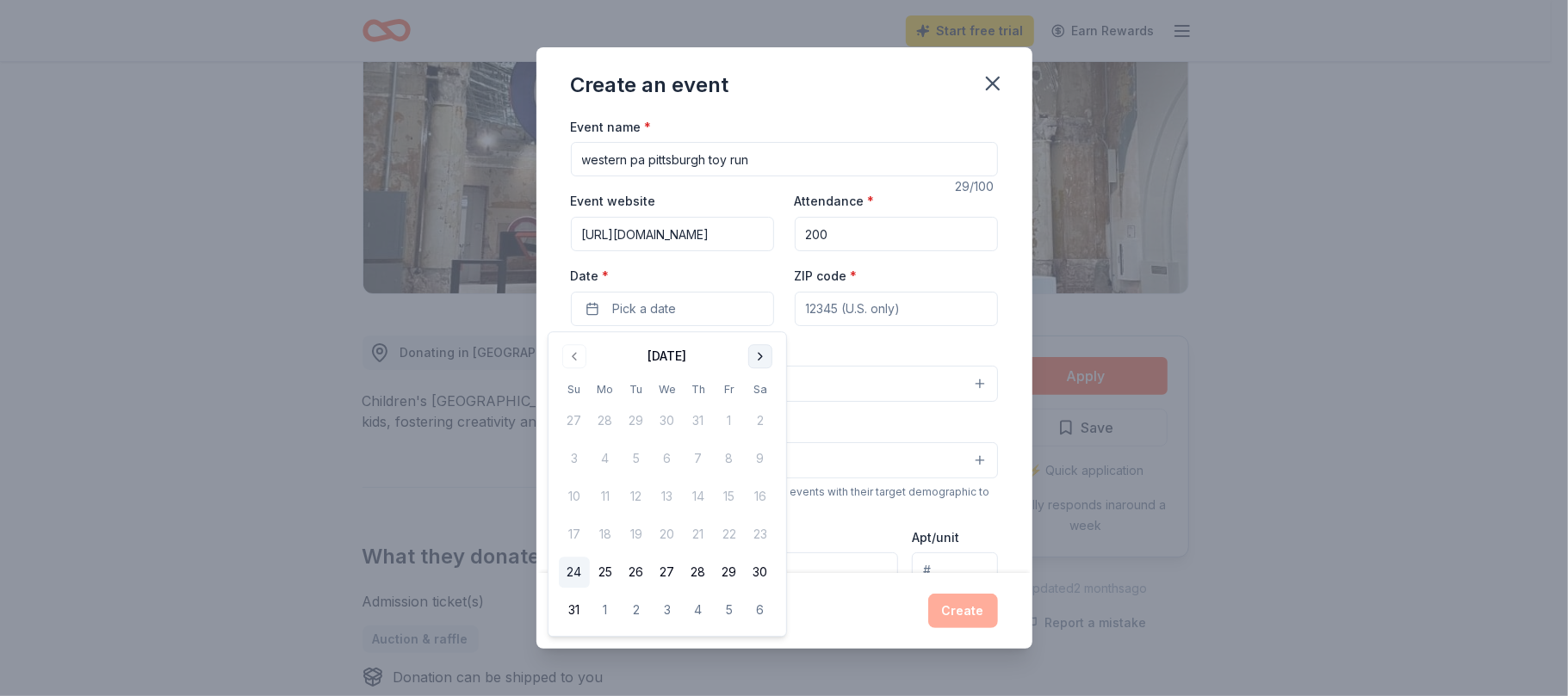
click at [758, 355] on button "Go to next month" at bounding box center [761, 356] width 24 height 24
click at [579, 498] on button "14" at bounding box center [574, 498] width 31 height 31
click at [921, 315] on input "ZIP code *" at bounding box center [897, 309] width 203 height 35
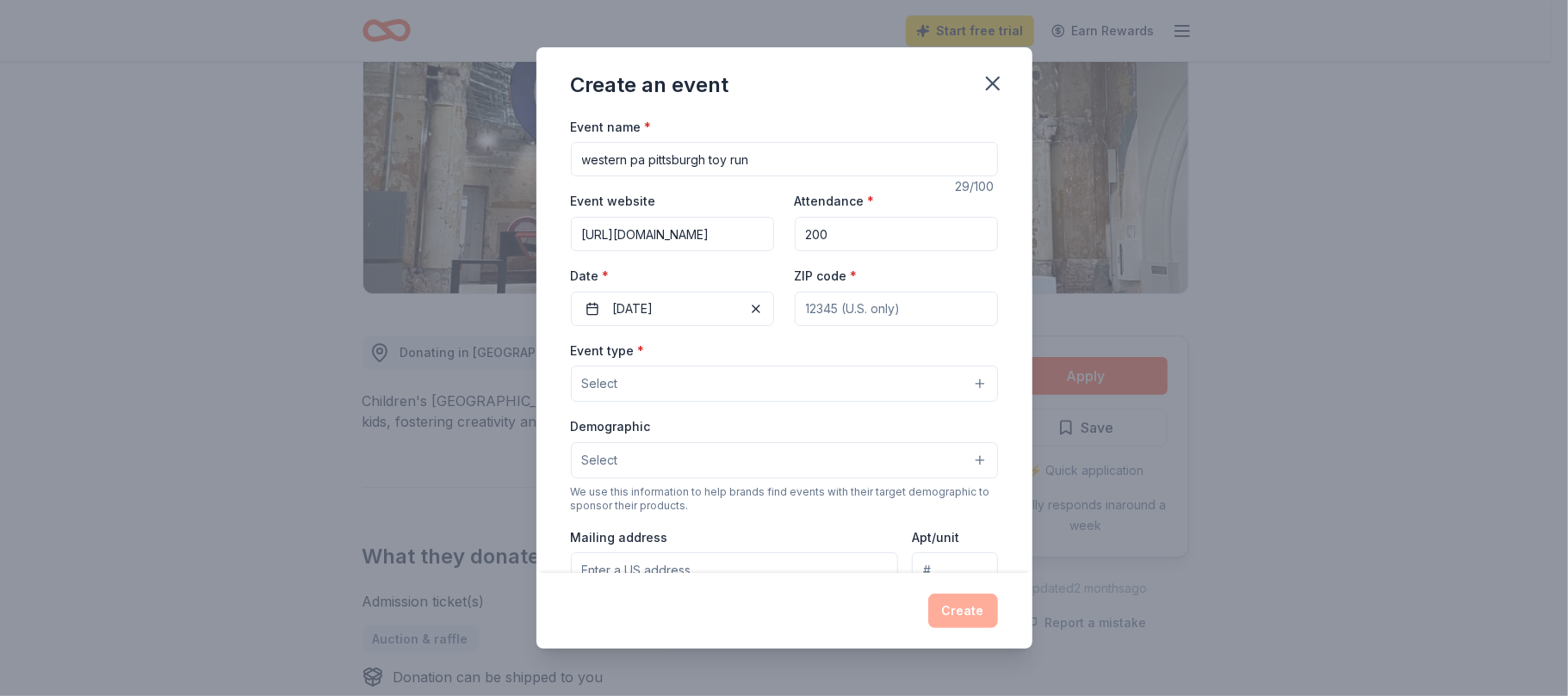
type input "15068"
type input "P.O. Box 2318"
click at [652, 381] on button "Select" at bounding box center [784, 384] width 428 height 36
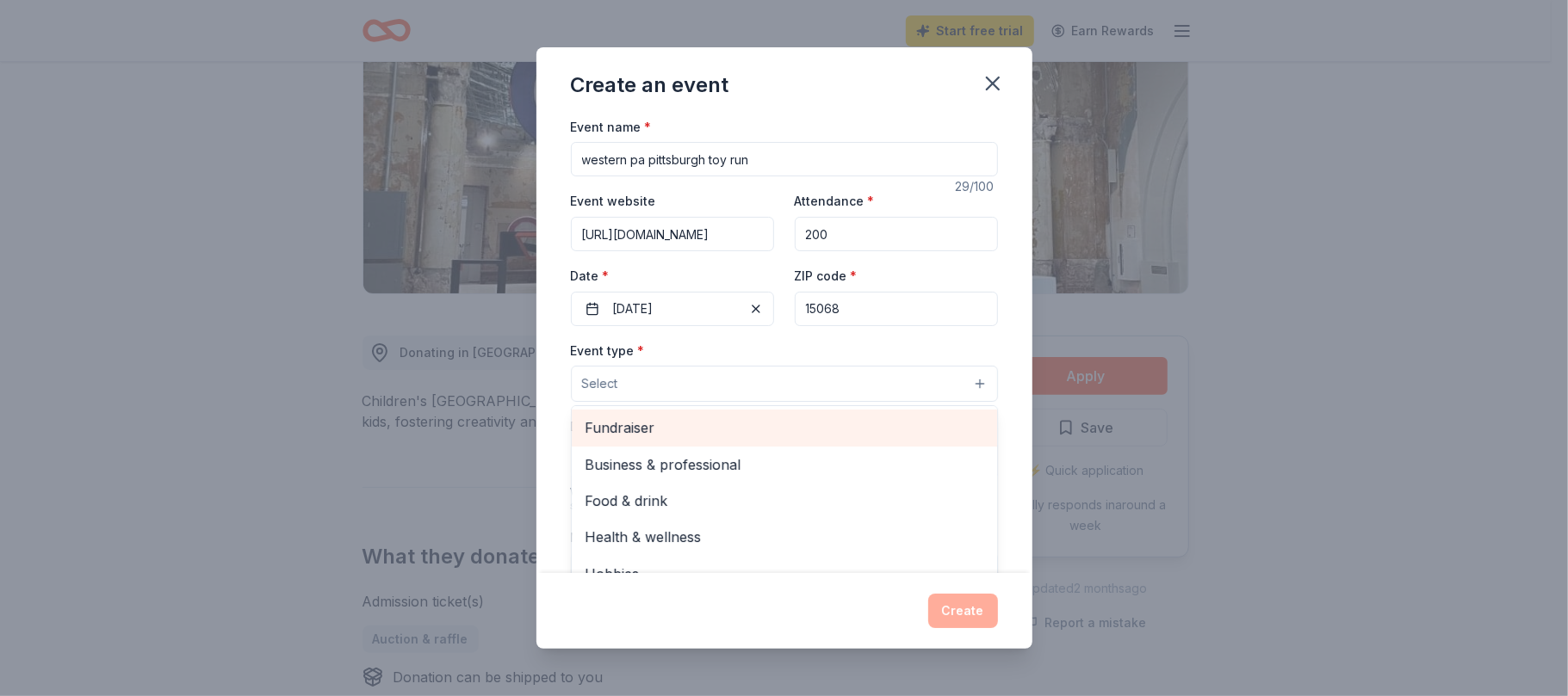
click at [658, 430] on span "Fundraiser" at bounding box center [784, 428] width 398 height 23
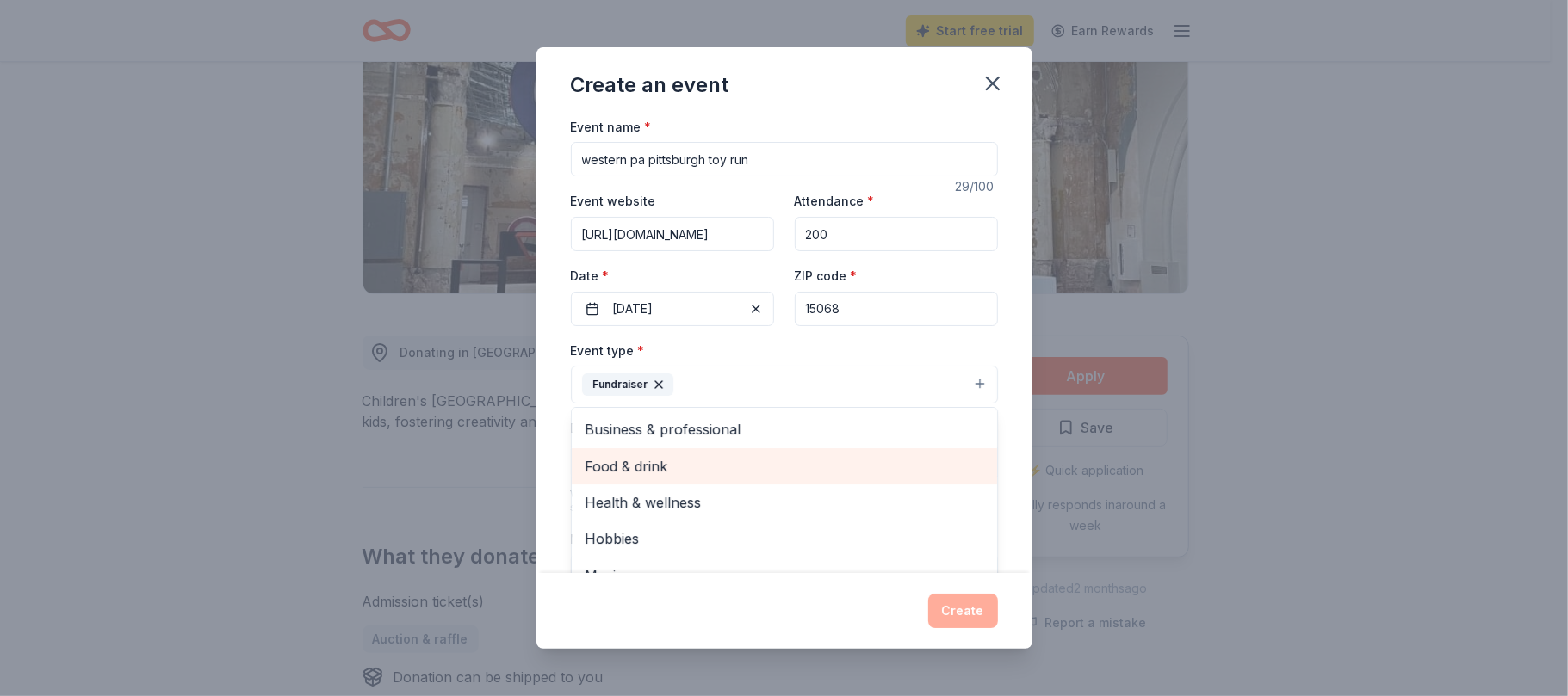
click at [696, 472] on span "Food & drink" at bounding box center [784, 466] width 398 height 23
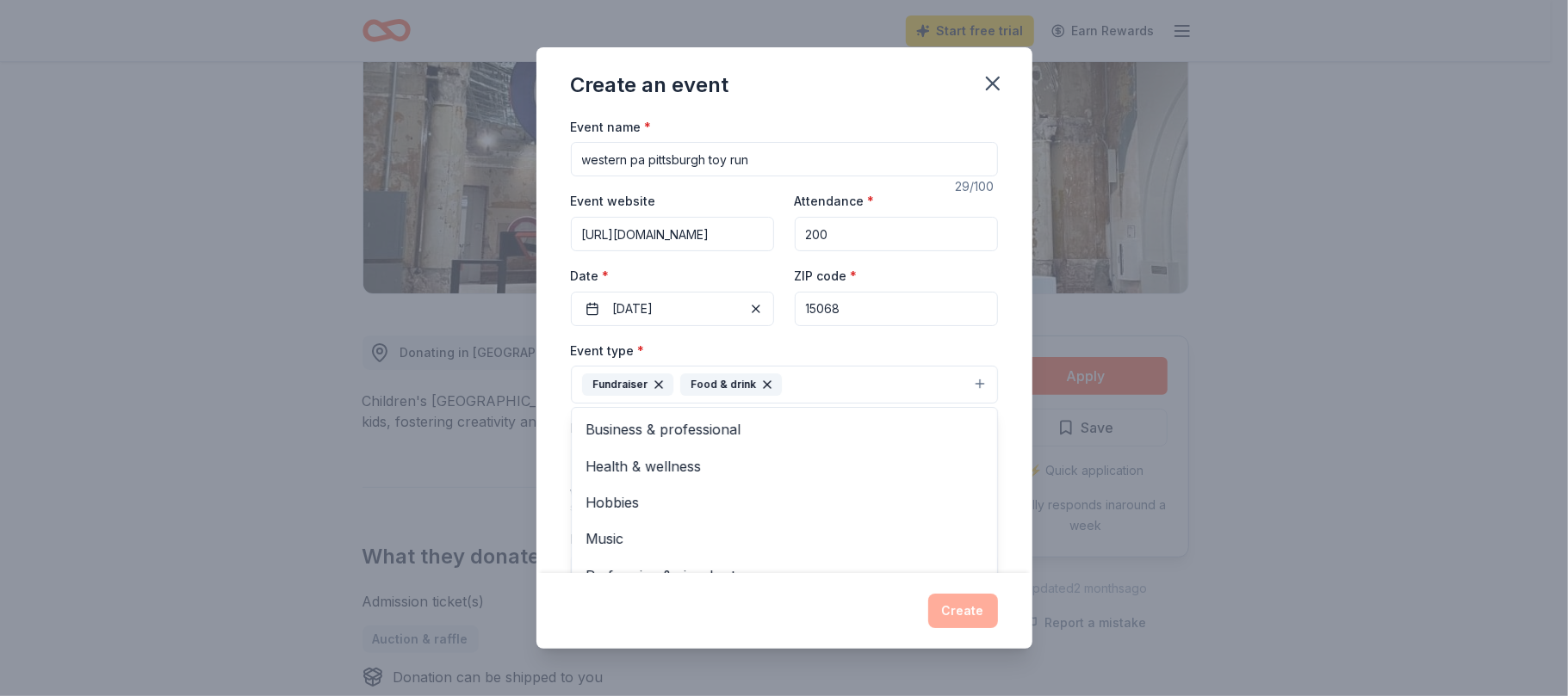
click at [761, 383] on icon "button" at bounding box center [768, 385] width 14 height 14
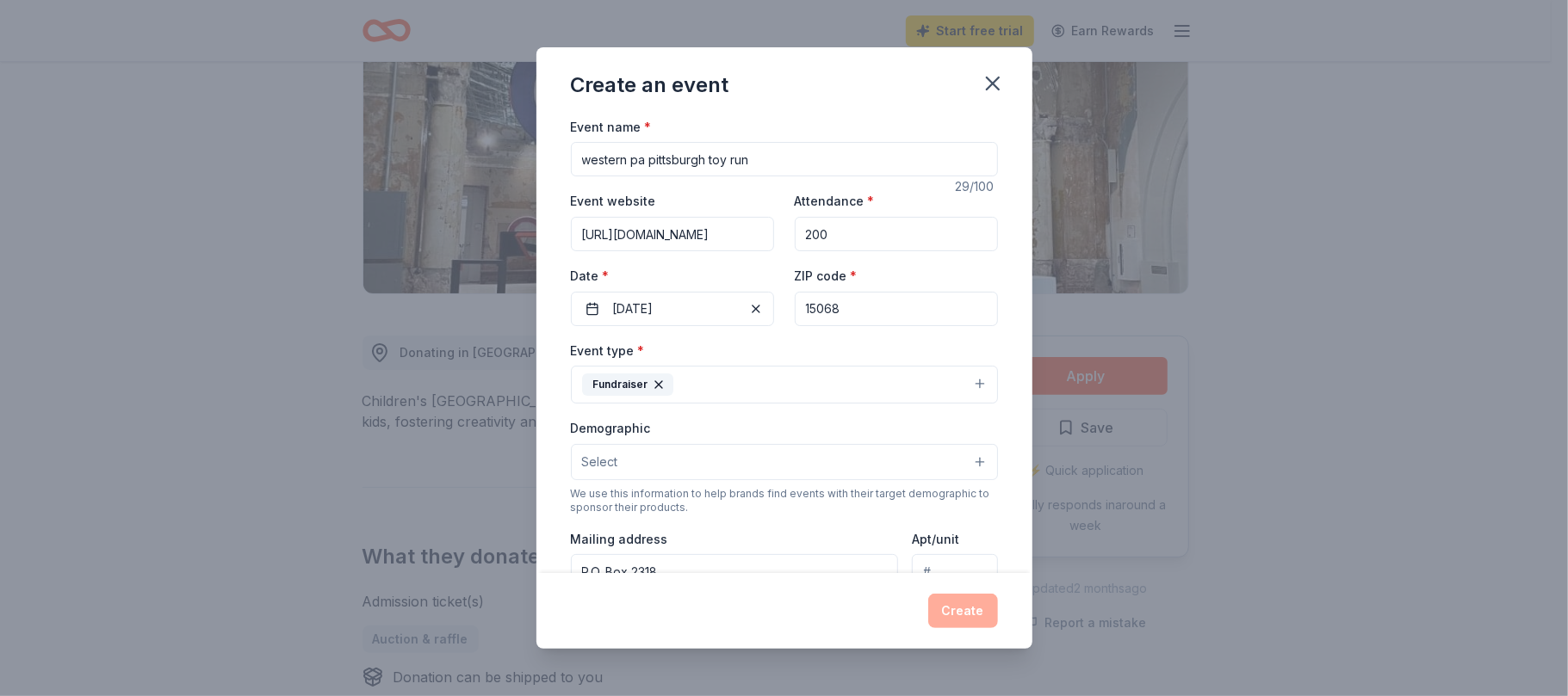
click at [687, 393] on button "Fundraiser" at bounding box center [784, 385] width 428 height 38
click at [751, 349] on div "Event type * Fundraiser Business & professional Food & drink Health & wellness …" at bounding box center [784, 372] width 428 height 64
click at [728, 463] on button "Select" at bounding box center [784, 462] width 428 height 36
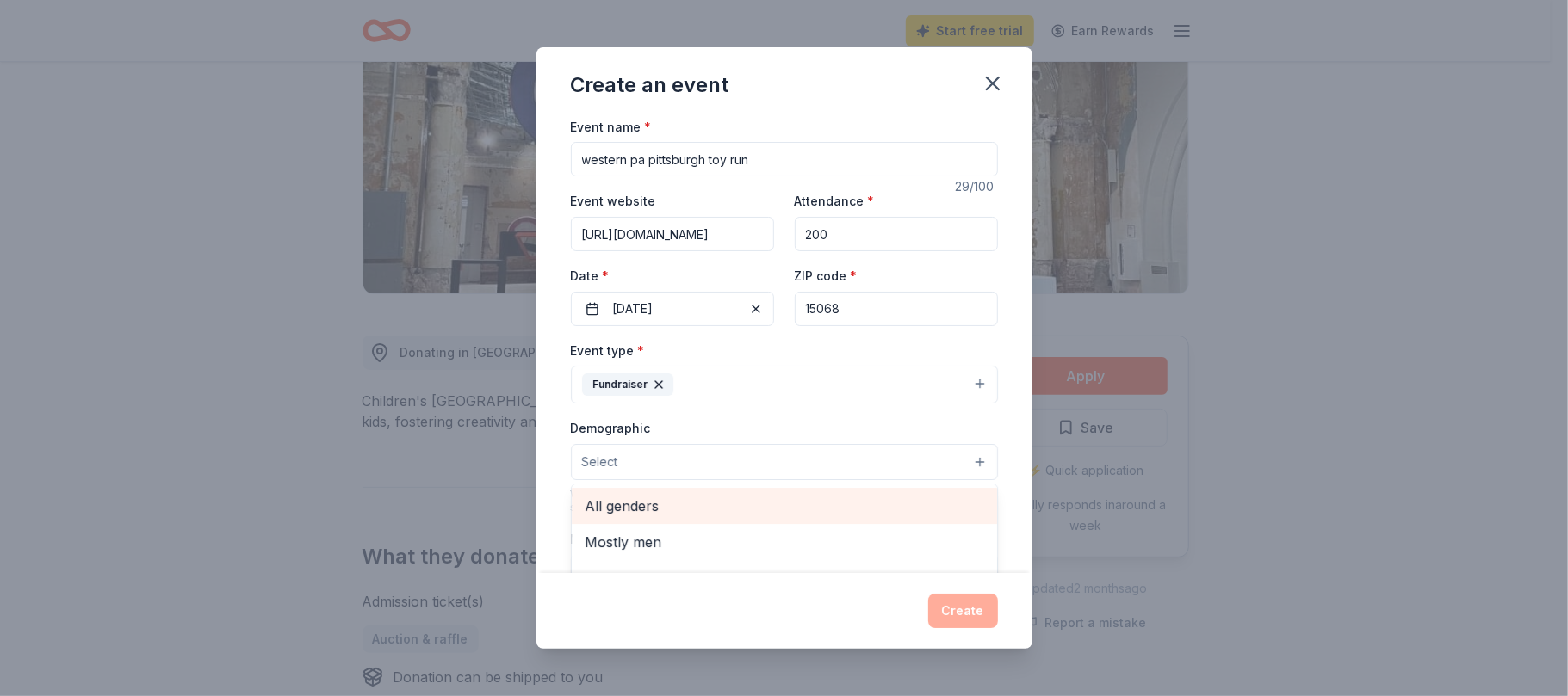
click at [655, 511] on span "All genders" at bounding box center [784, 506] width 398 height 23
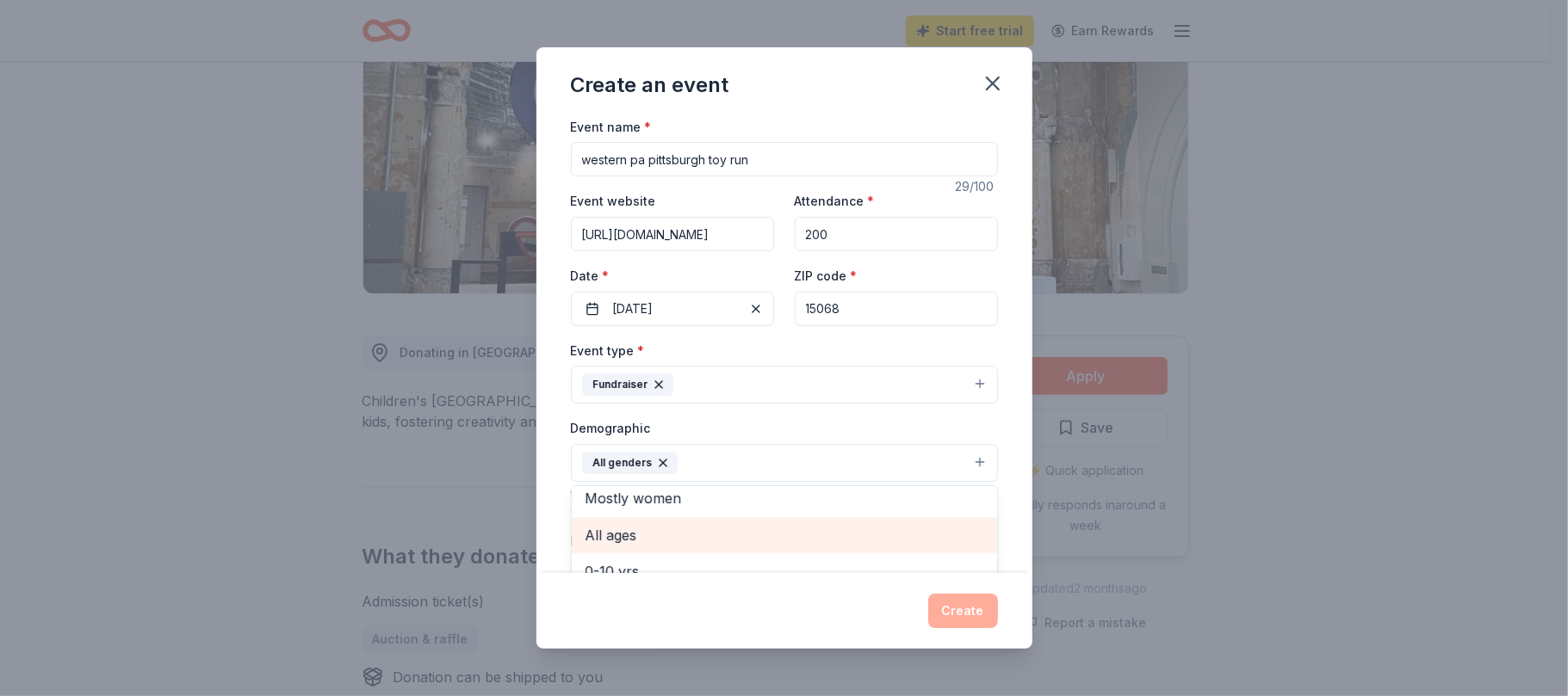
click at [636, 542] on span "All ages" at bounding box center [784, 536] width 398 height 23
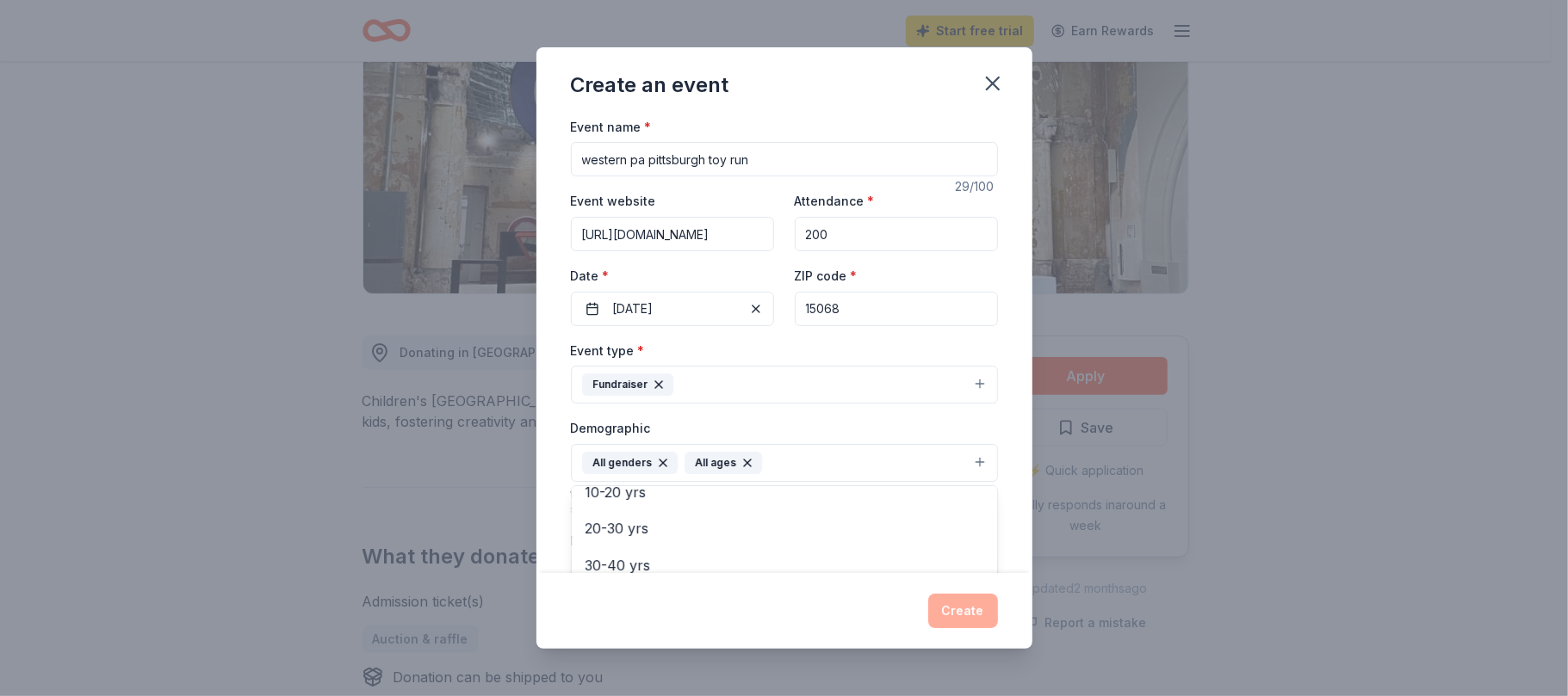
scroll to position [160, 0]
click at [840, 393] on div "Event type * Fundraiser Demographic All genders All ages Mostly men Mostly wome…" at bounding box center [784, 523] width 428 height 366
click at [853, 356] on div "Event type * Fundraiser" at bounding box center [784, 372] width 428 height 64
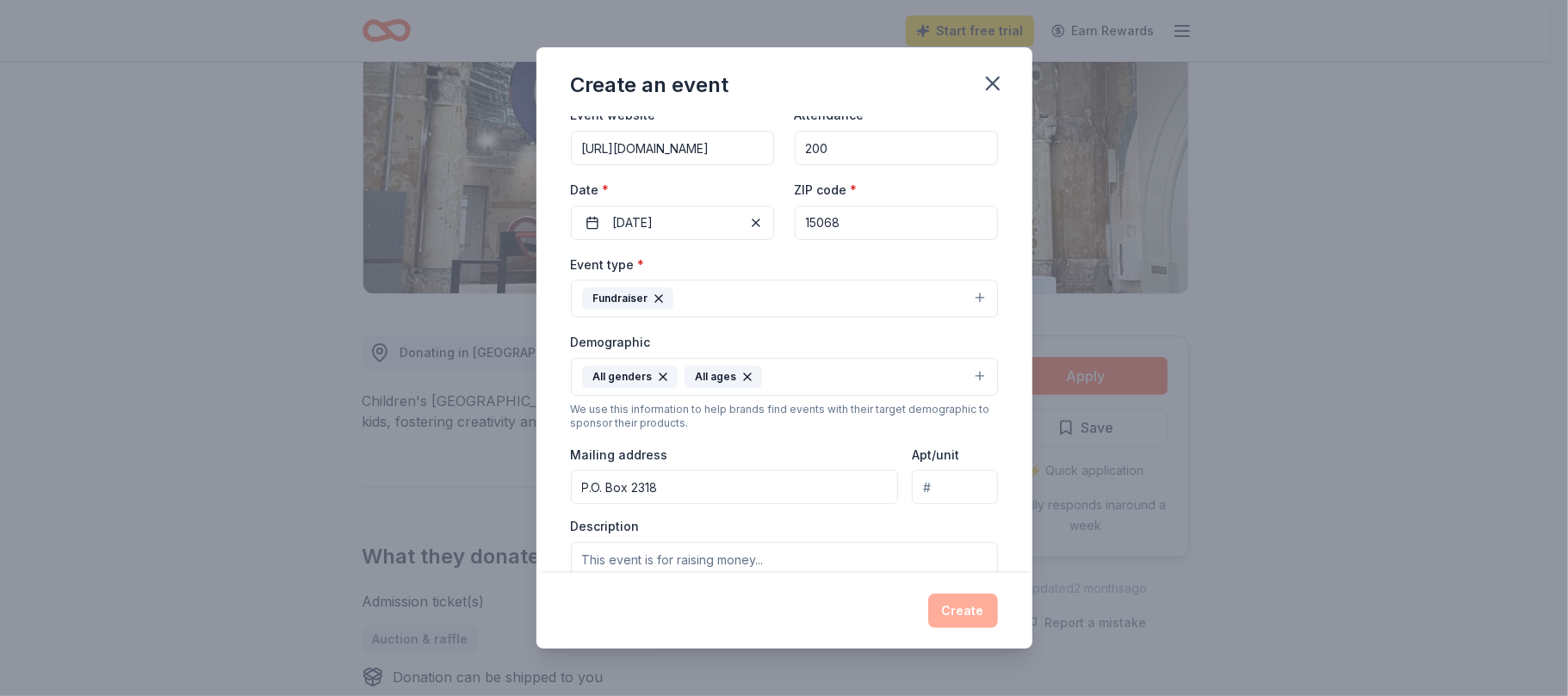
scroll to position [229, 0]
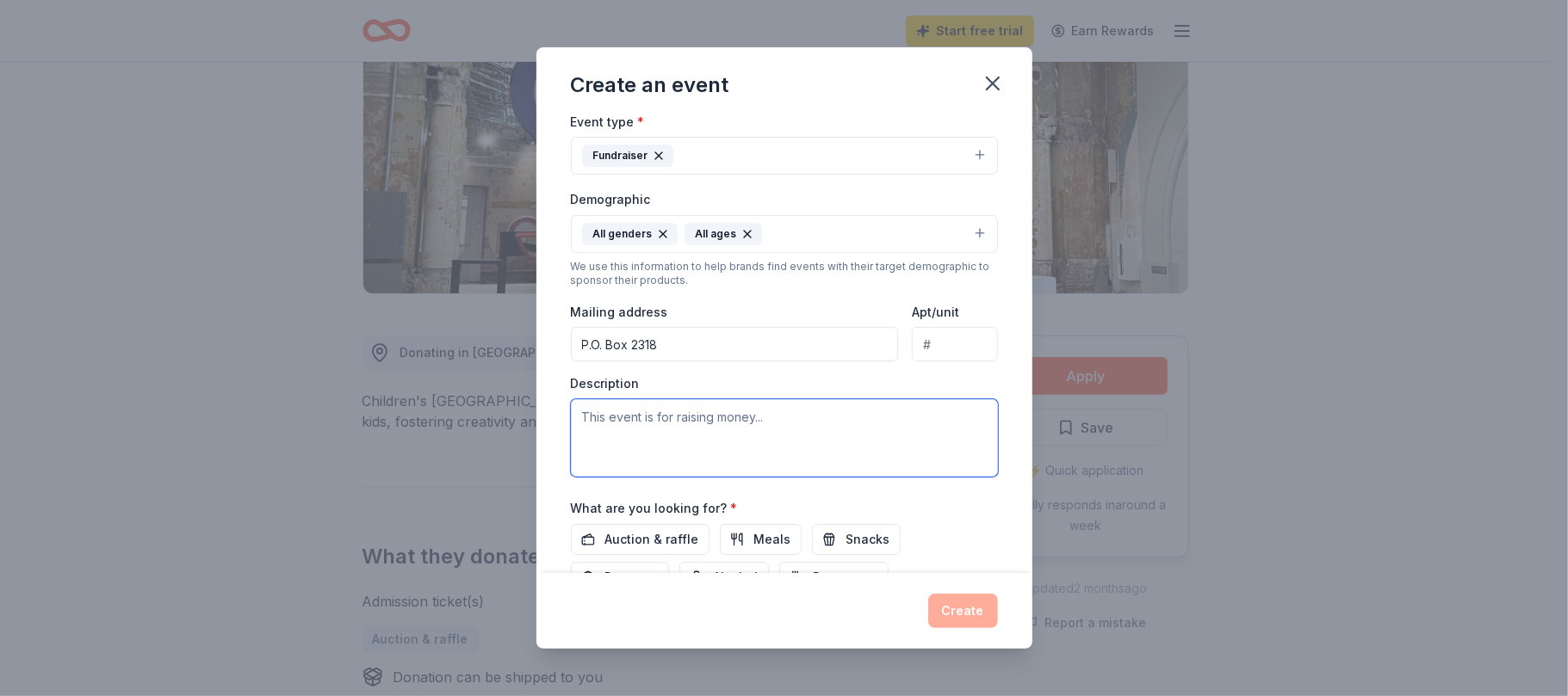
click at [670, 435] on textarea at bounding box center [784, 438] width 428 height 77
paste textarea "The Western PA Pittsburgh Toy Run Inc. is a 501C3 non-profit (EIN# 20-2971016) …"
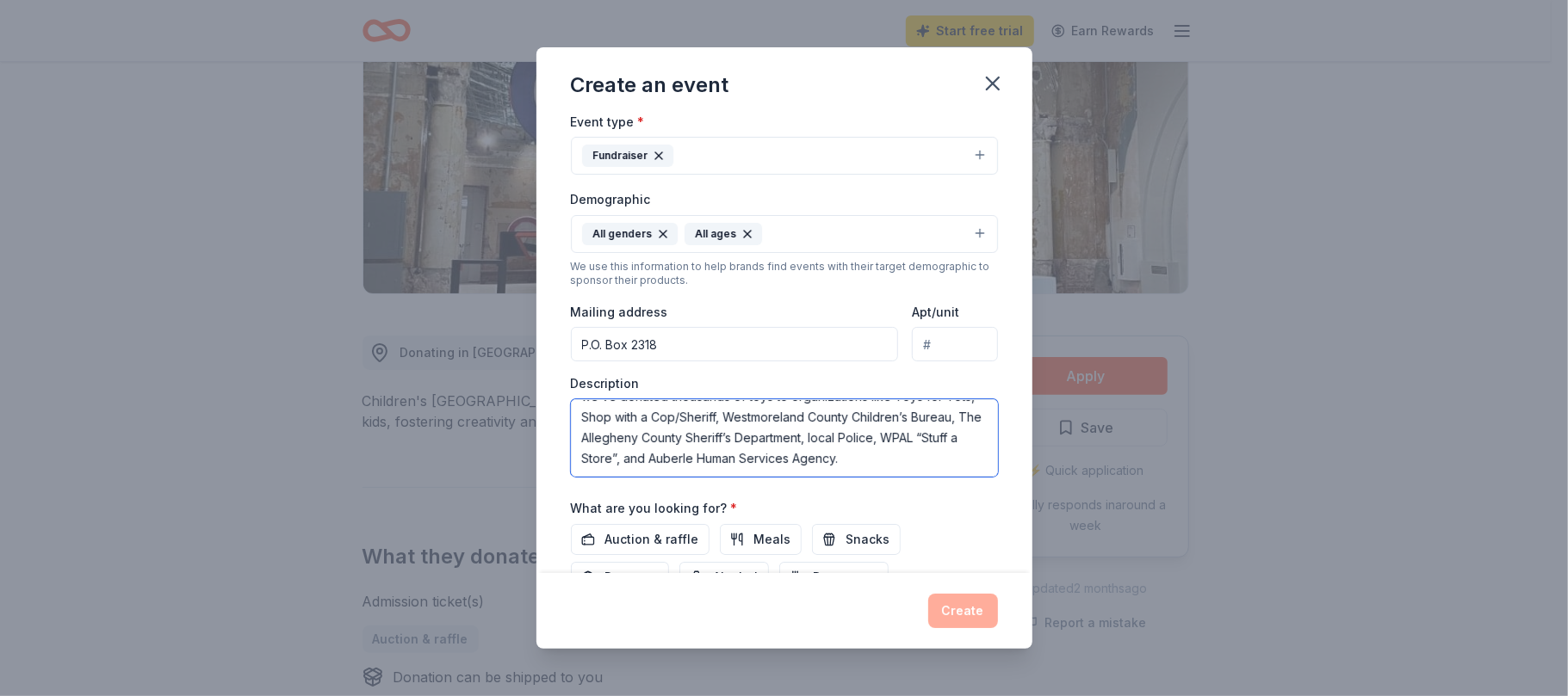
scroll to position [269, 0]
type textarea "The Western PA Pittsburgh Toy Run Inc. is a 501C3 non-profit (EIN# 20-2971016) …"
click at [658, 550] on span "Auction & raffle" at bounding box center [652, 540] width 94 height 21
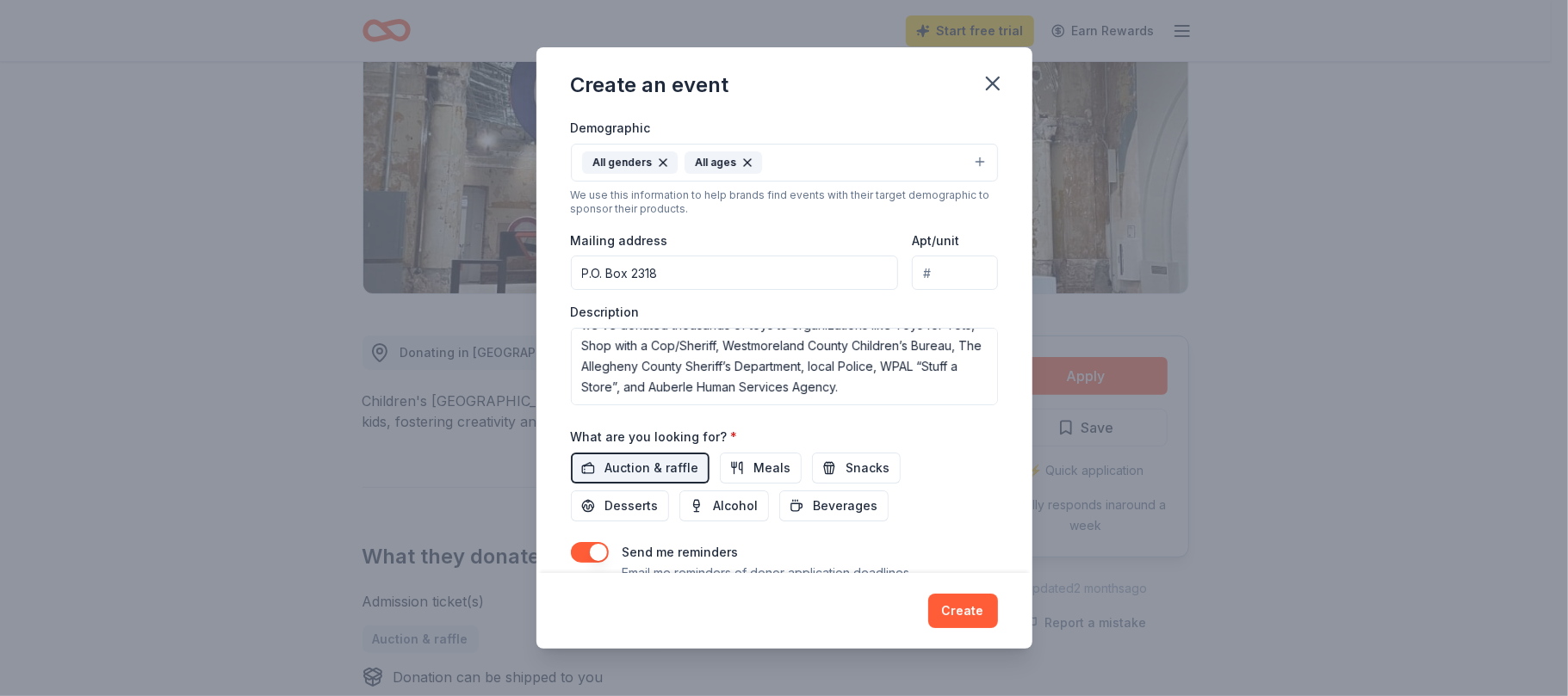
scroll to position [377, 0]
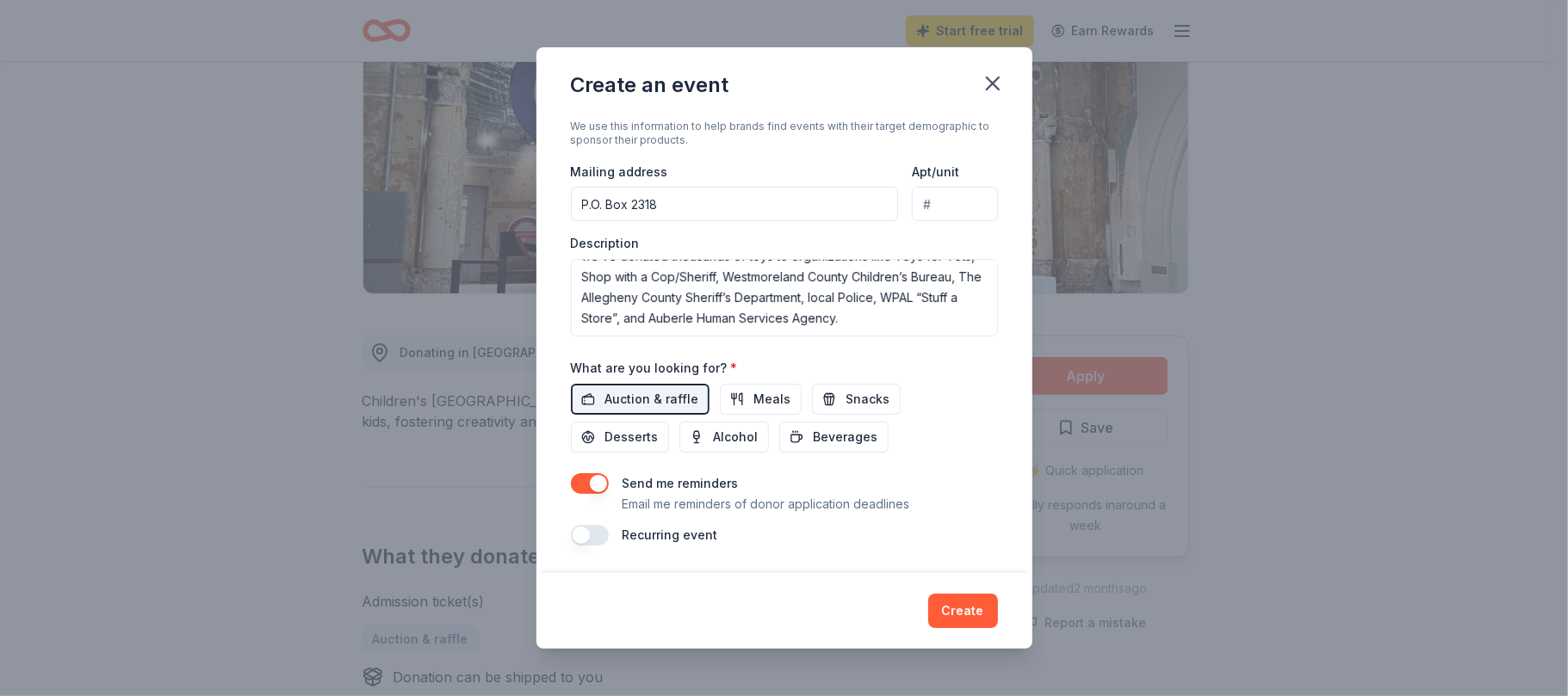
click at [582, 529] on button "button" at bounding box center [590, 536] width 38 height 21
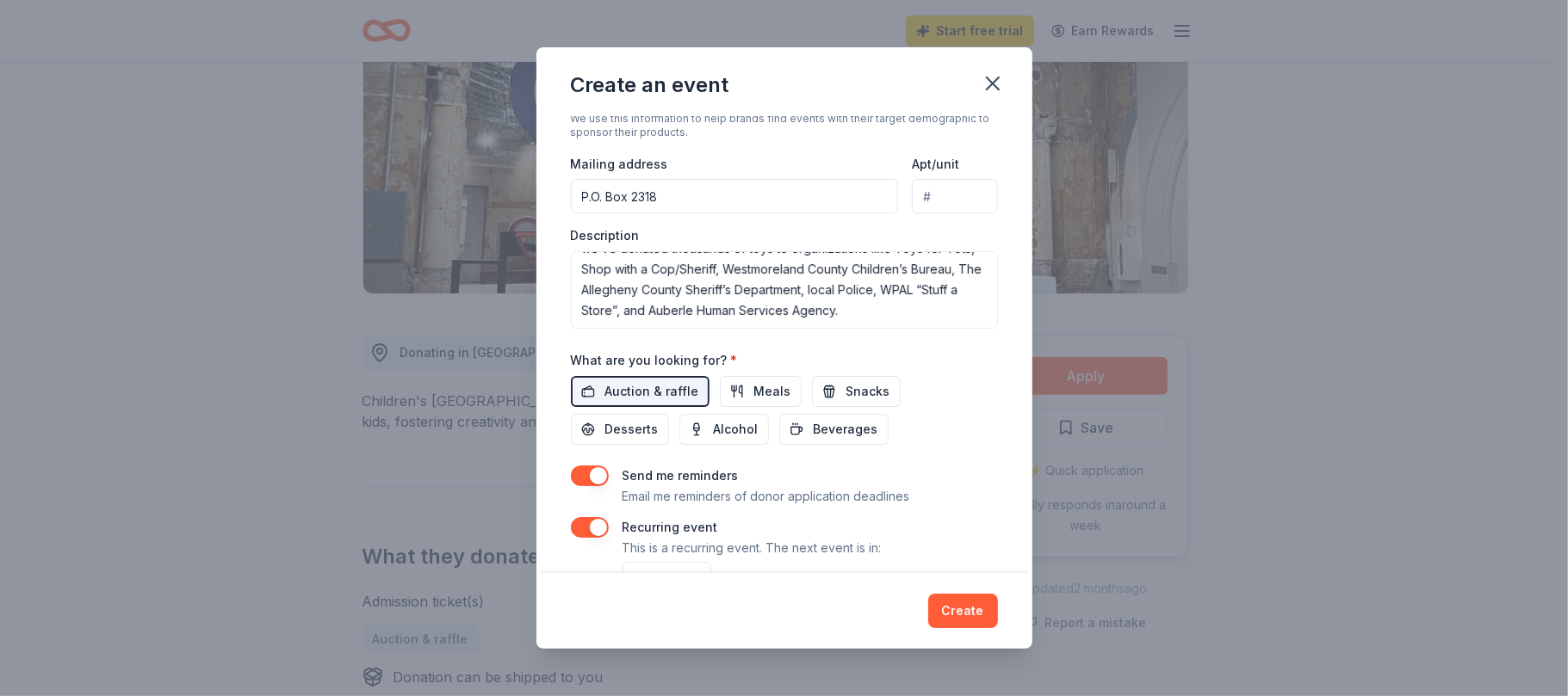
click at [584, 486] on button "button" at bounding box center [590, 476] width 38 height 21
click at [587, 486] on button "button" at bounding box center [590, 476] width 38 height 21
click at [959, 606] on button "Create" at bounding box center [963, 611] width 69 height 35
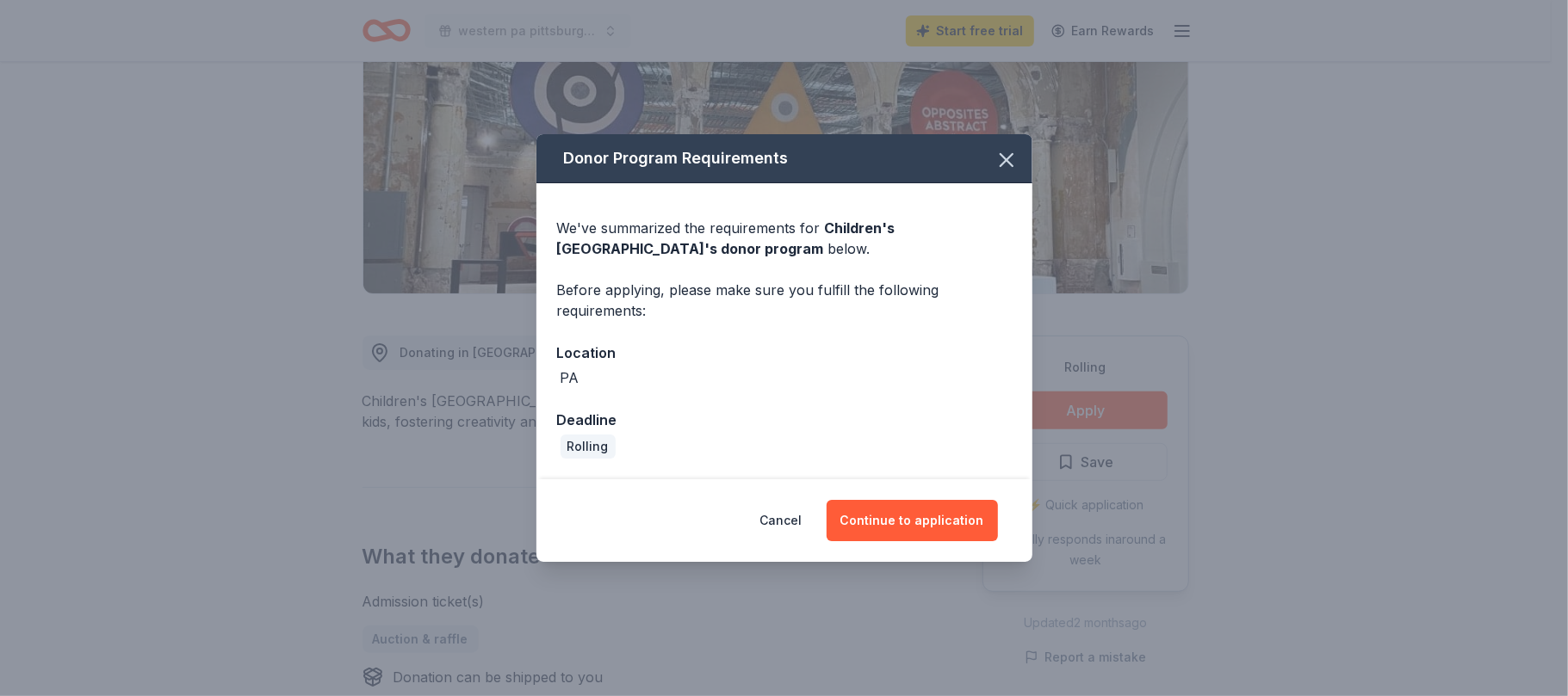
click at [696, 448] on div "Rolling" at bounding box center [784, 446] width 454 height 24
click at [596, 425] on div "Deadline" at bounding box center [784, 420] width 454 height 23
click at [599, 452] on div "Rolling" at bounding box center [588, 446] width 56 height 24
click at [870, 514] on button "Continue to application" at bounding box center [912, 521] width 172 height 42
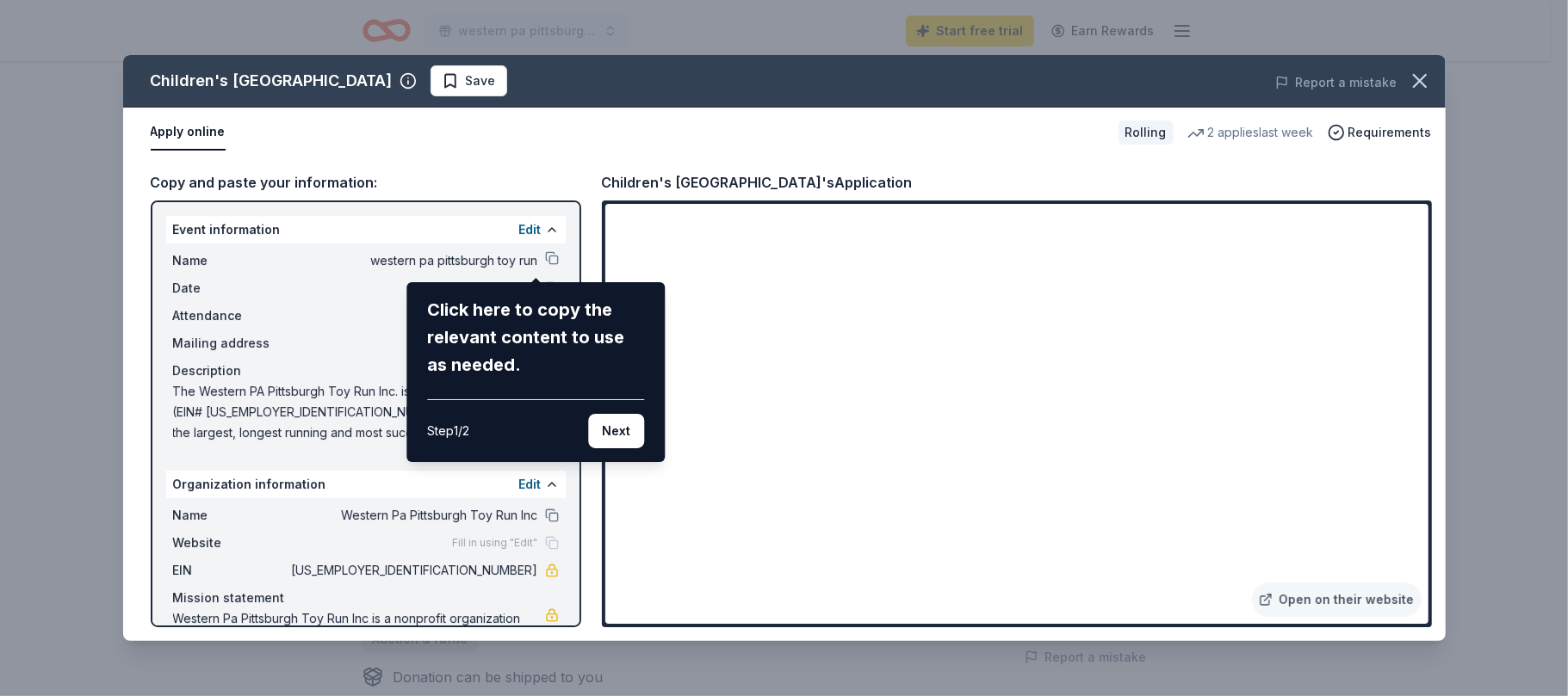
click at [620, 430] on button "Next" at bounding box center [616, 432] width 56 height 35
